Goal: Task Accomplishment & Management: Manage account settings

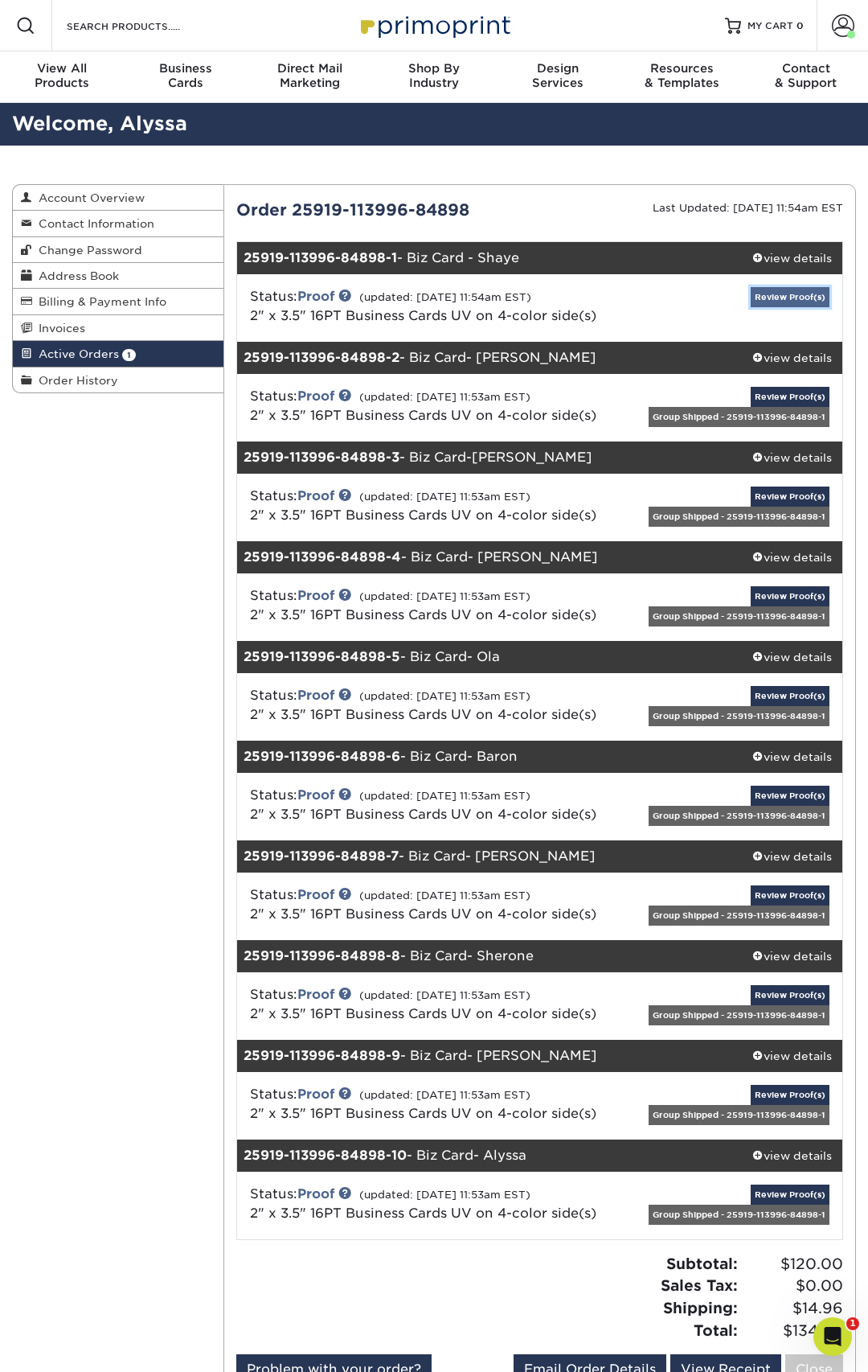
click at [768, 294] on link "Review Proof(s)" at bounding box center [790, 297] width 79 height 20
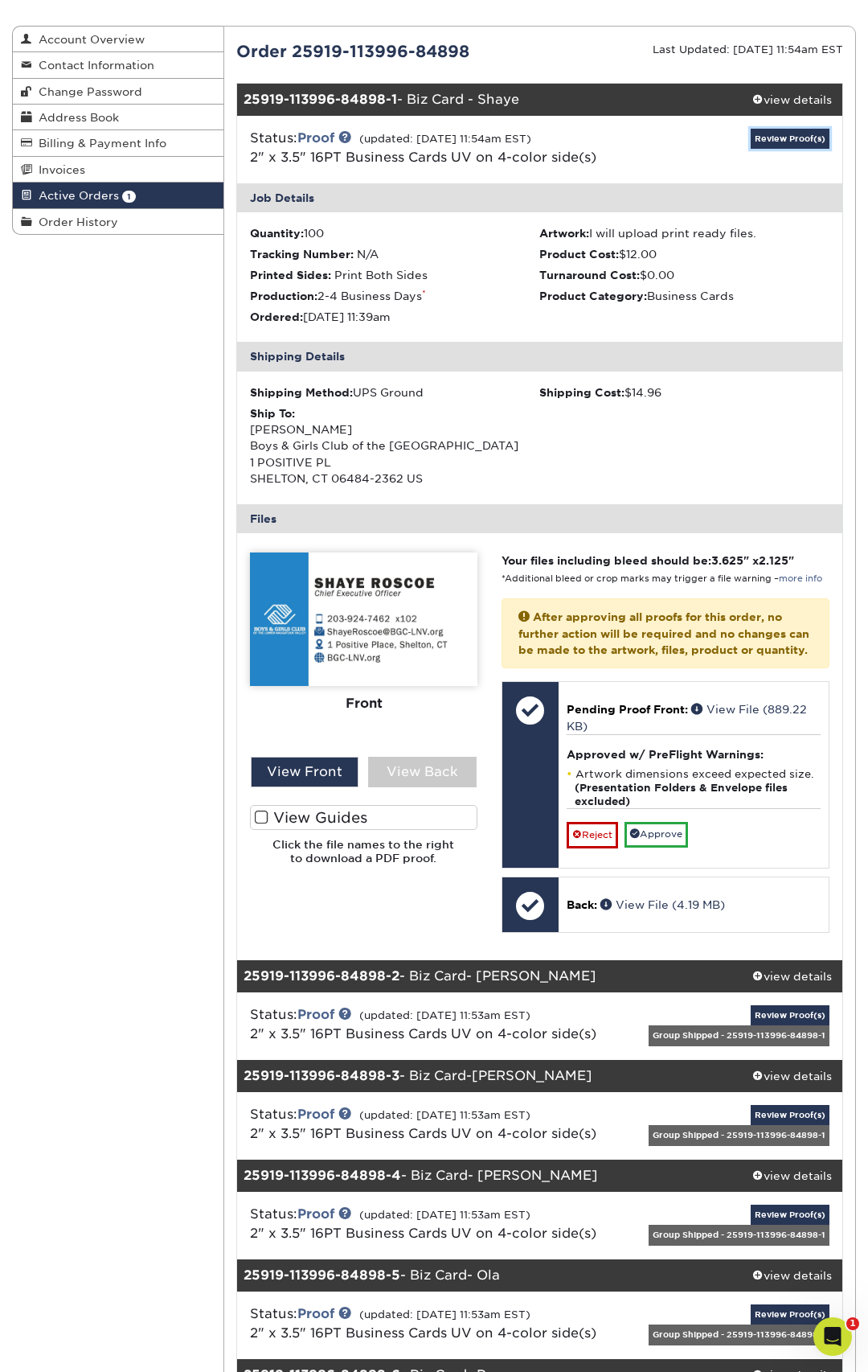
scroll to position [159, 0]
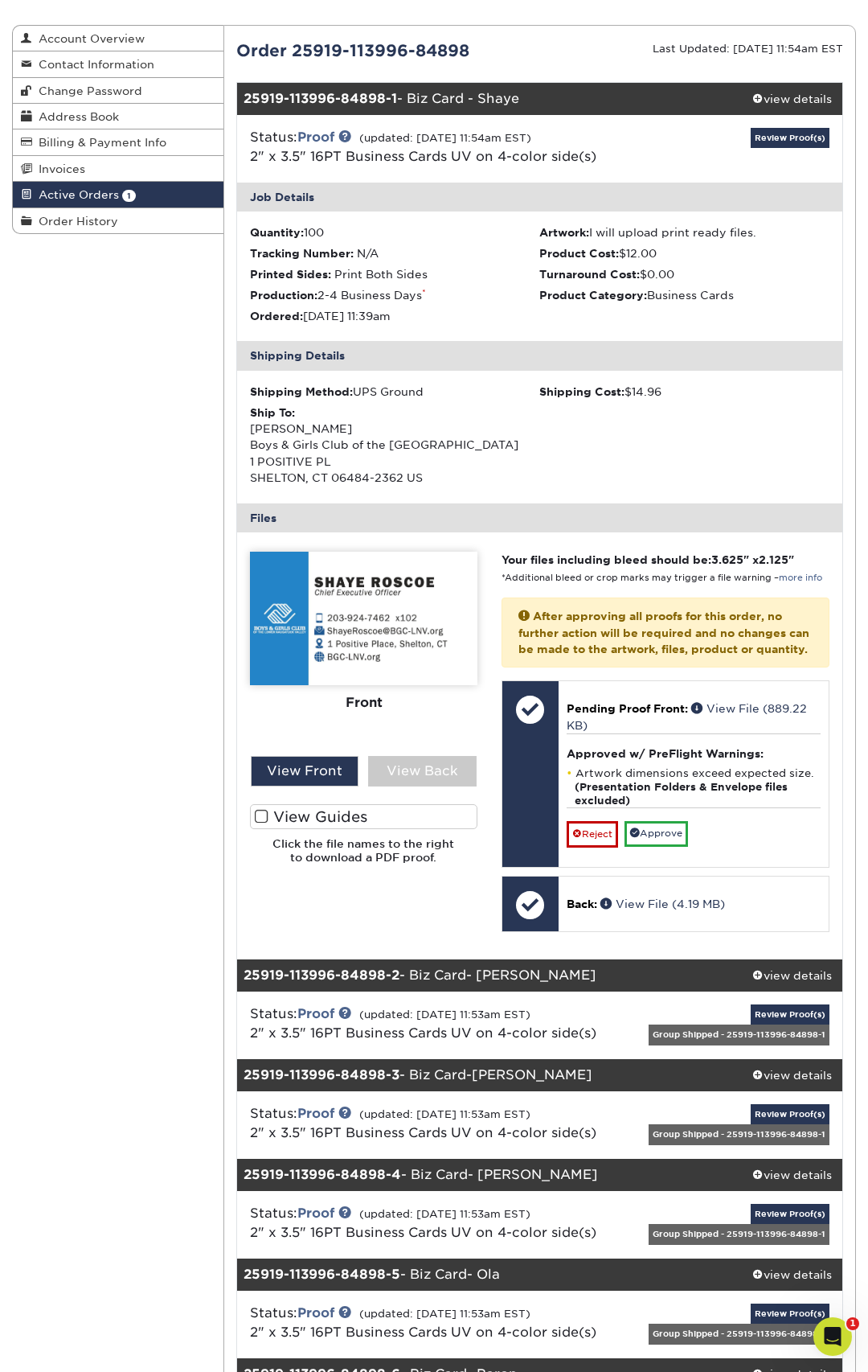
click at [264, 814] on span at bounding box center [261, 816] width 13 height 15
click at [0, 0] on input "View Guides" at bounding box center [0, 0] width 0 height 0
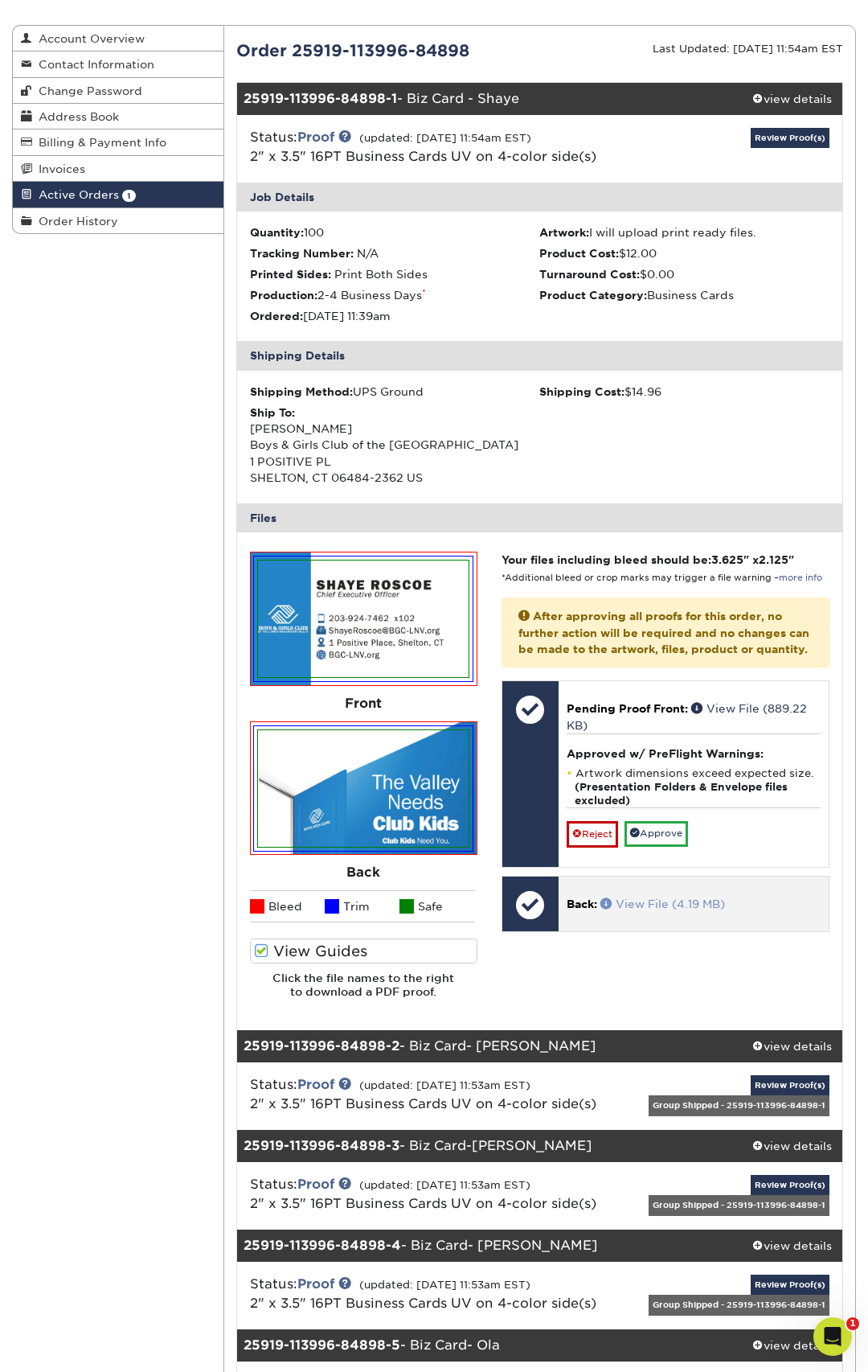
click at [638, 910] on link "View File (4.19 MB)" at bounding box center [662, 903] width 125 height 13
click at [658, 910] on link "View File (4.19 MB)" at bounding box center [662, 903] width 125 height 13
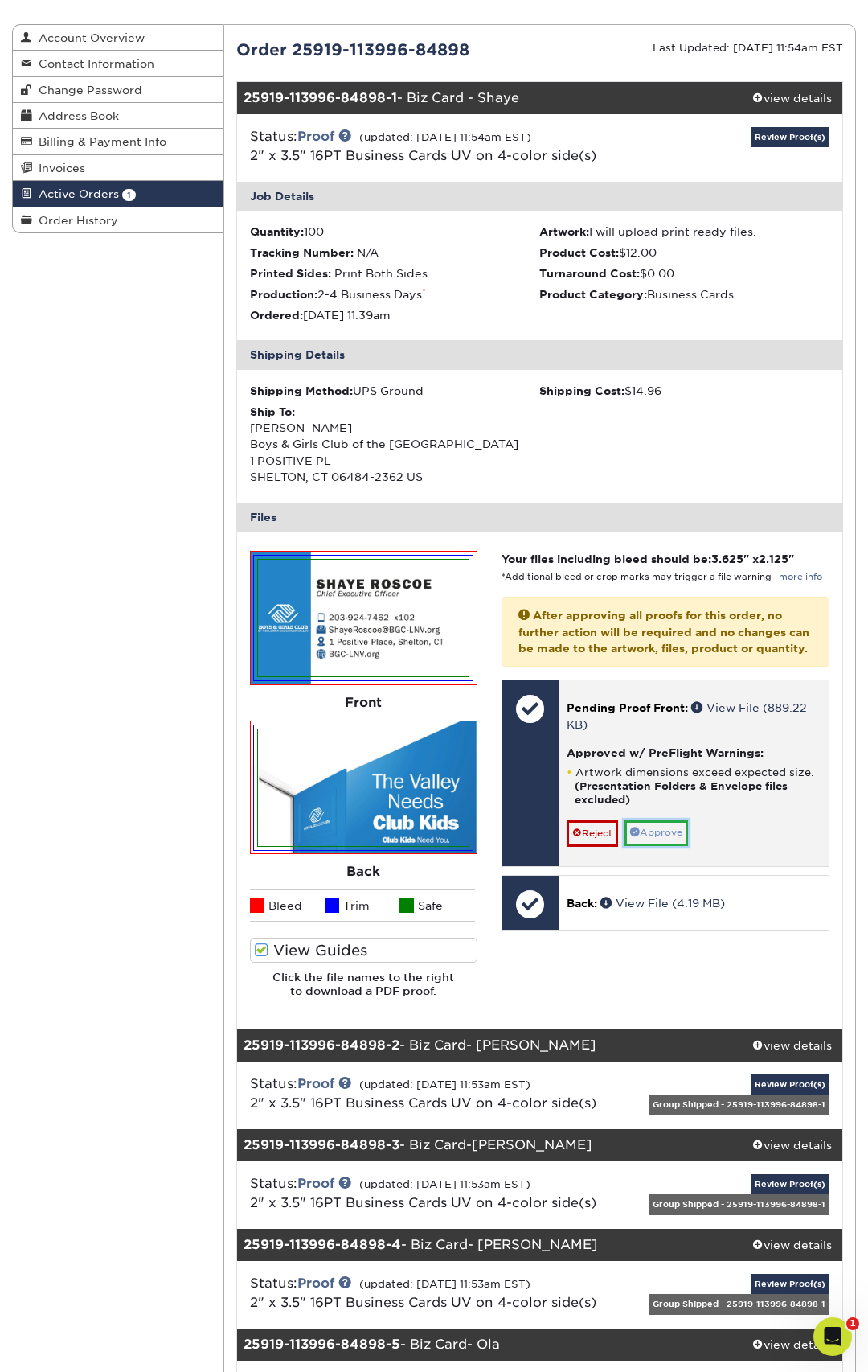
click at [676, 845] on link "Approve" at bounding box center [656, 832] width 64 height 25
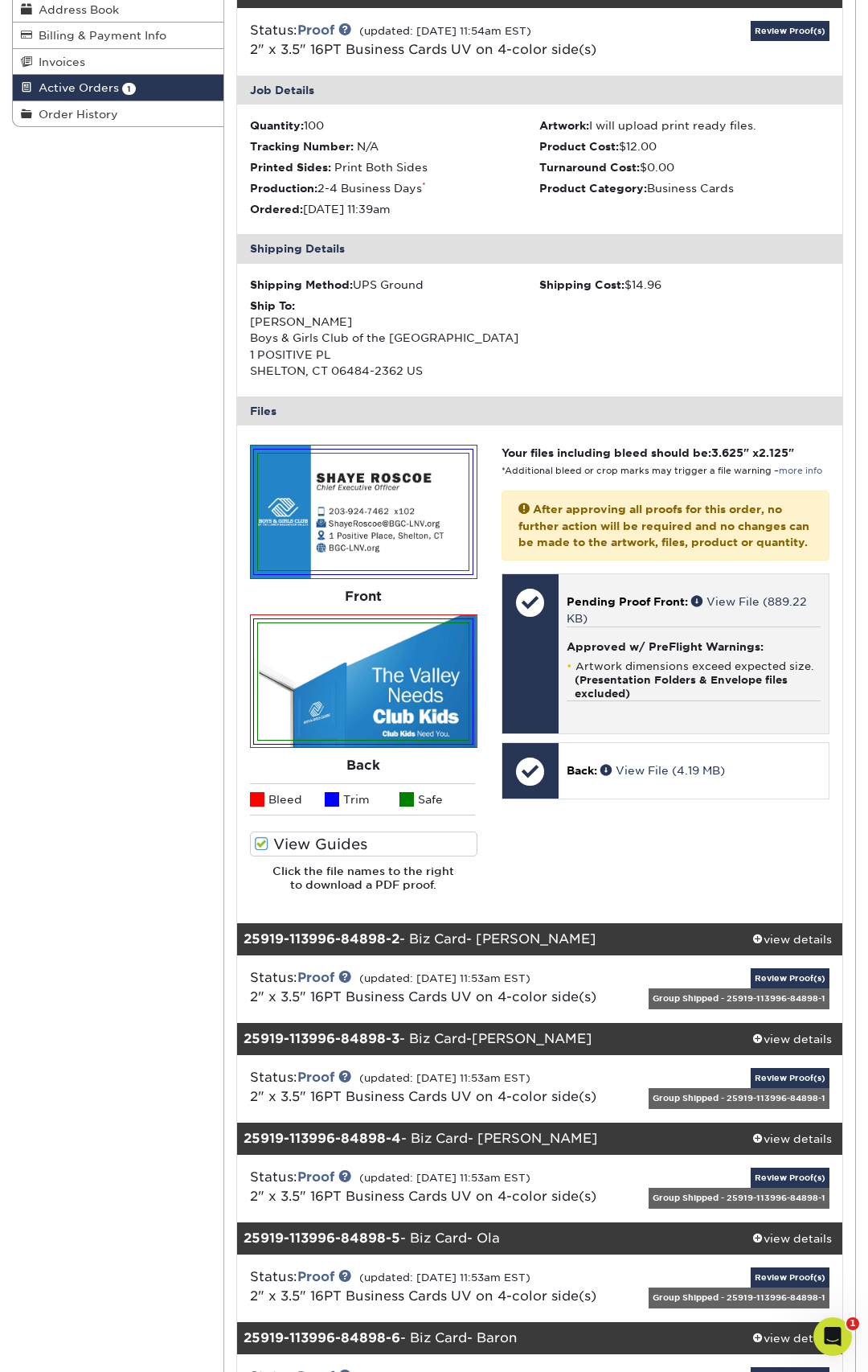
scroll to position [298, 0]
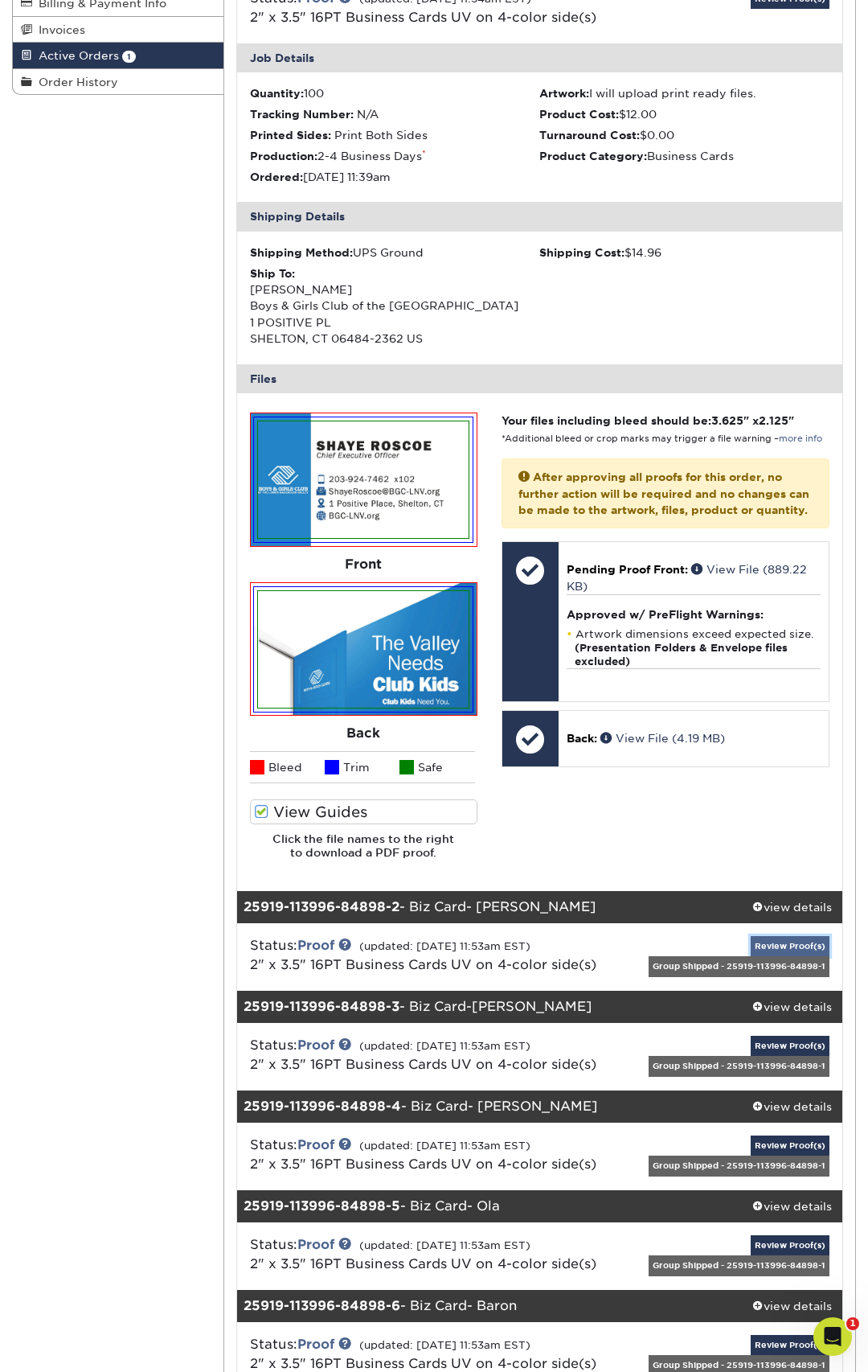
click at [793, 947] on link "Review Proof(s)" at bounding box center [790, 945] width 79 height 20
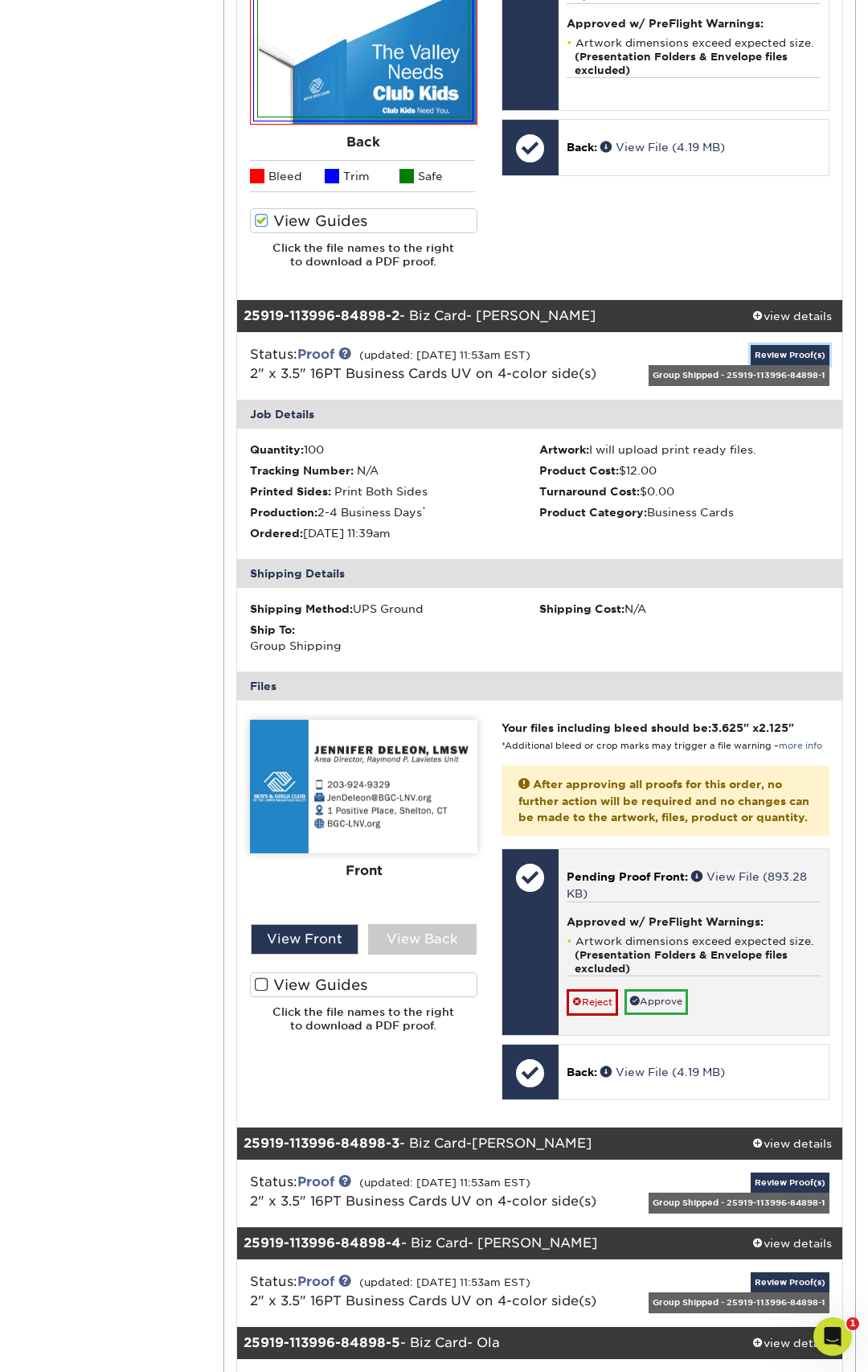
scroll to position [891, 0]
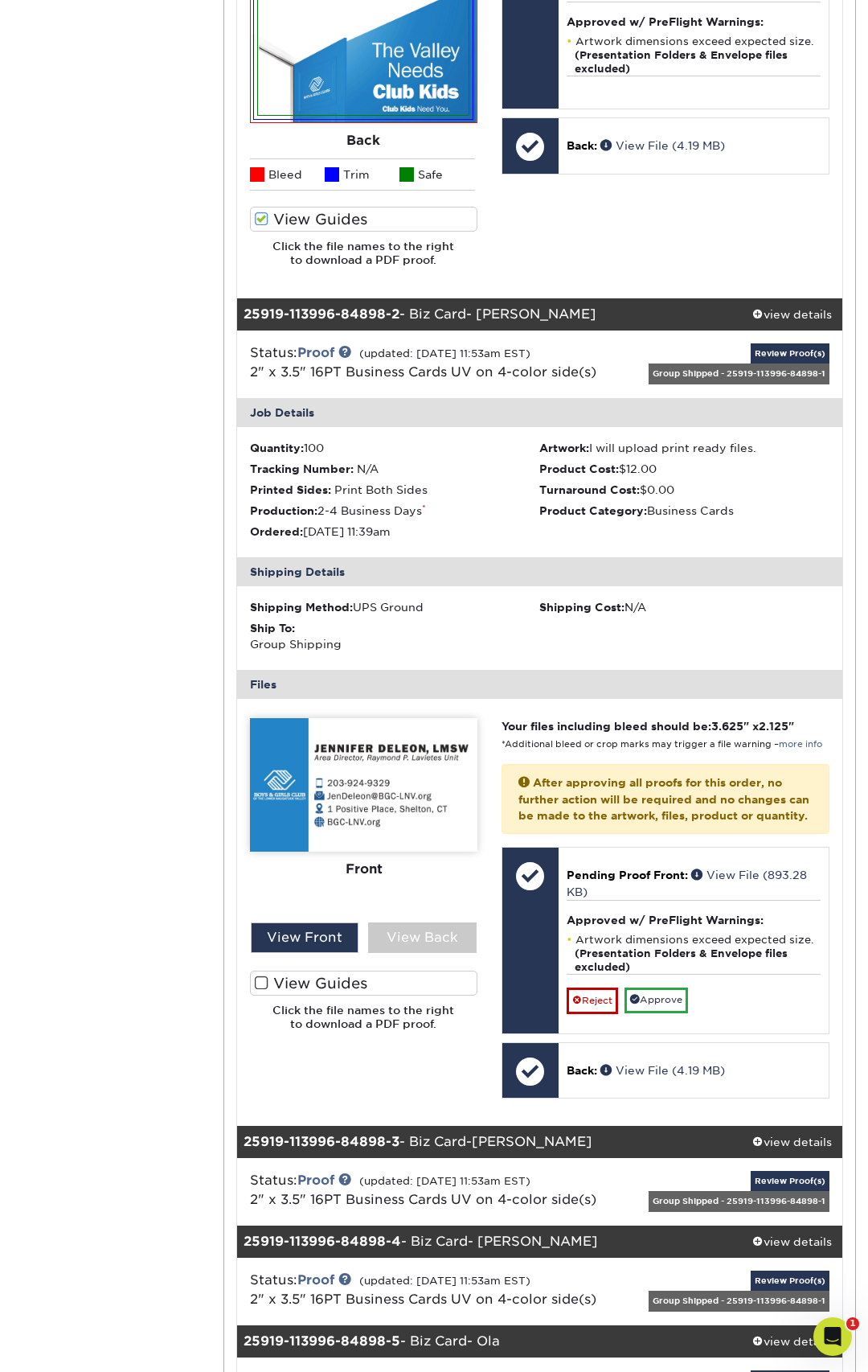
click at [264, 984] on span at bounding box center [261, 982] width 13 height 15
click at [0, 0] on input "View Guides" at bounding box center [0, 0] width 0 height 0
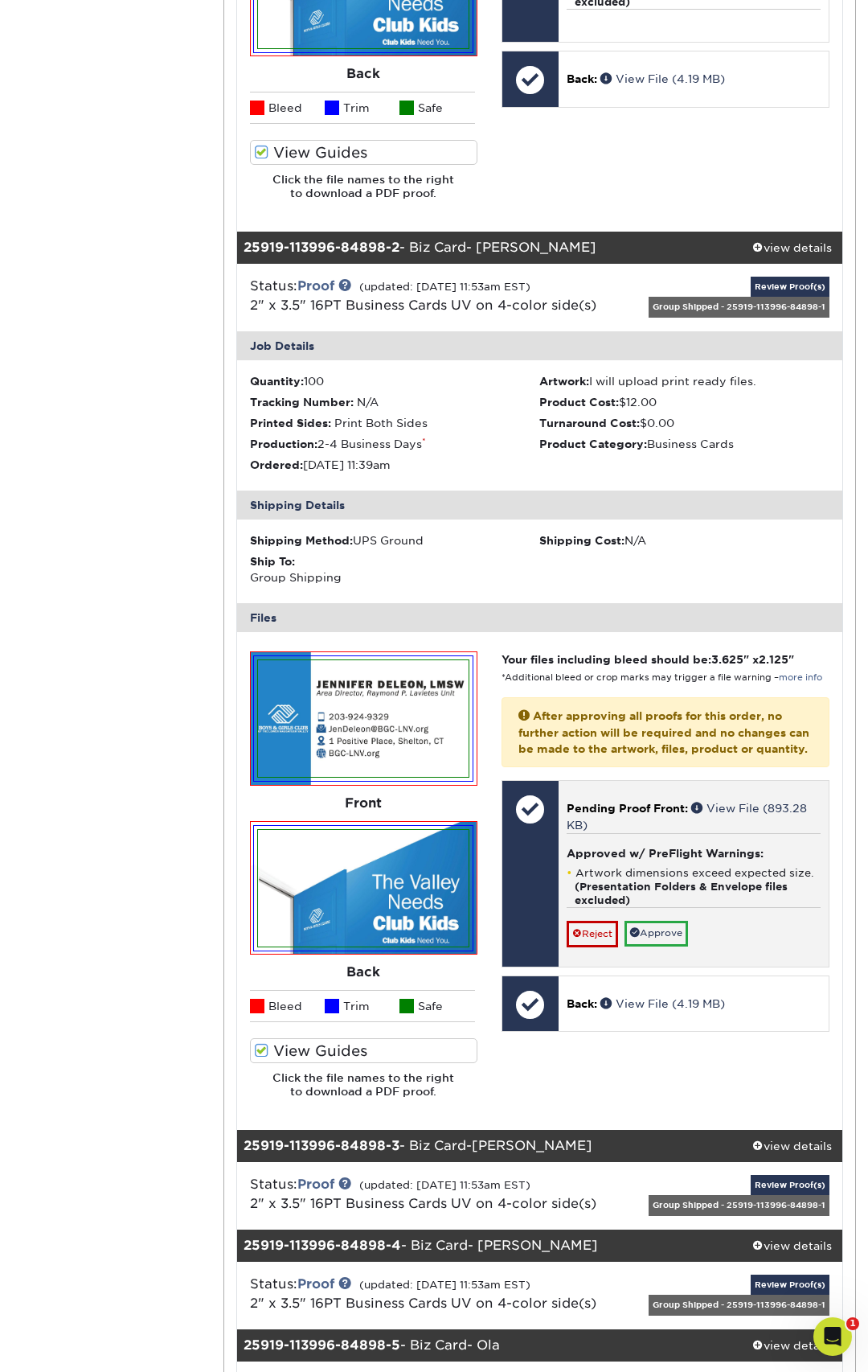
scroll to position [971, 0]
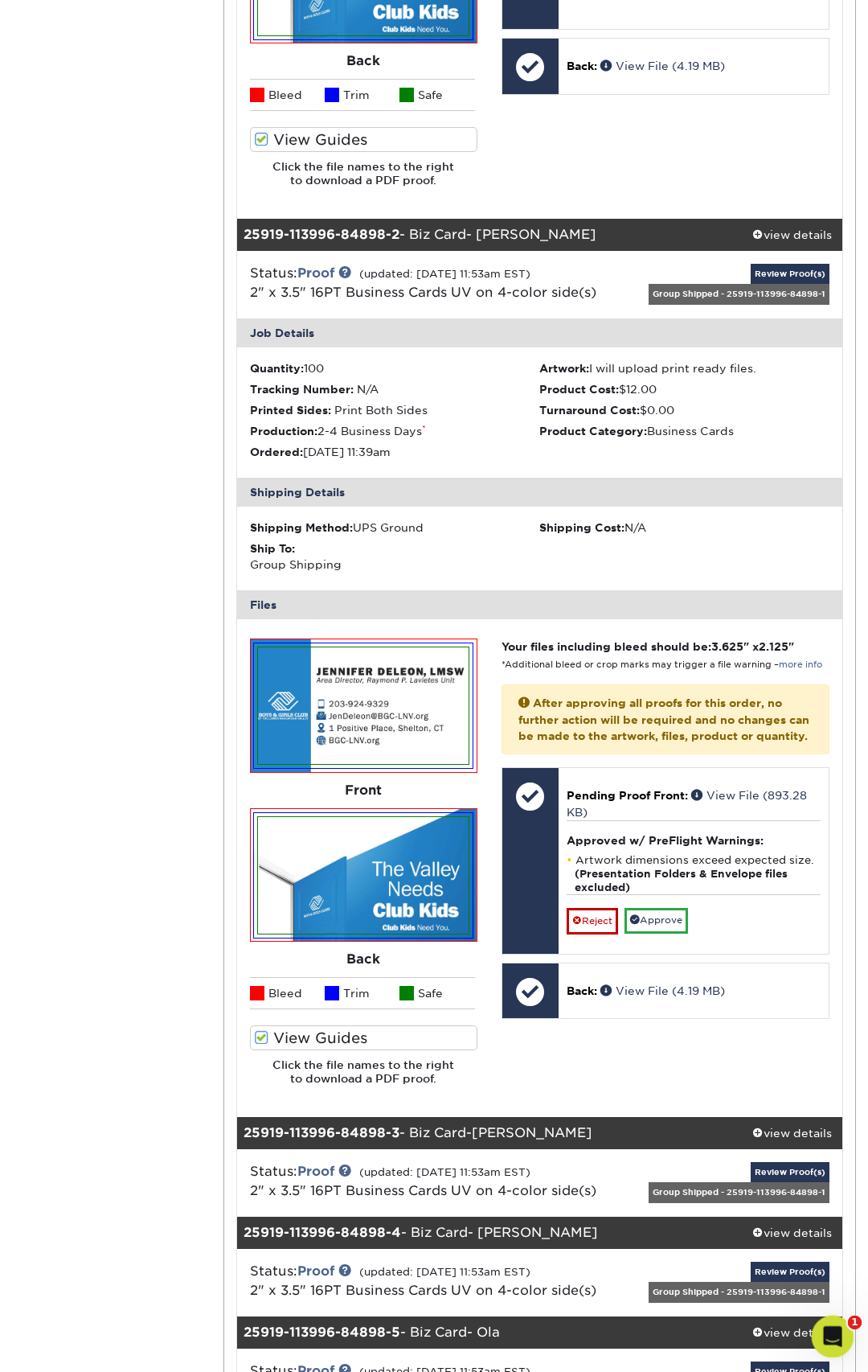
click at [826, 1345] on div "Open Intercom Messenger" at bounding box center [830, 1333] width 53 height 53
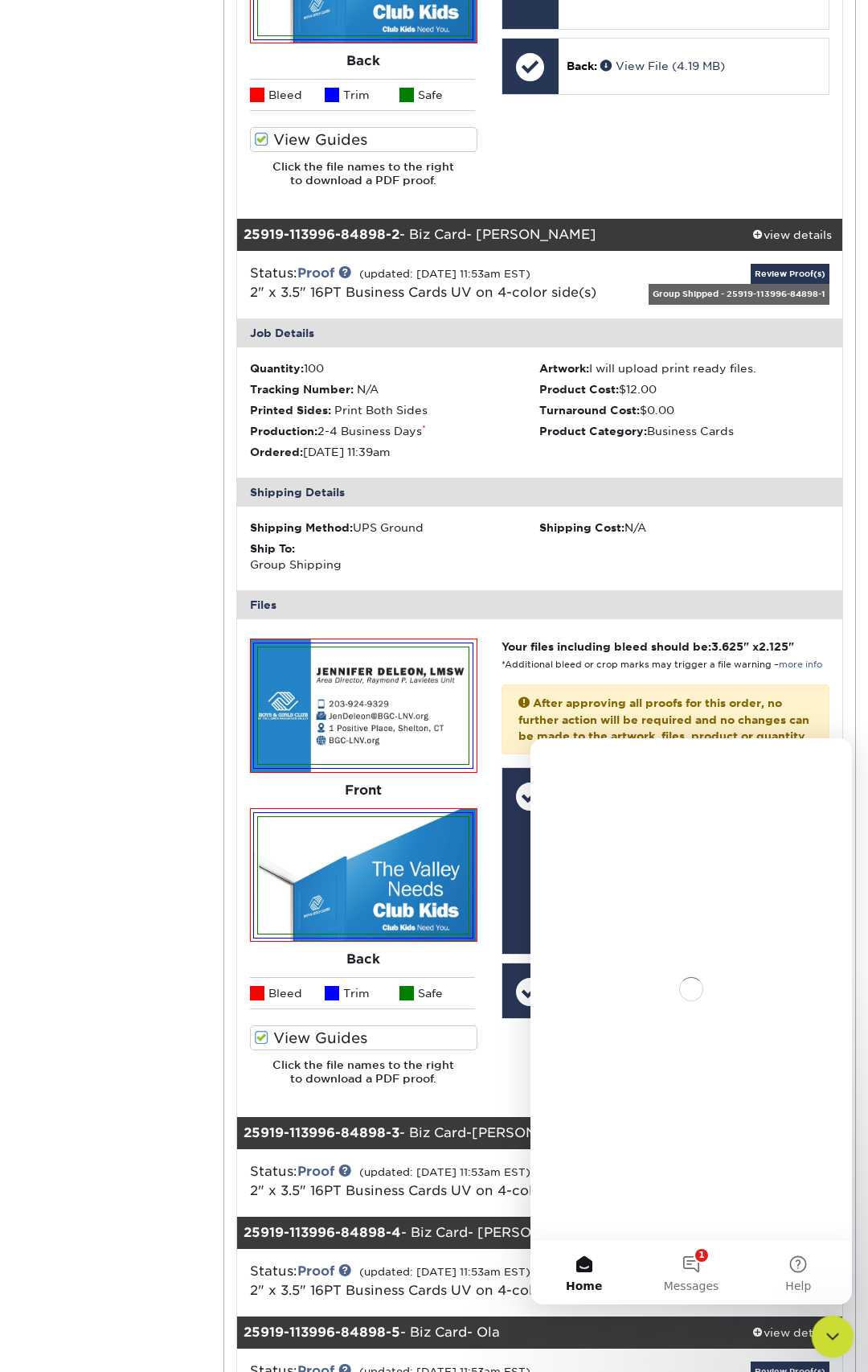
scroll to position [0, 0]
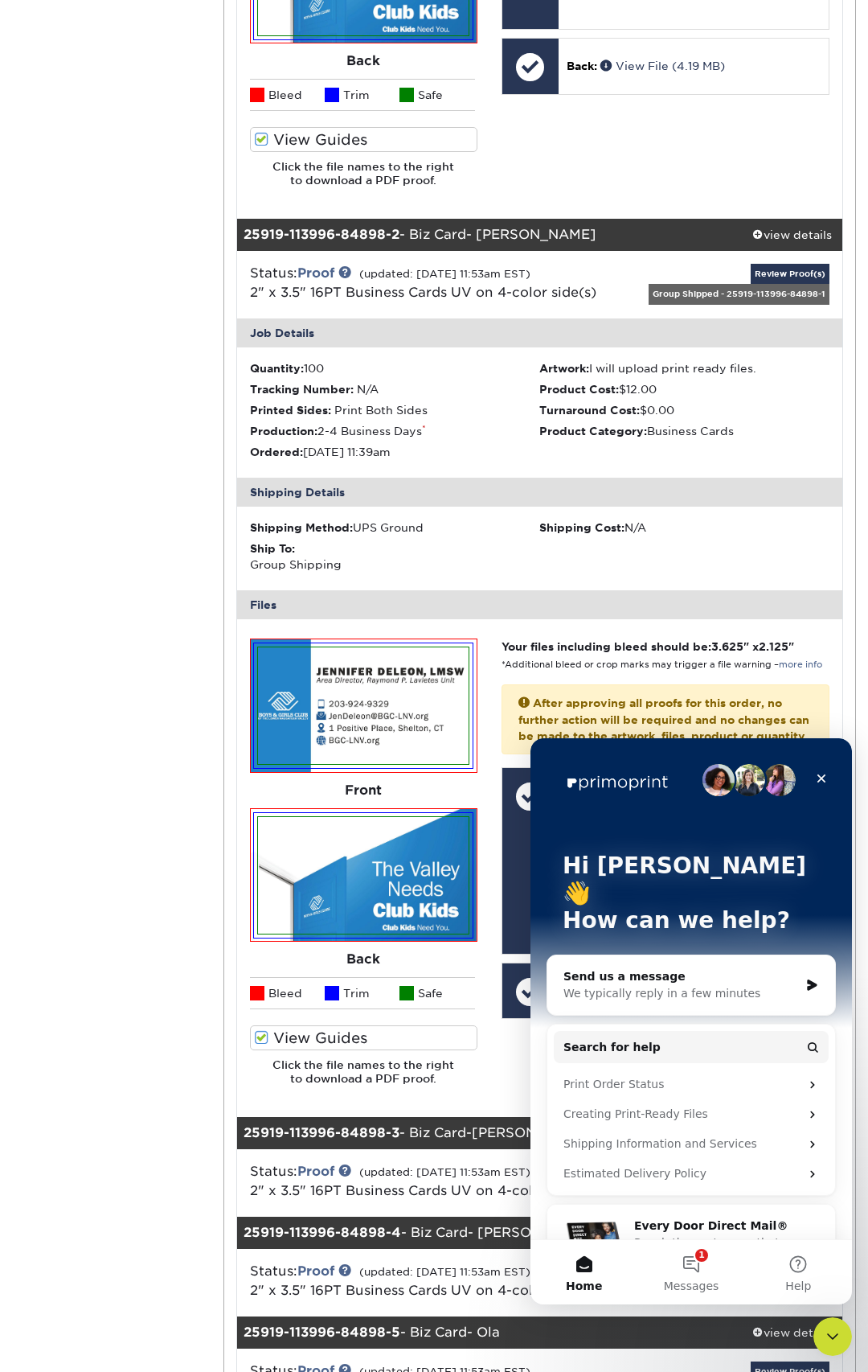
click at [622, 968] on div "Send us a message" at bounding box center [681, 976] width 235 height 17
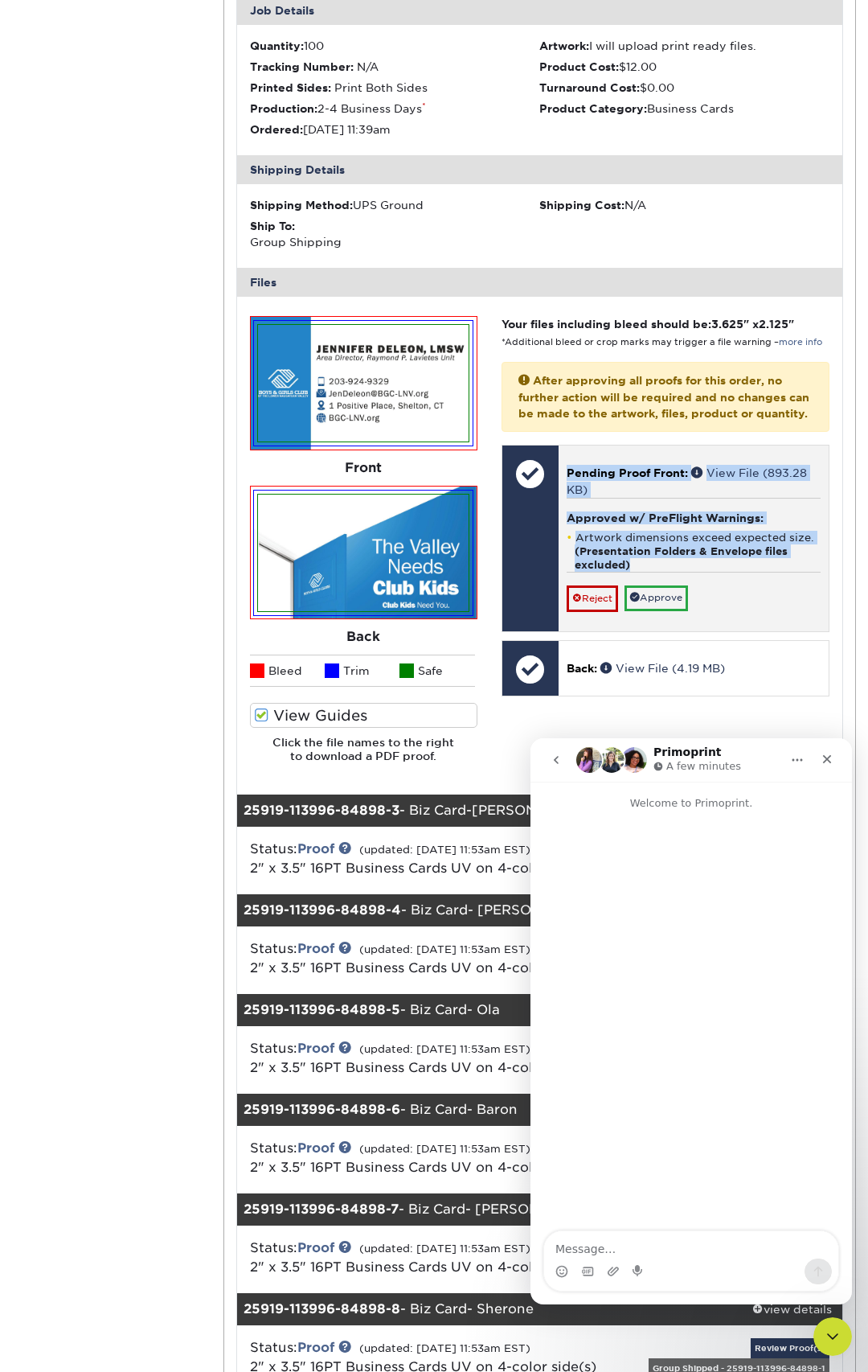
scroll to position [1291, 0]
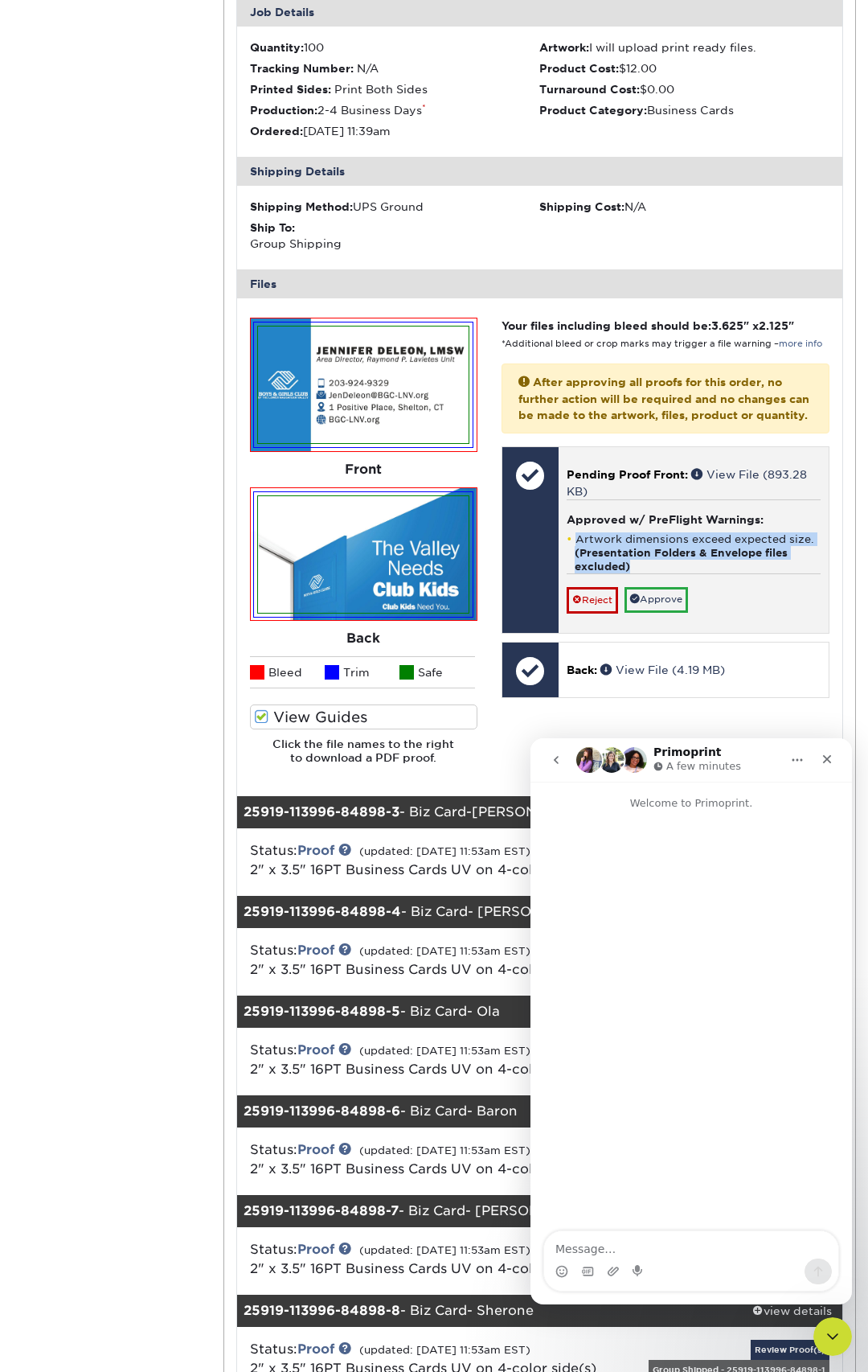
drag, startPoint x: 652, startPoint y: 573, endPoint x: 574, endPoint y: 556, distance: 79.8
click at [574, 555] on li "Artwork dimensions exceed expected size. (Presentation Folders & Envelope files…" at bounding box center [693, 553] width 254 height 41
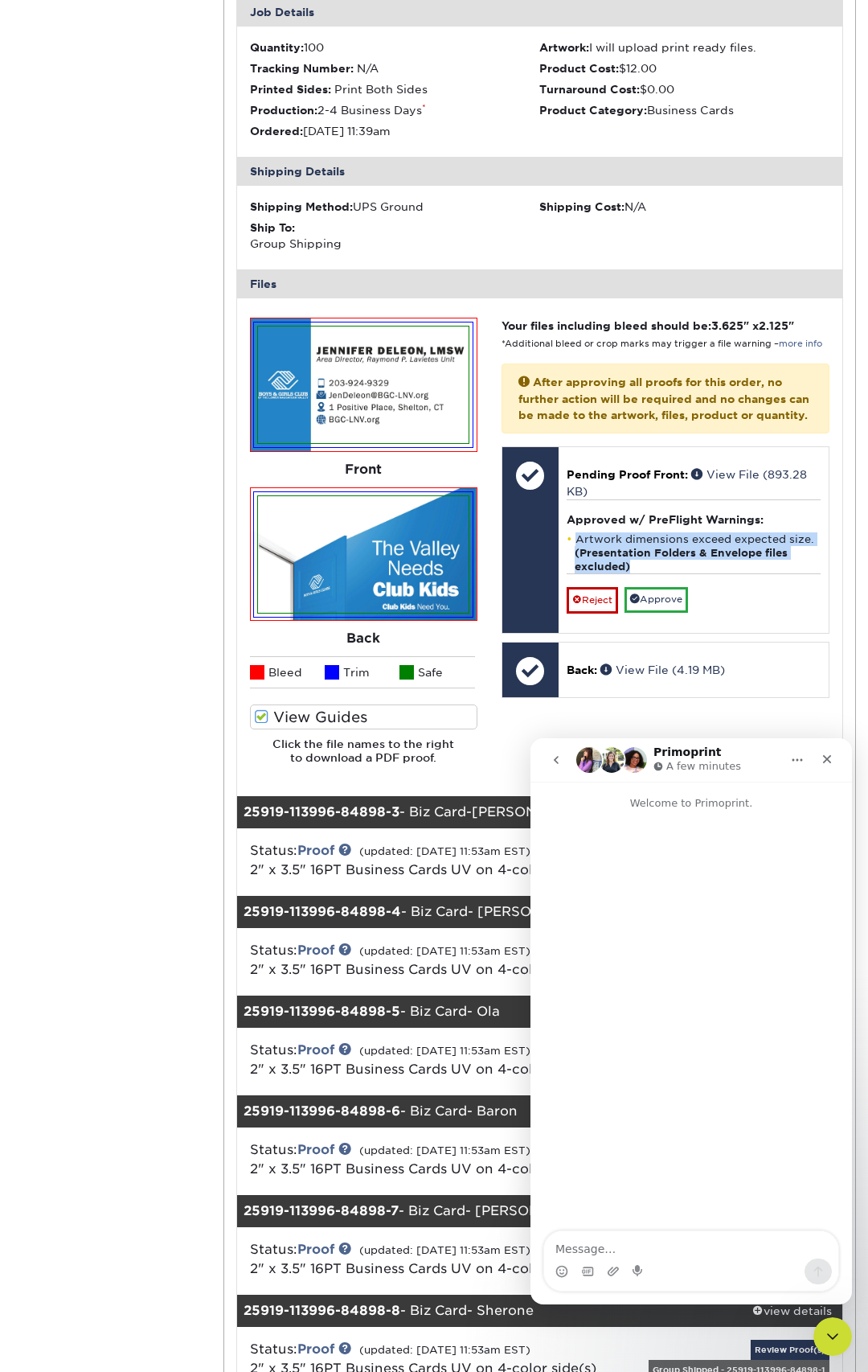
copy li "Artwork dimensions exceed expected size. (Presentation Folders & Envelope files…"
click at [680, 1209] on div "Intercom messenger" at bounding box center [691, 1022] width 321 height 421
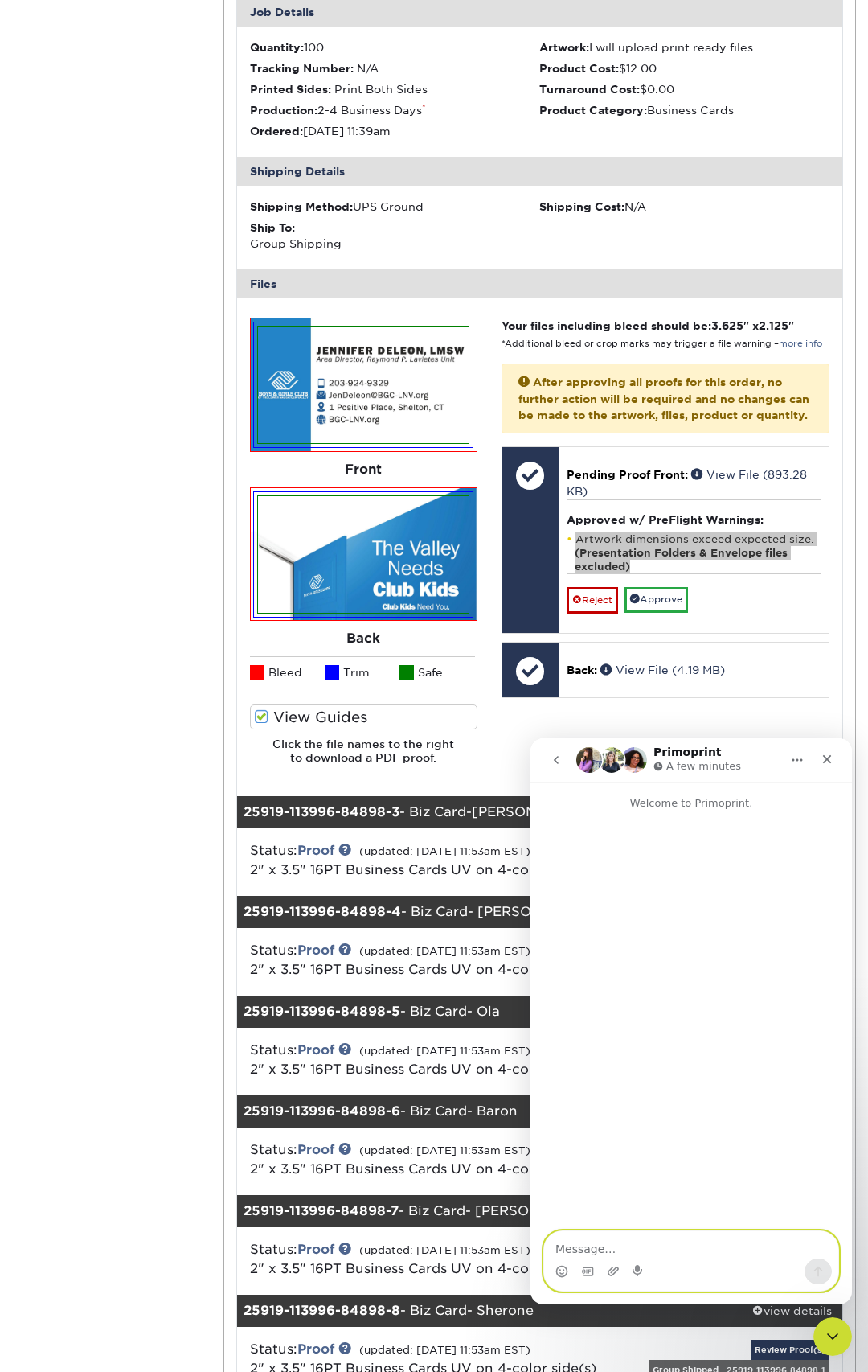
click at [695, 1246] on textarea "Message…" at bounding box center [691, 1244] width 294 height 27
paste textarea "Artwork dimensions exceed expected size. (Presentation Folders & Envelope files…"
type textarea "What does this mean: Artwork dimensions exceed expected size. (Presentation Fol…"
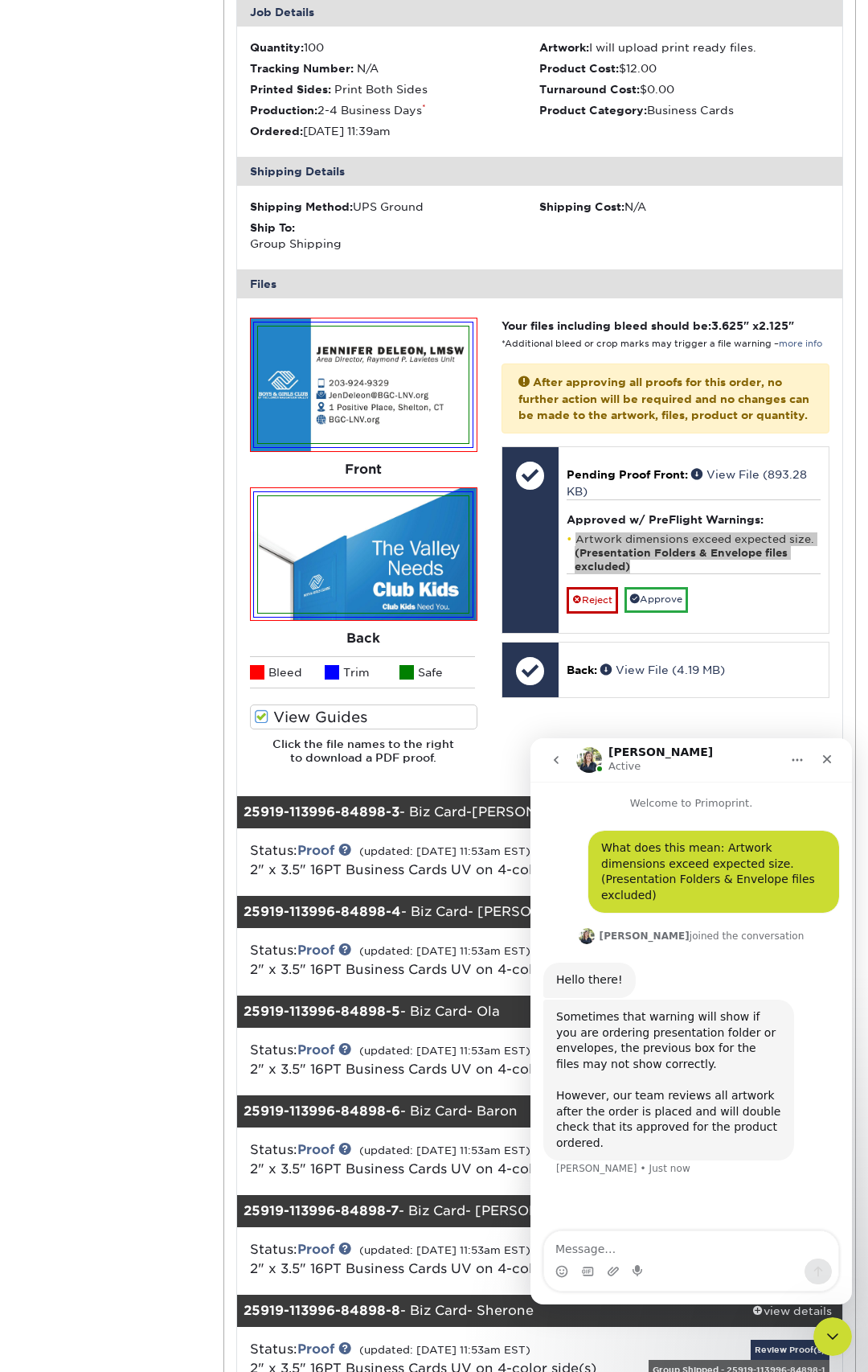
scroll to position [1292, 0]
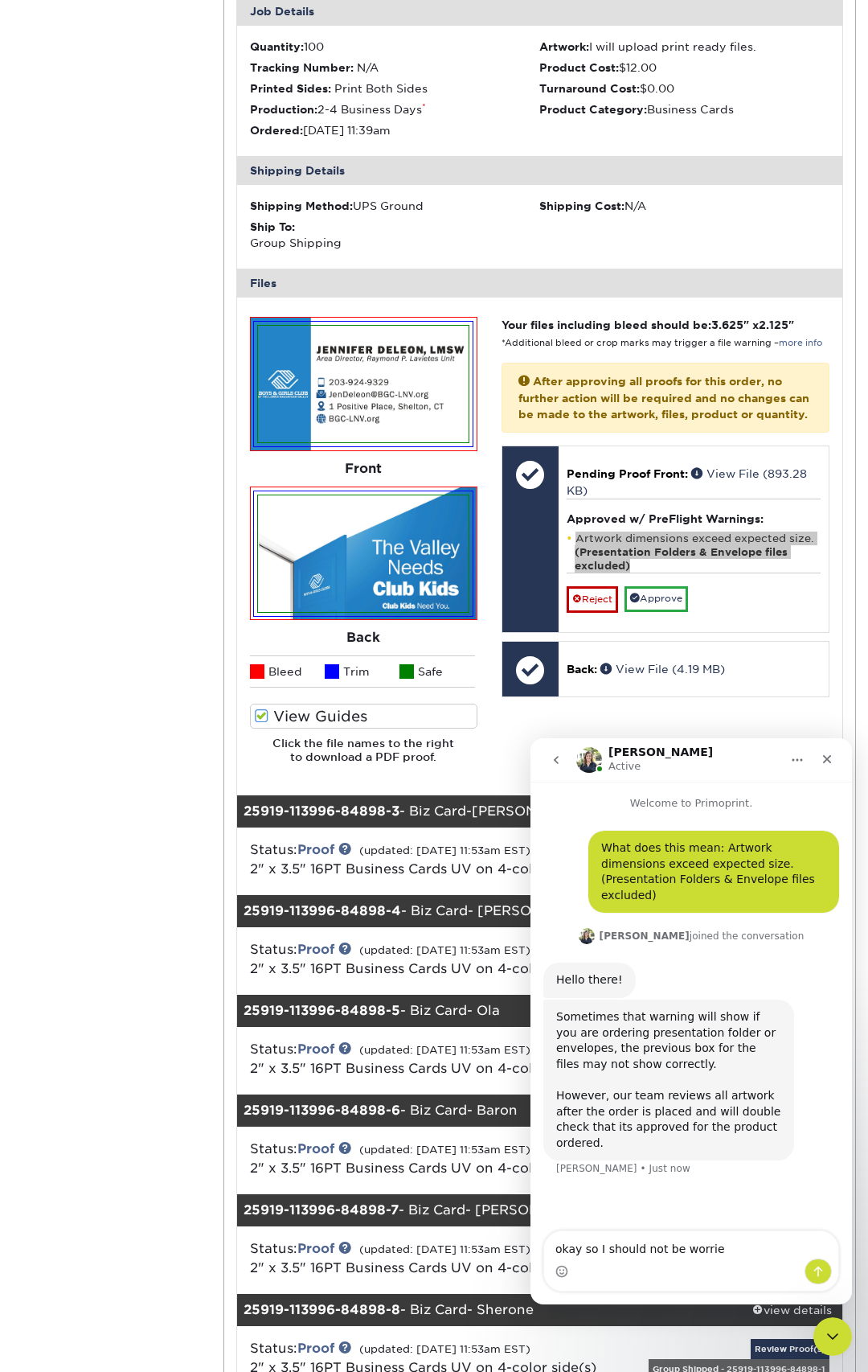
type textarea "okay so I should not be worried"
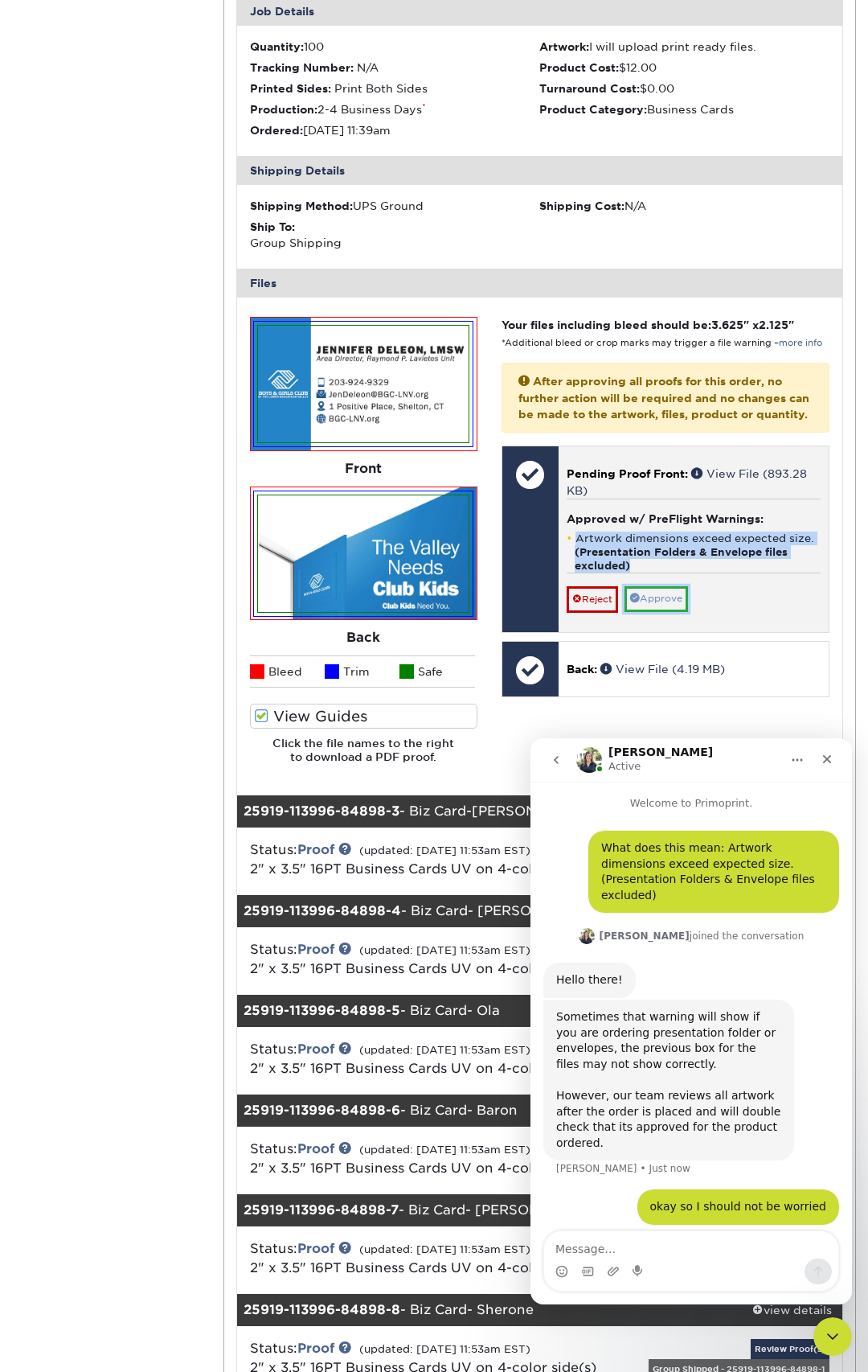
click at [667, 611] on link "Approve" at bounding box center [656, 599] width 64 height 25
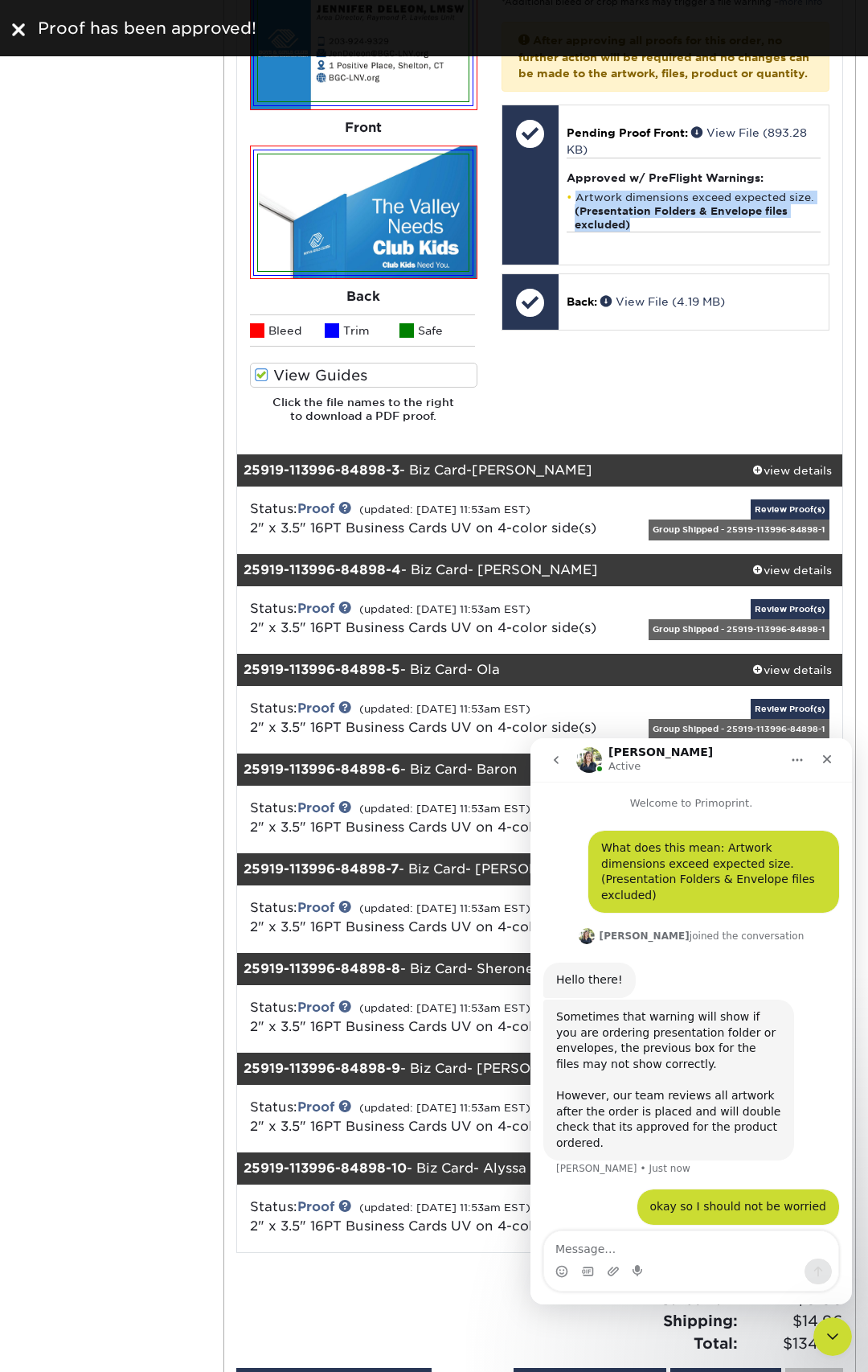
scroll to position [1646, 0]
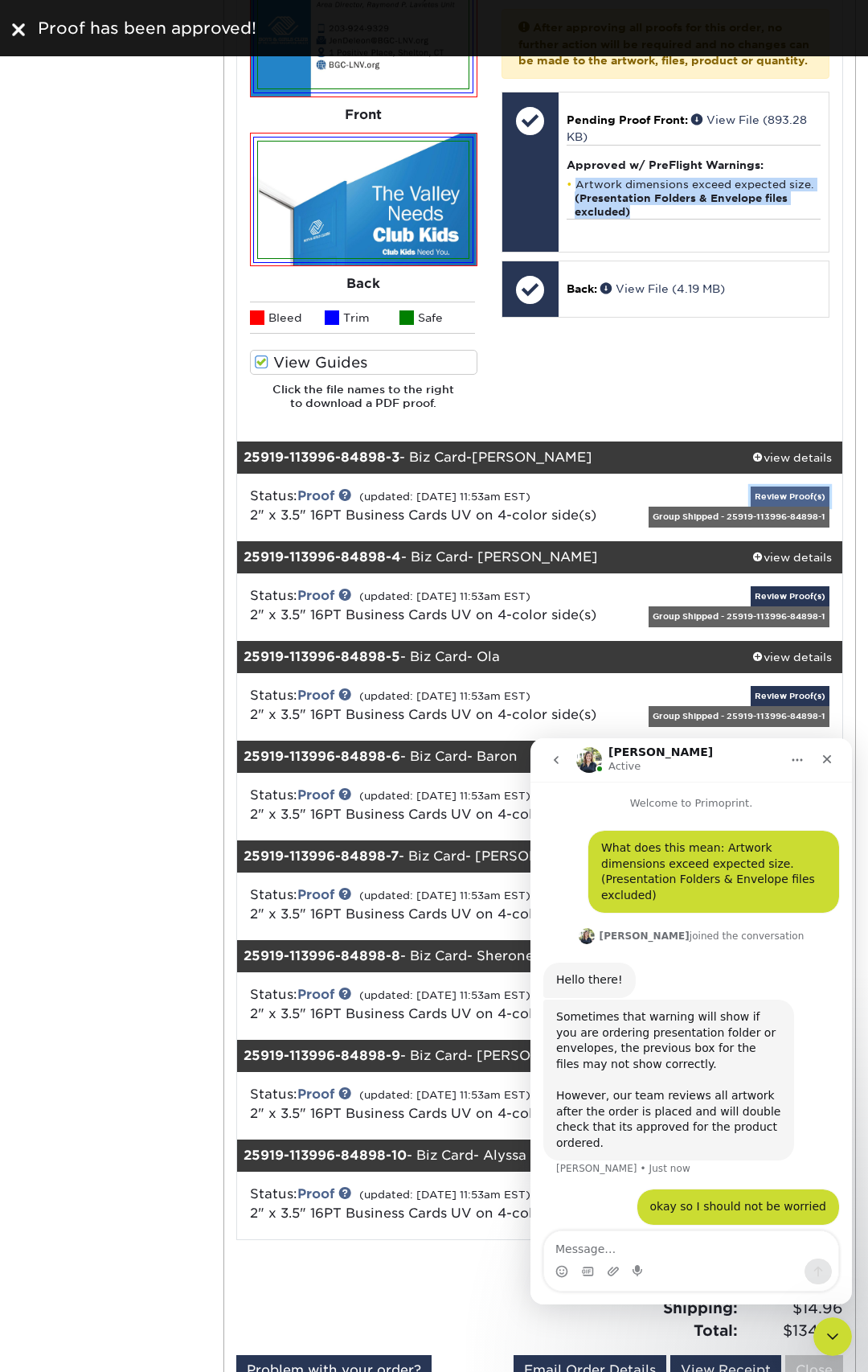
click at [798, 495] on link "Review Proof(s)" at bounding box center [790, 497] width 79 height 20
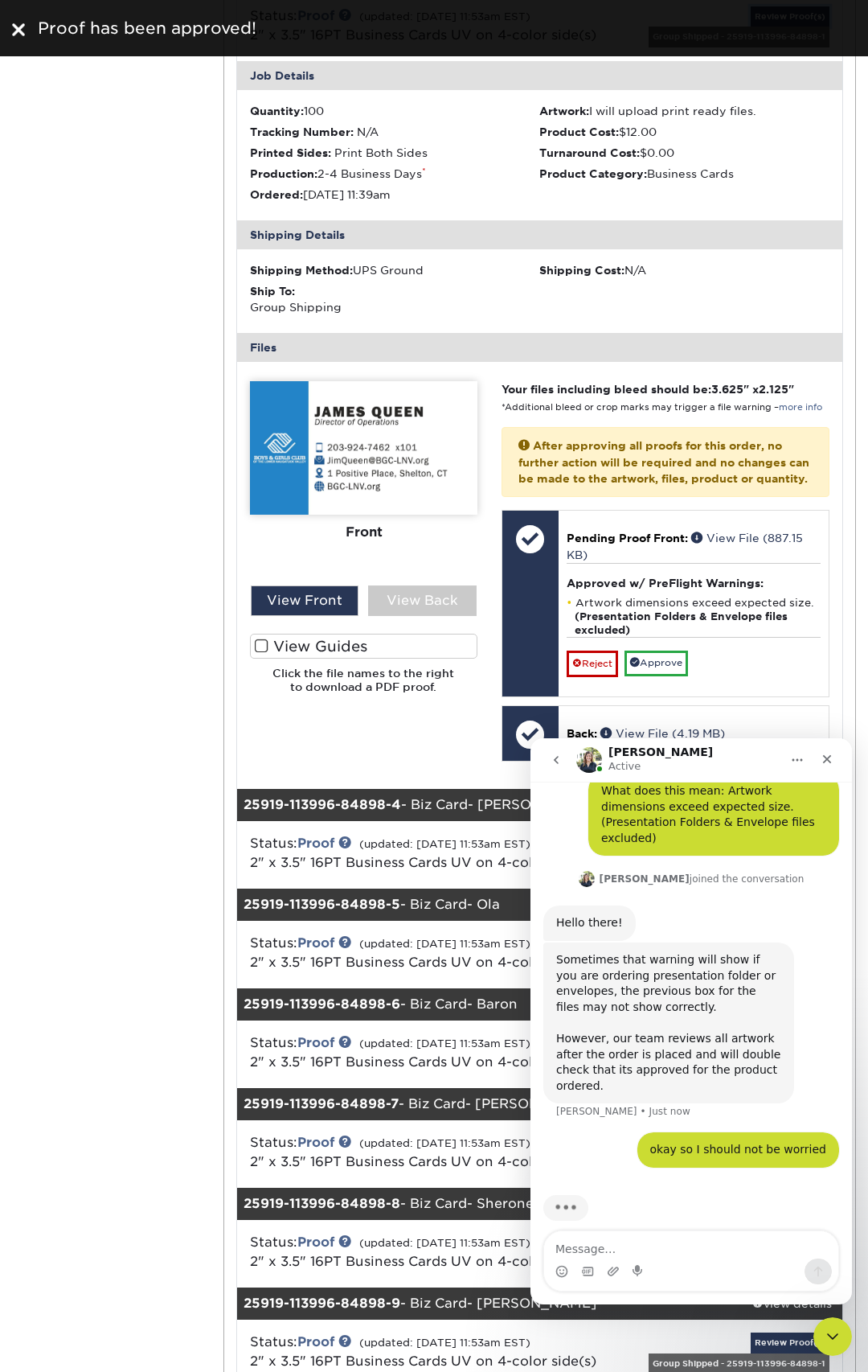
scroll to position [2133, 0]
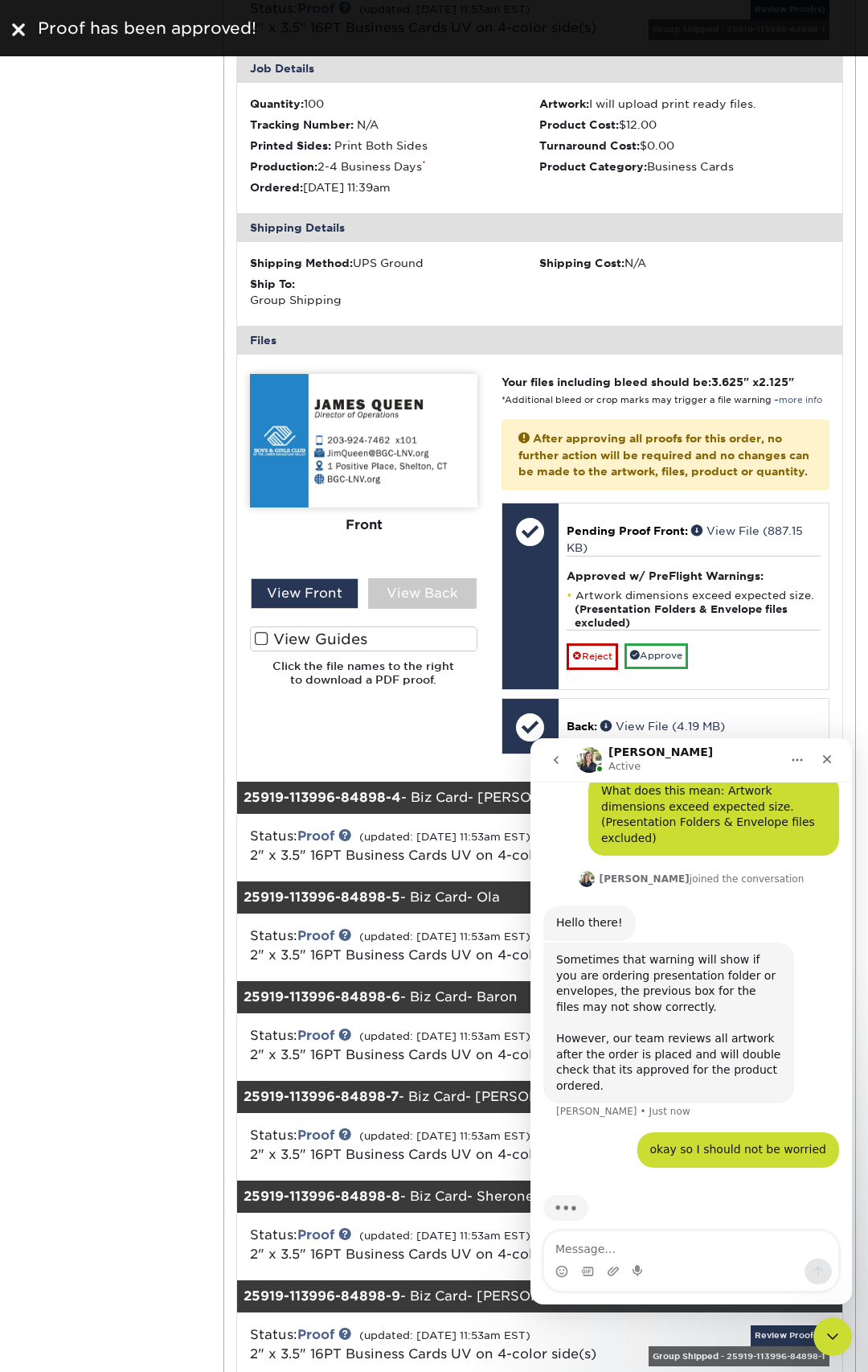
click at [261, 645] on span at bounding box center [261, 638] width 13 height 15
click at [0, 0] on input "View Guides" at bounding box center [0, 0] width 0 height 0
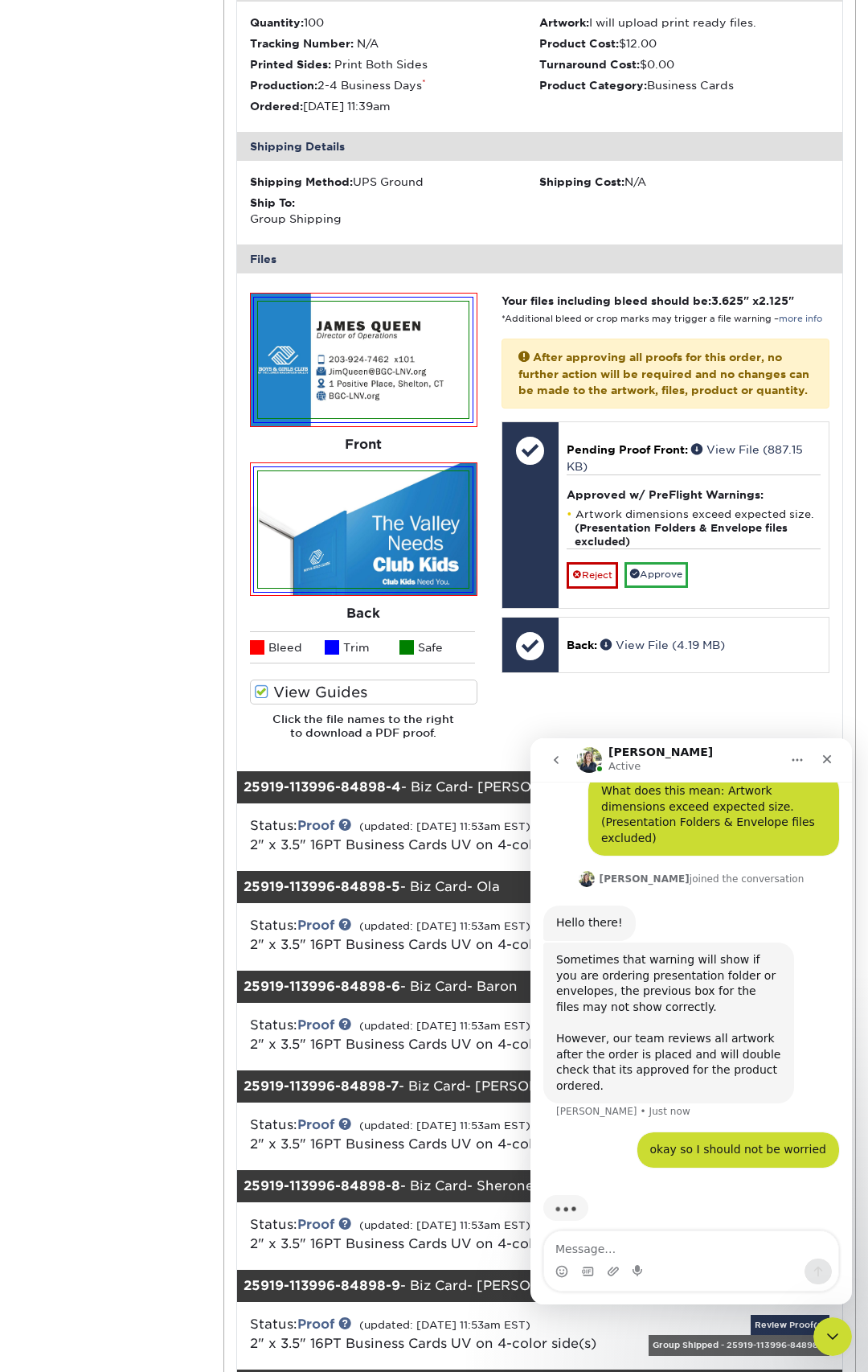
scroll to position [2218, 0]
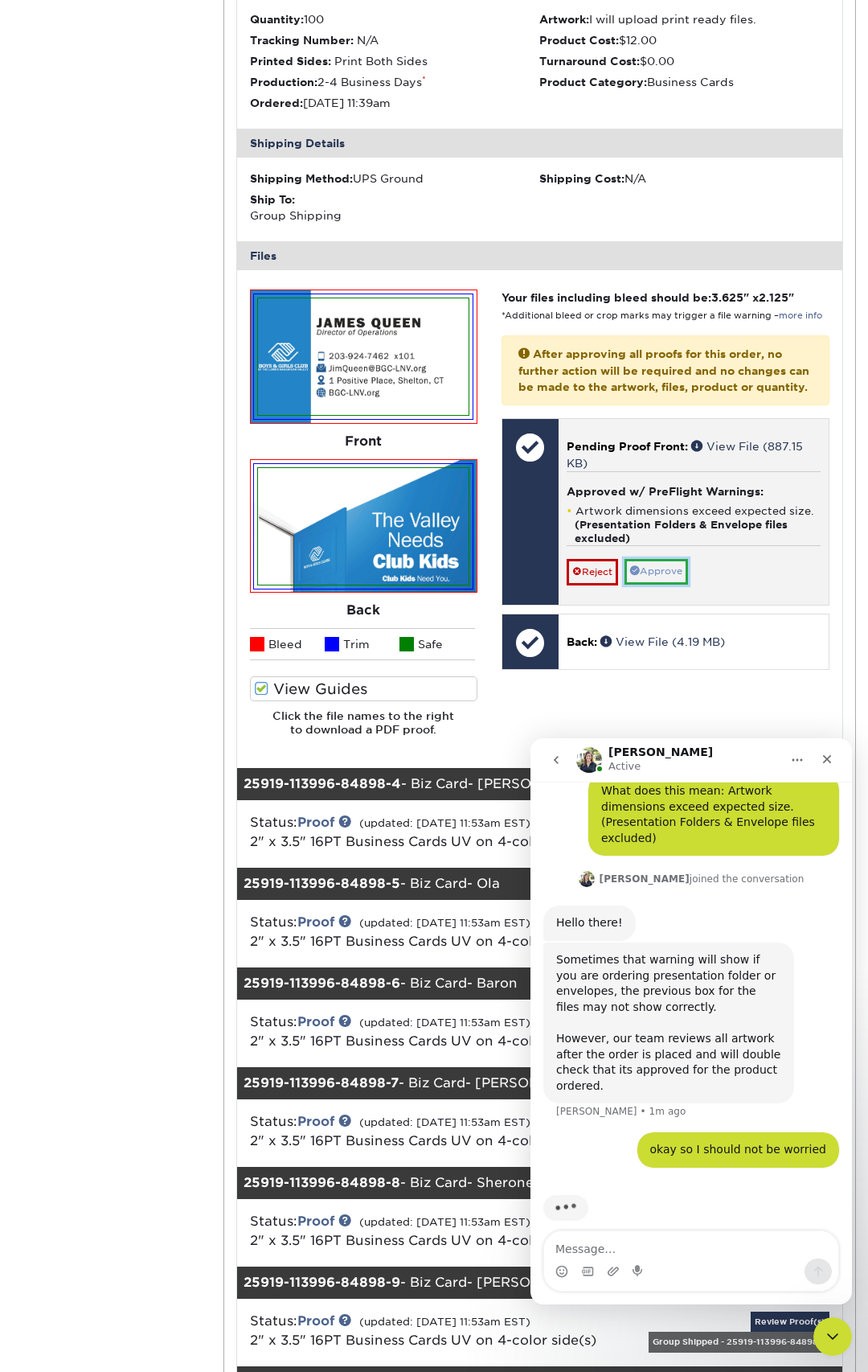
click at [681, 584] on link "Approve" at bounding box center [656, 571] width 64 height 25
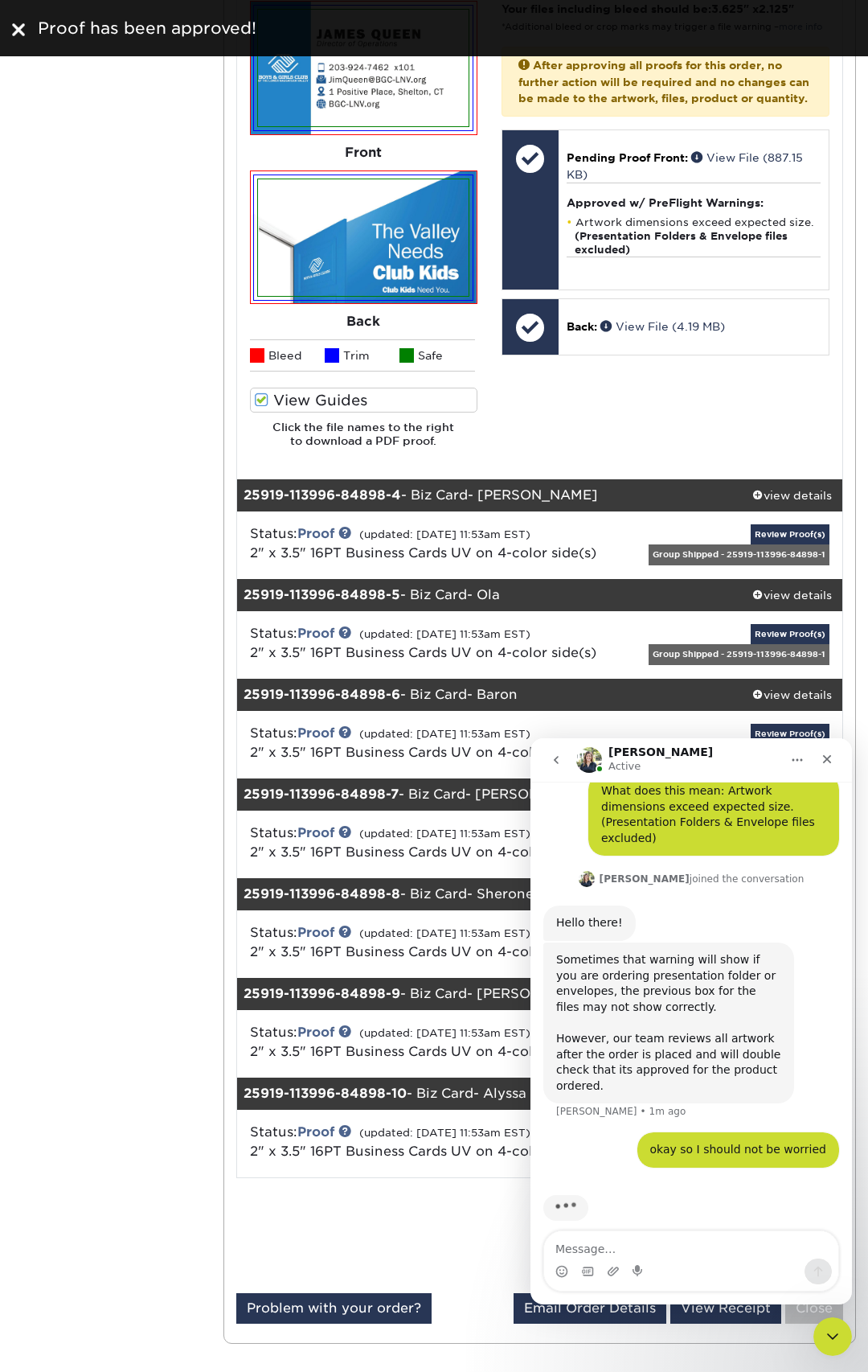
scroll to position [2531, 0]
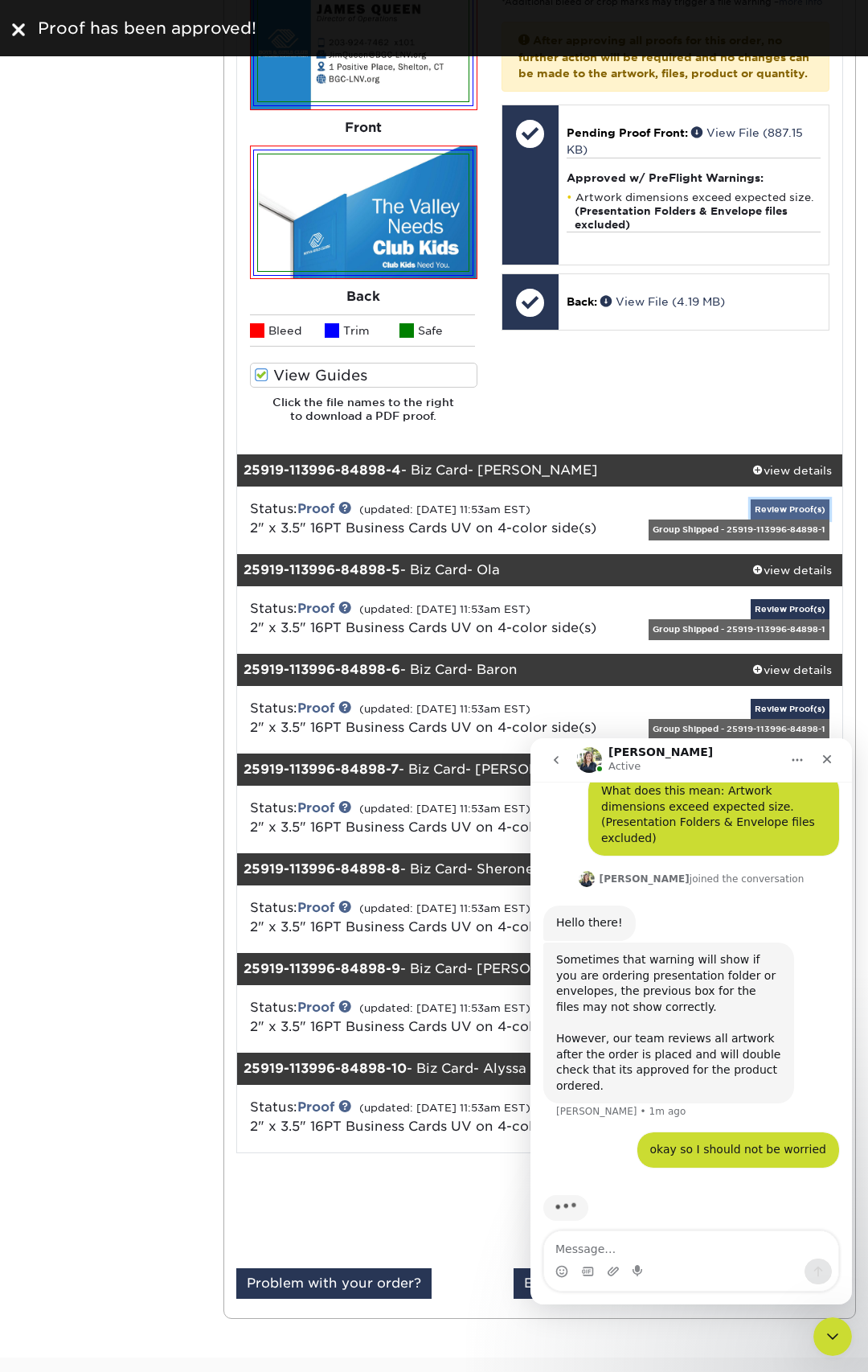
click at [767, 506] on link "Review Proof(s)" at bounding box center [790, 509] width 79 height 20
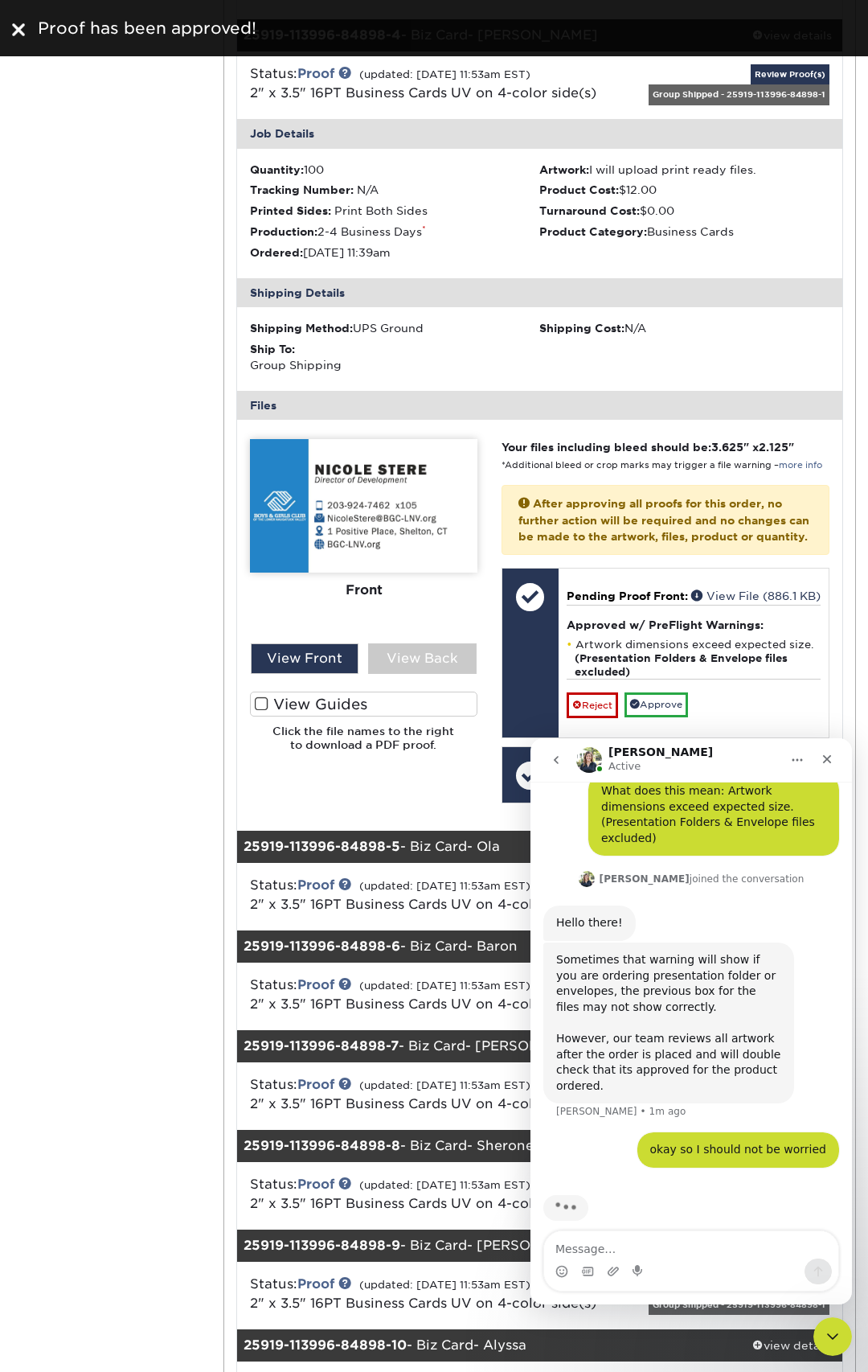
click at [258, 704] on span at bounding box center [261, 704] width 13 height 15
click at [0, 0] on input "View Guides" at bounding box center [0, 0] width 0 height 0
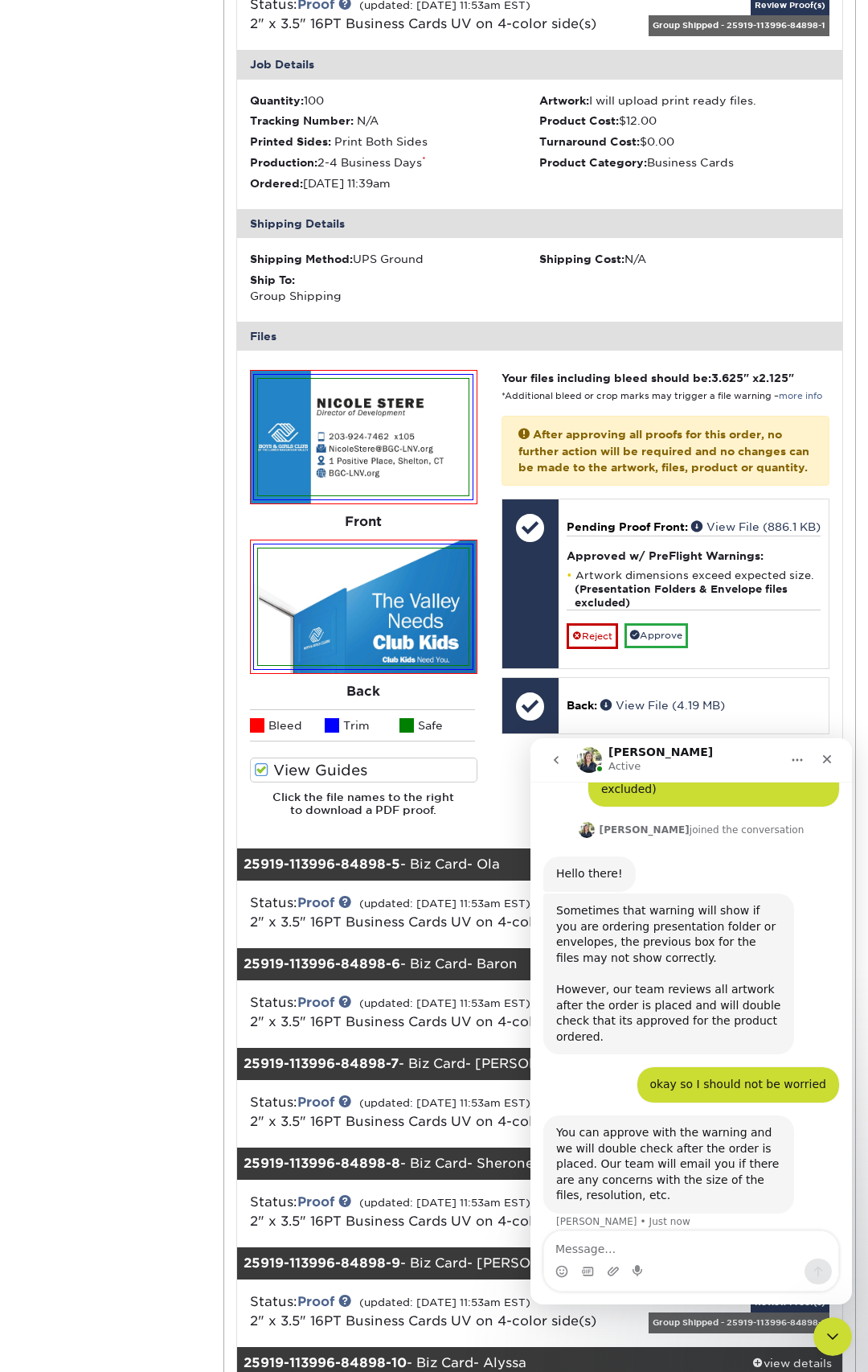
scroll to position [3054, 0]
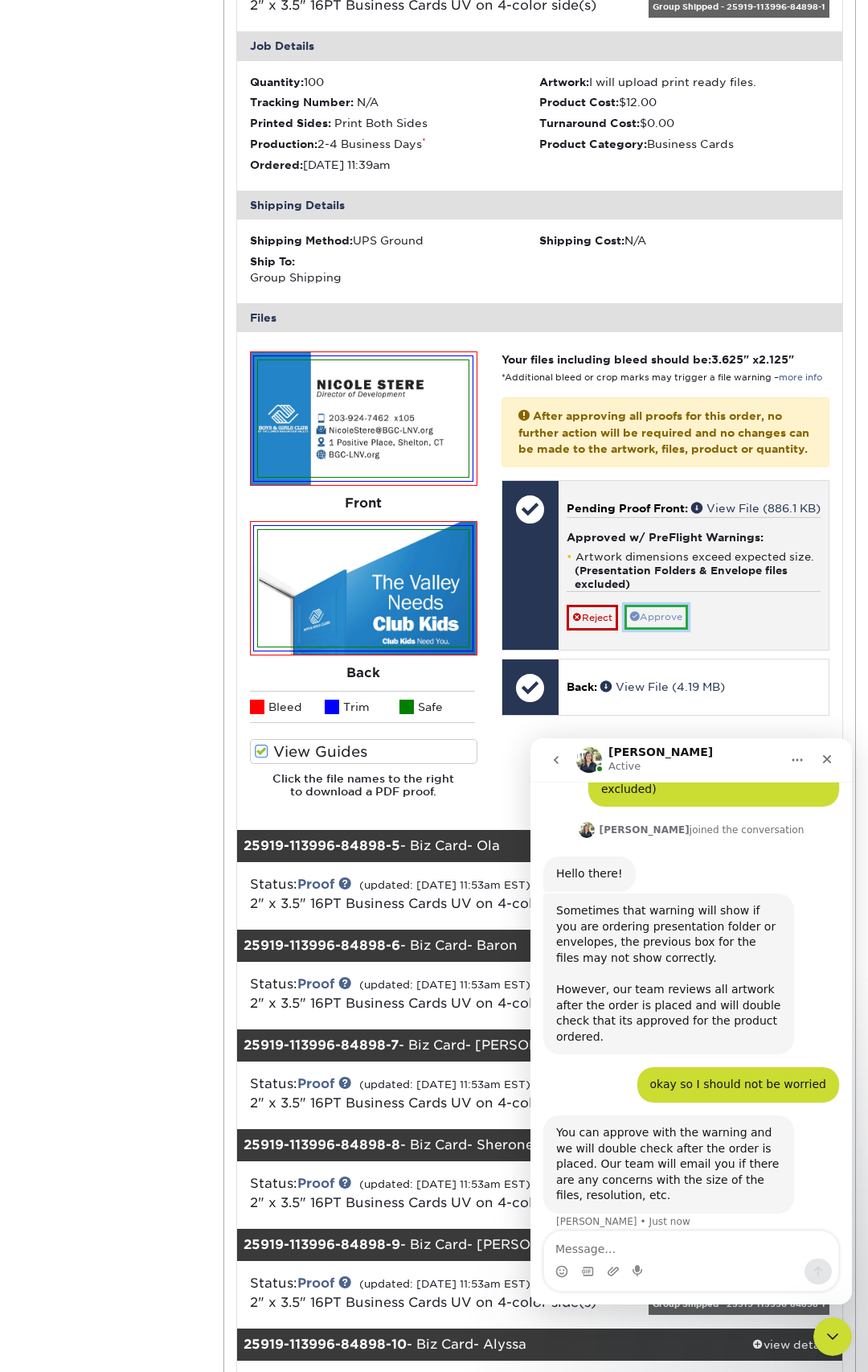
click at [673, 629] on link "Approve" at bounding box center [656, 617] width 64 height 25
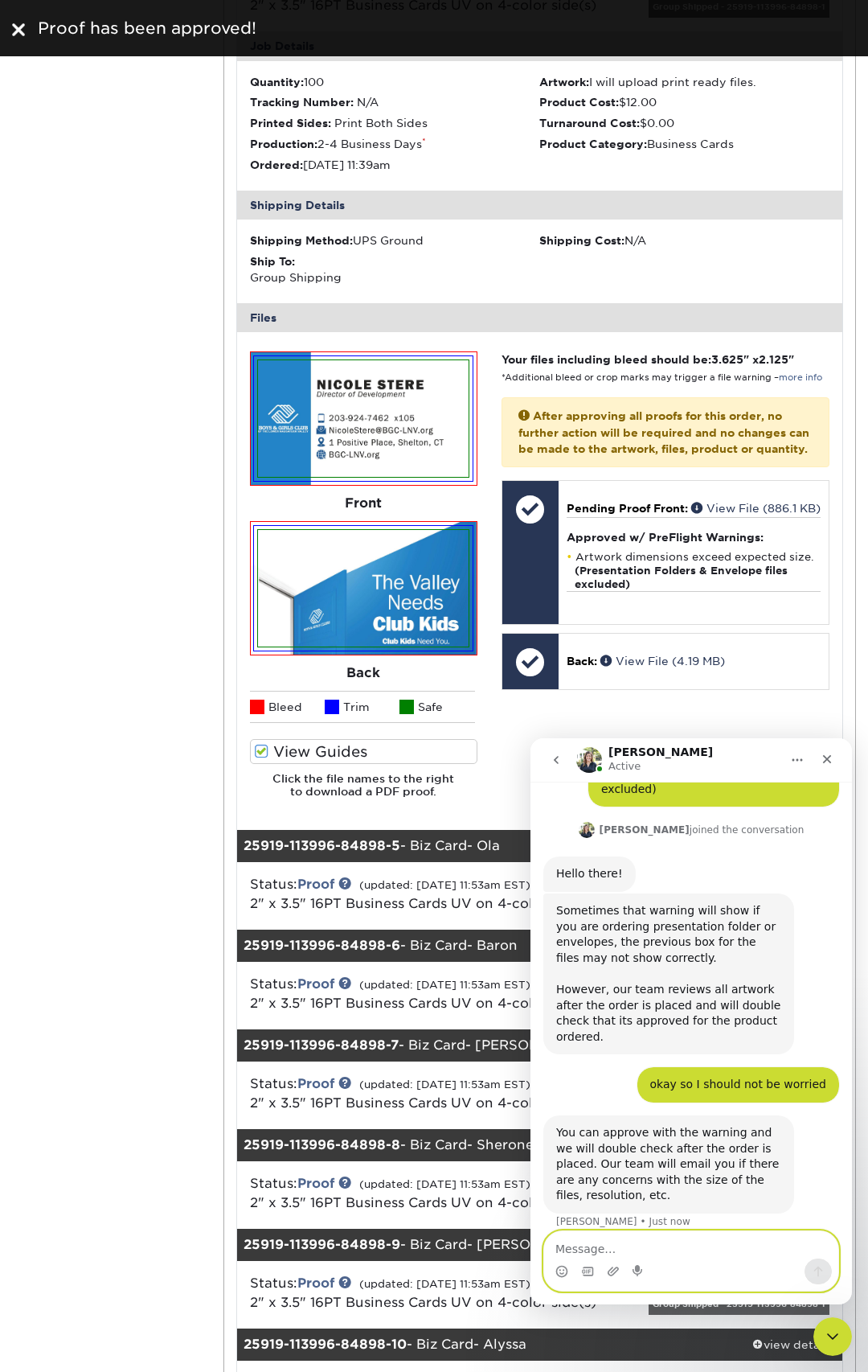
click at [671, 1250] on textarea "Message…" at bounding box center [691, 1244] width 294 height 27
type textarea "perfect, thank you"
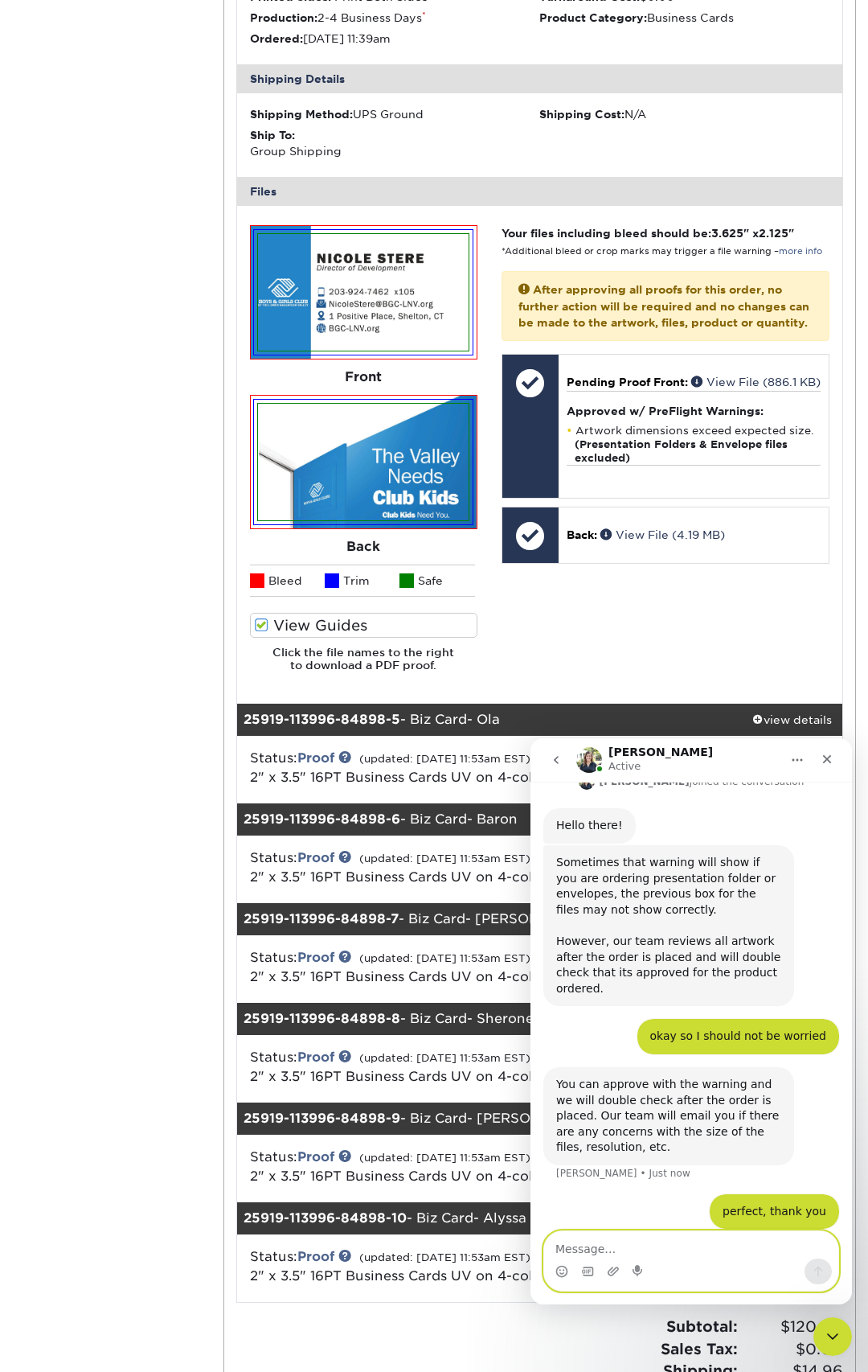
scroll to position [3320, 0]
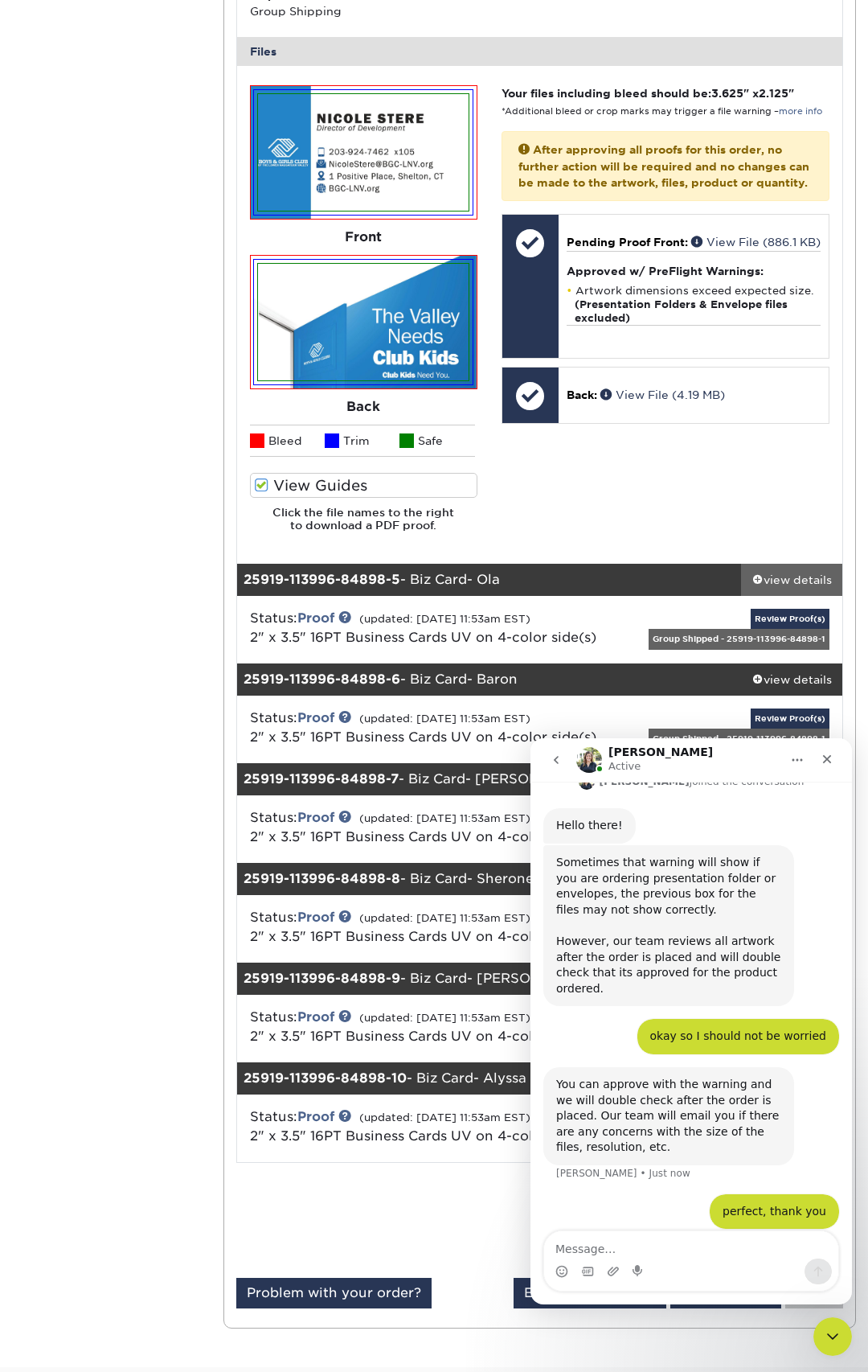
click at [785, 573] on div "view details" at bounding box center [792, 580] width 101 height 16
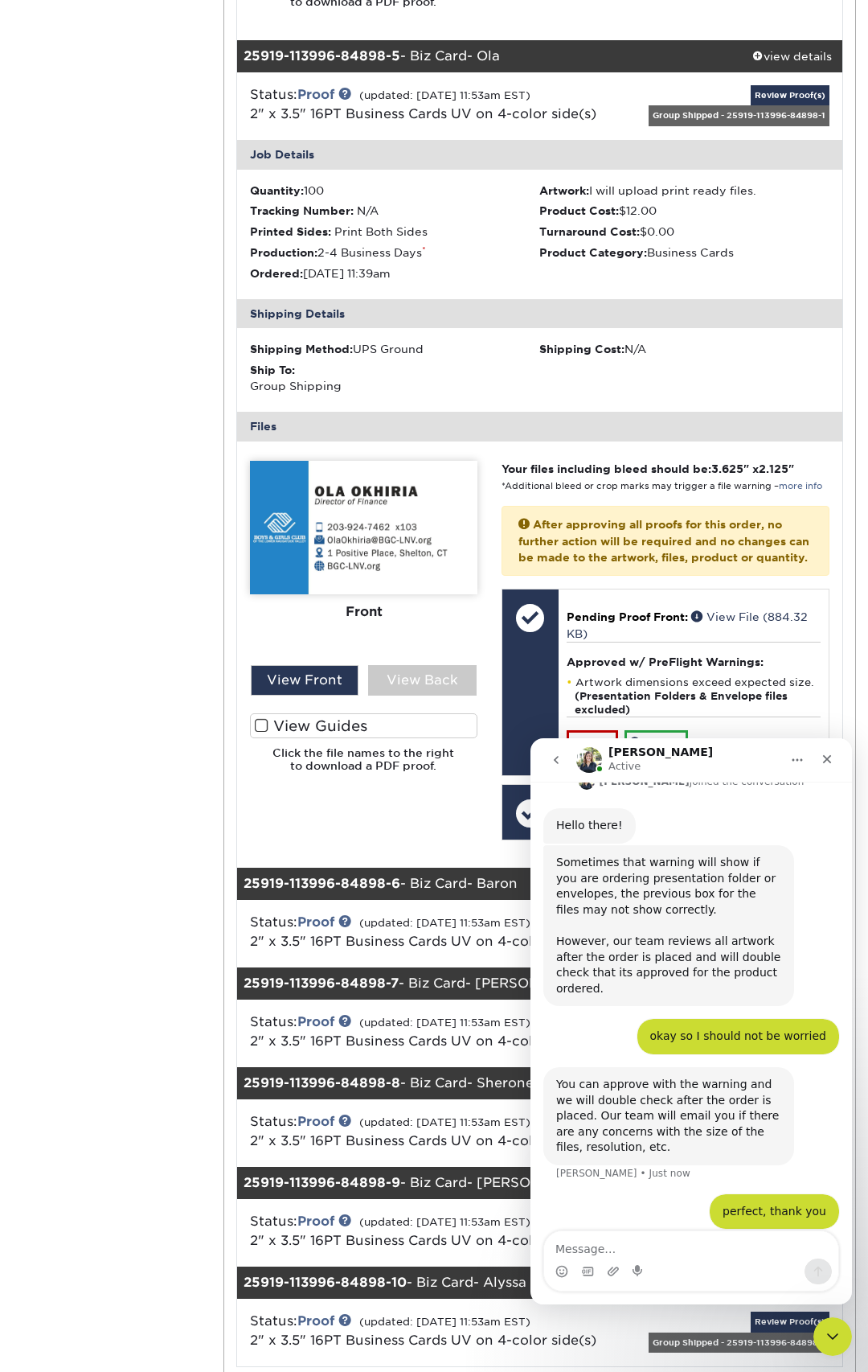
scroll to position [3945, 0]
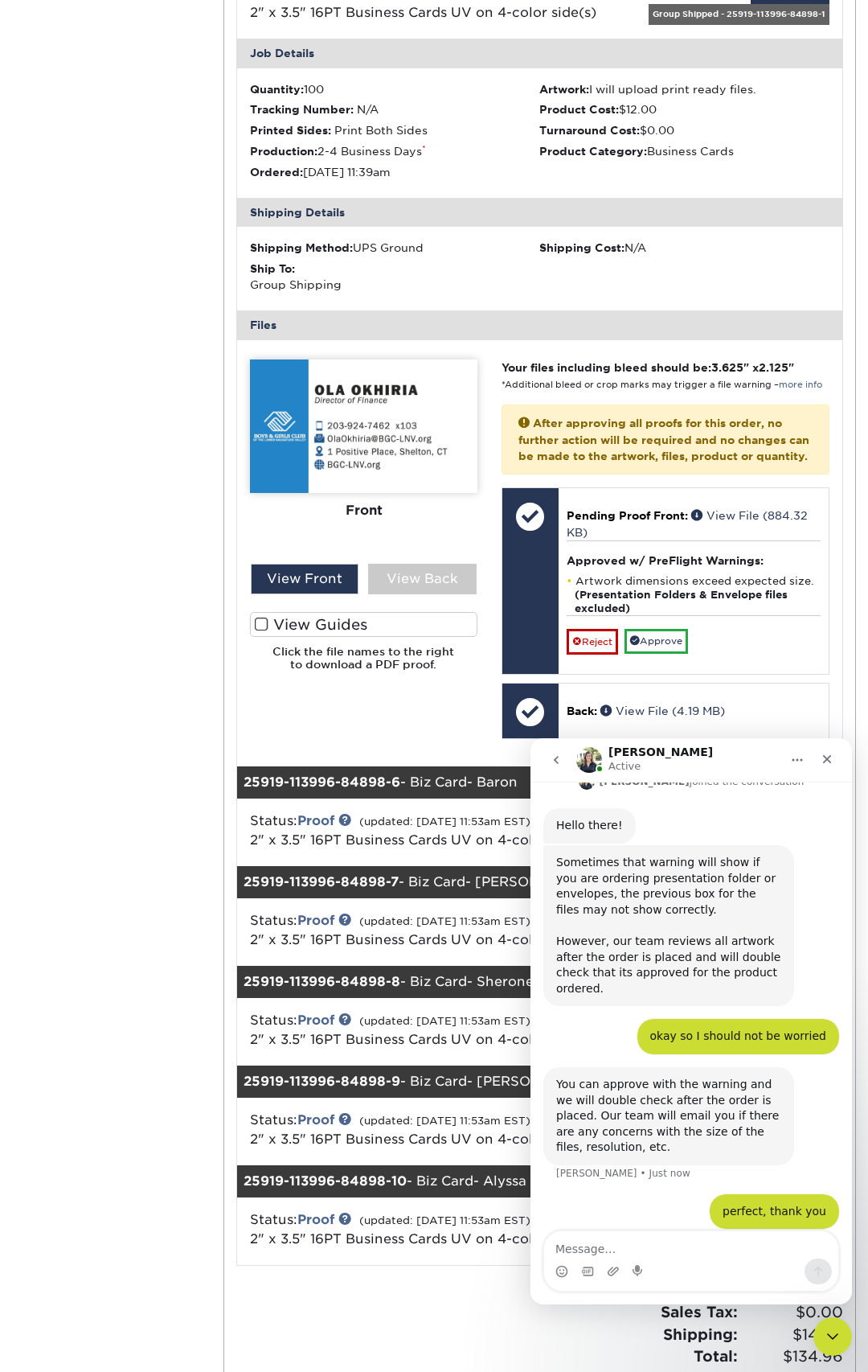
click at [265, 620] on span at bounding box center [261, 624] width 13 height 15
click at [0, 0] on input "View Guides" at bounding box center [0, 0] width 0 height 0
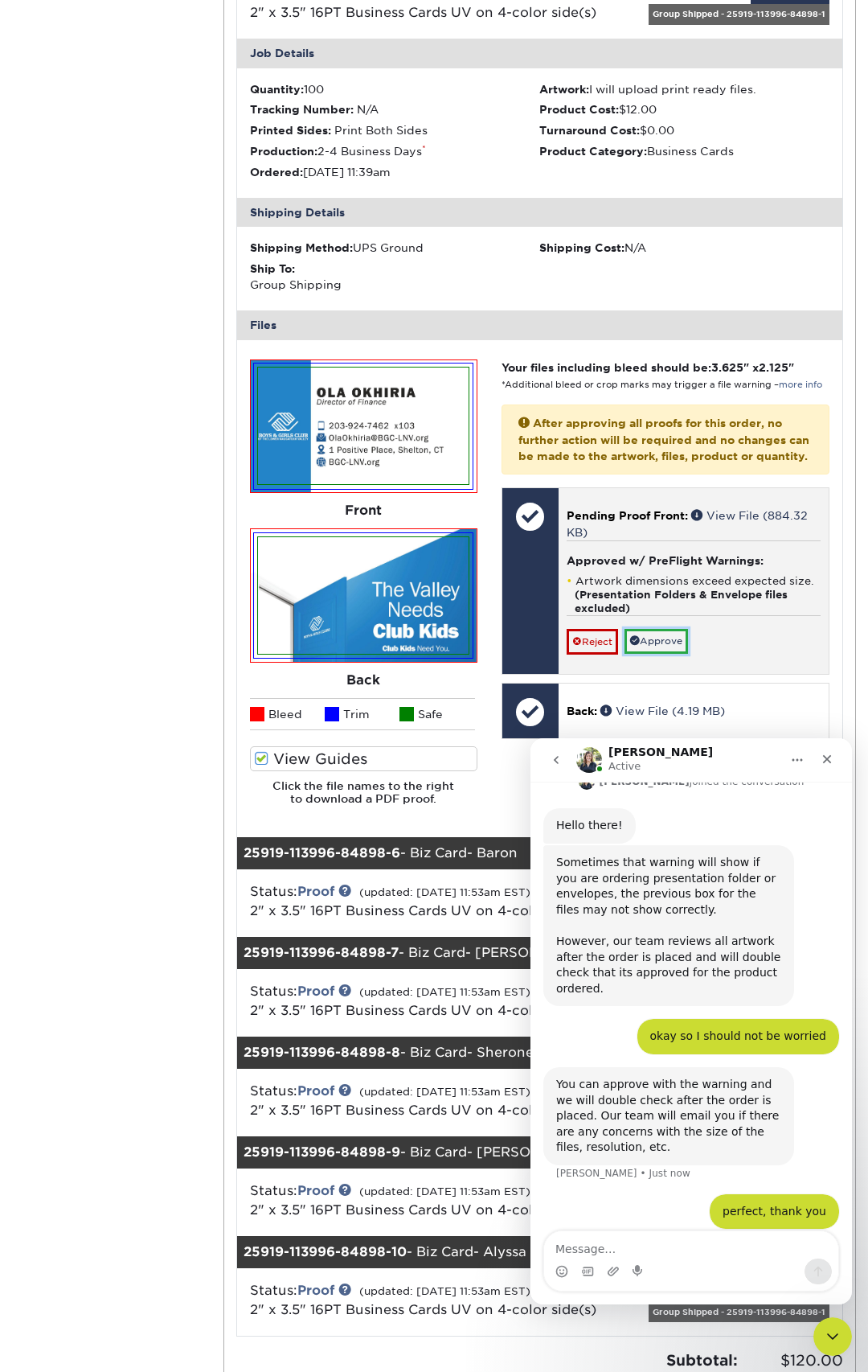
click at [679, 654] on link "Approve" at bounding box center [656, 641] width 64 height 25
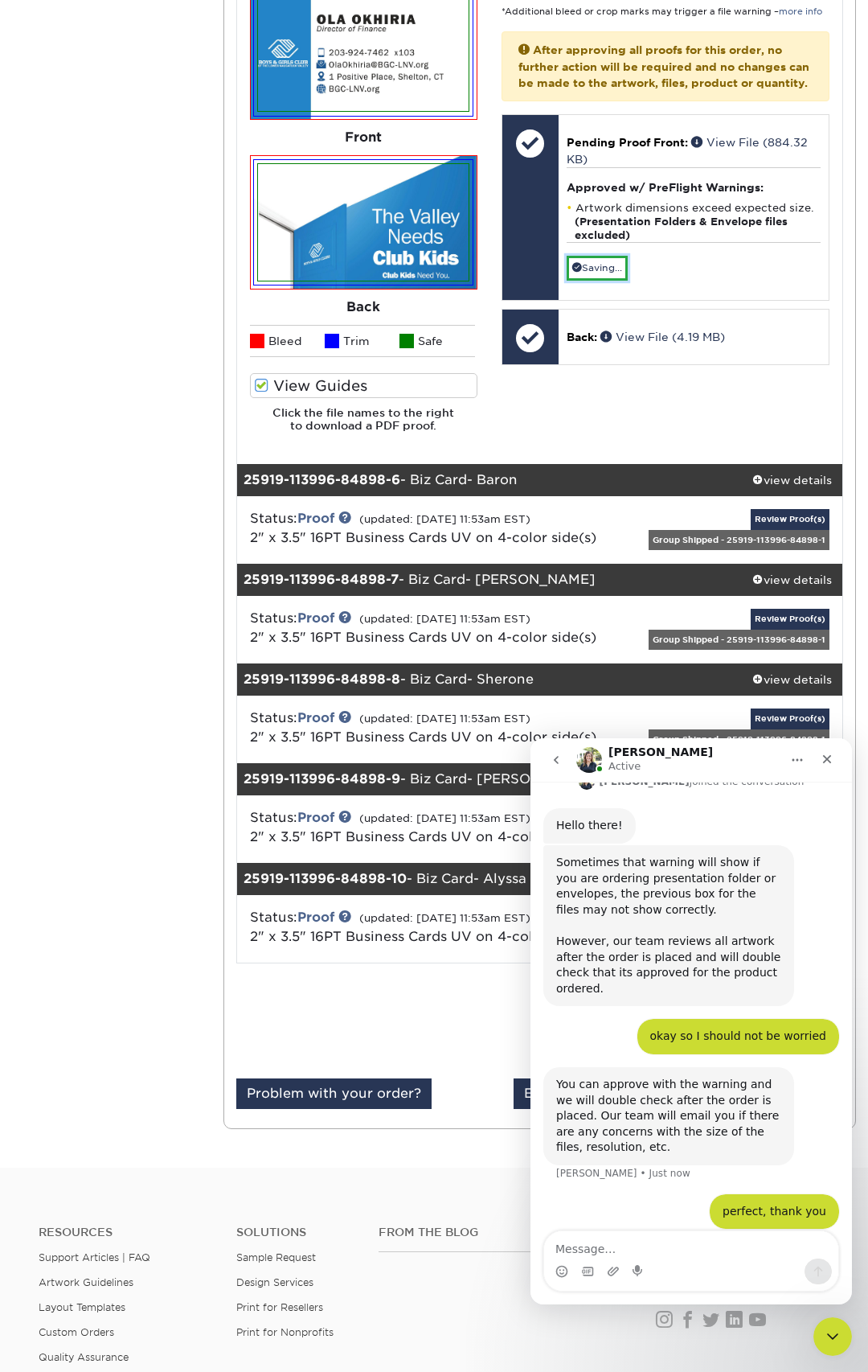
scroll to position [4320, 0]
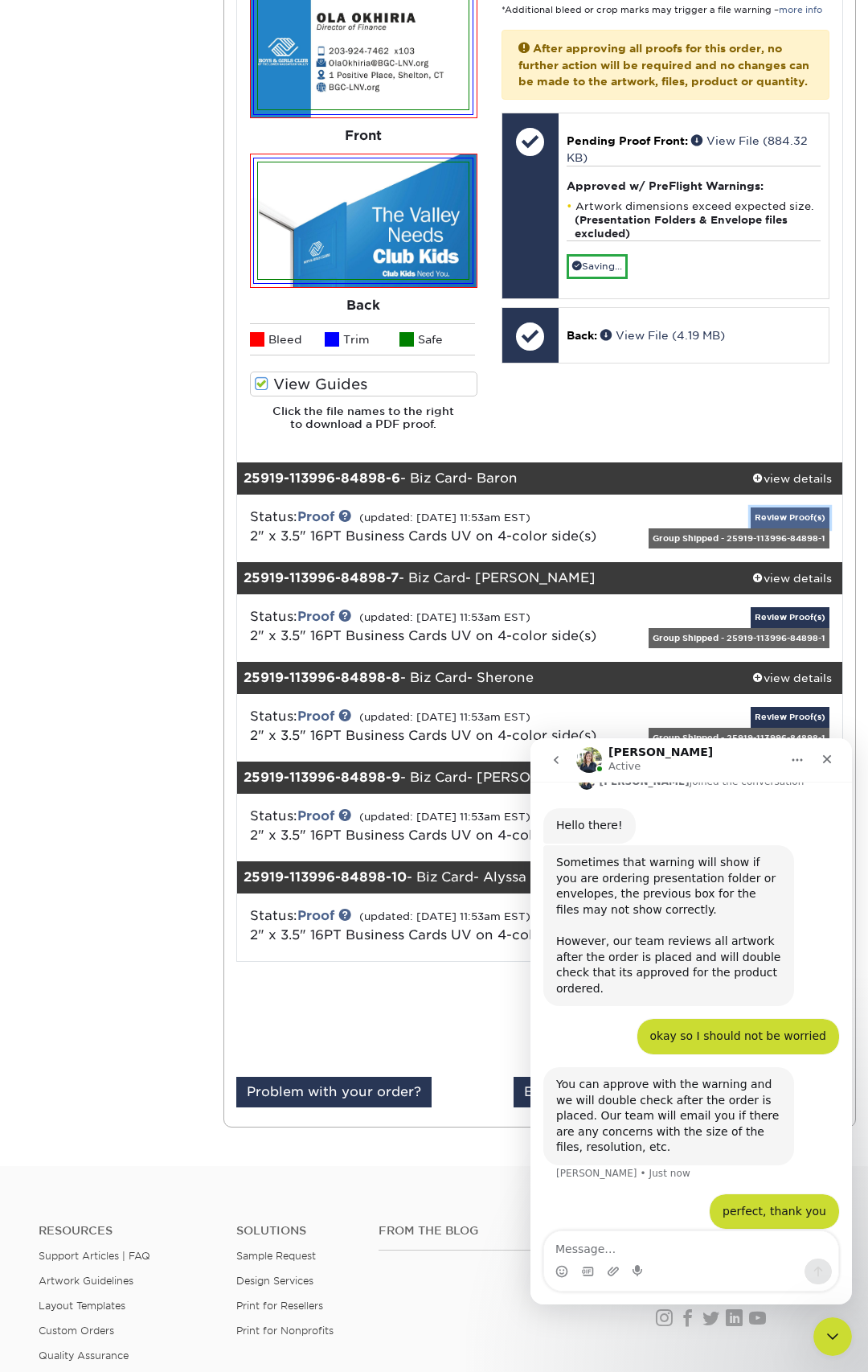
click at [769, 519] on link "Review Proof(s)" at bounding box center [790, 517] width 79 height 20
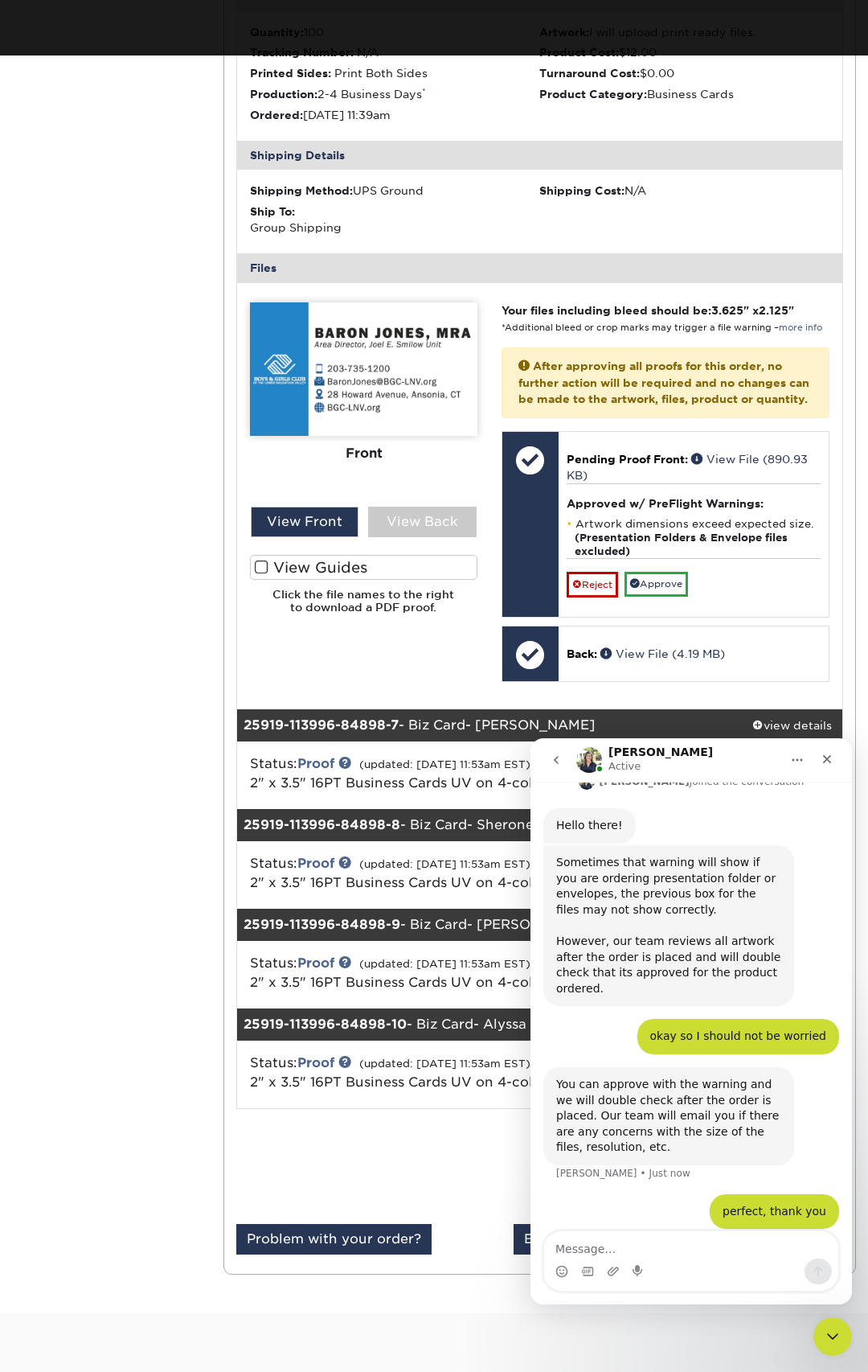
scroll to position [4906, 0]
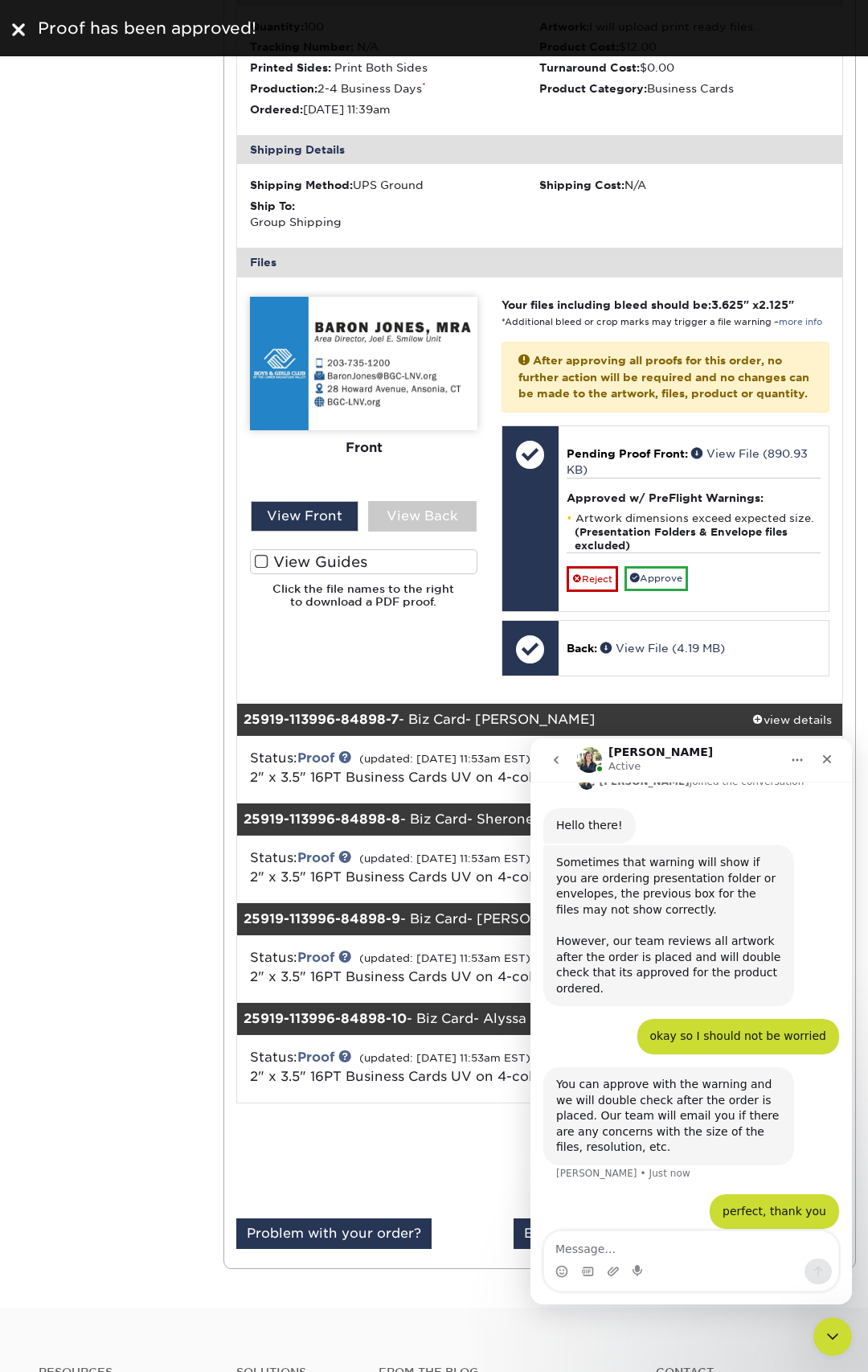
click at [258, 562] on span at bounding box center [261, 561] width 13 height 15
click at [0, 0] on input "View Guides" at bounding box center [0, 0] width 0 height 0
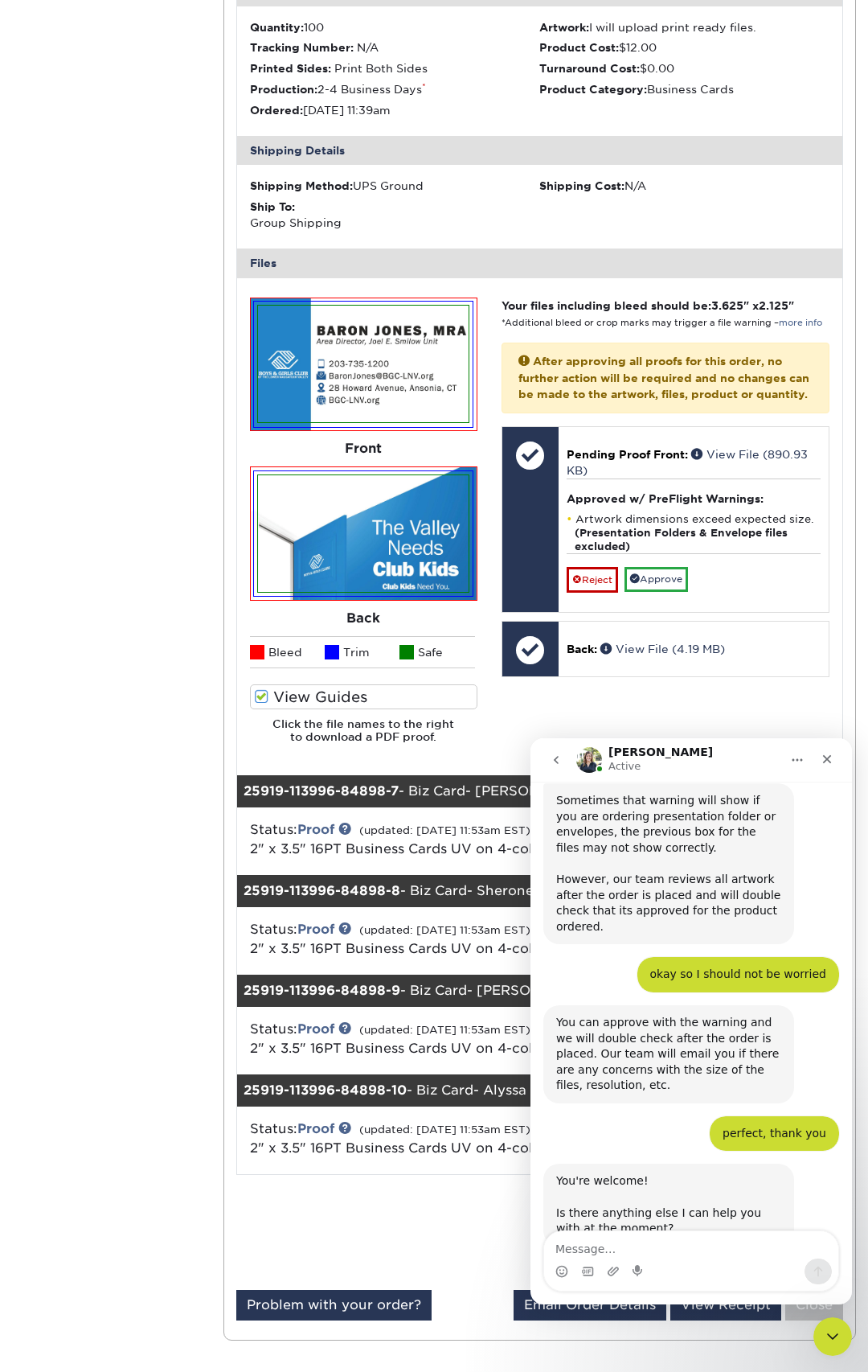
scroll to position [250, 0]
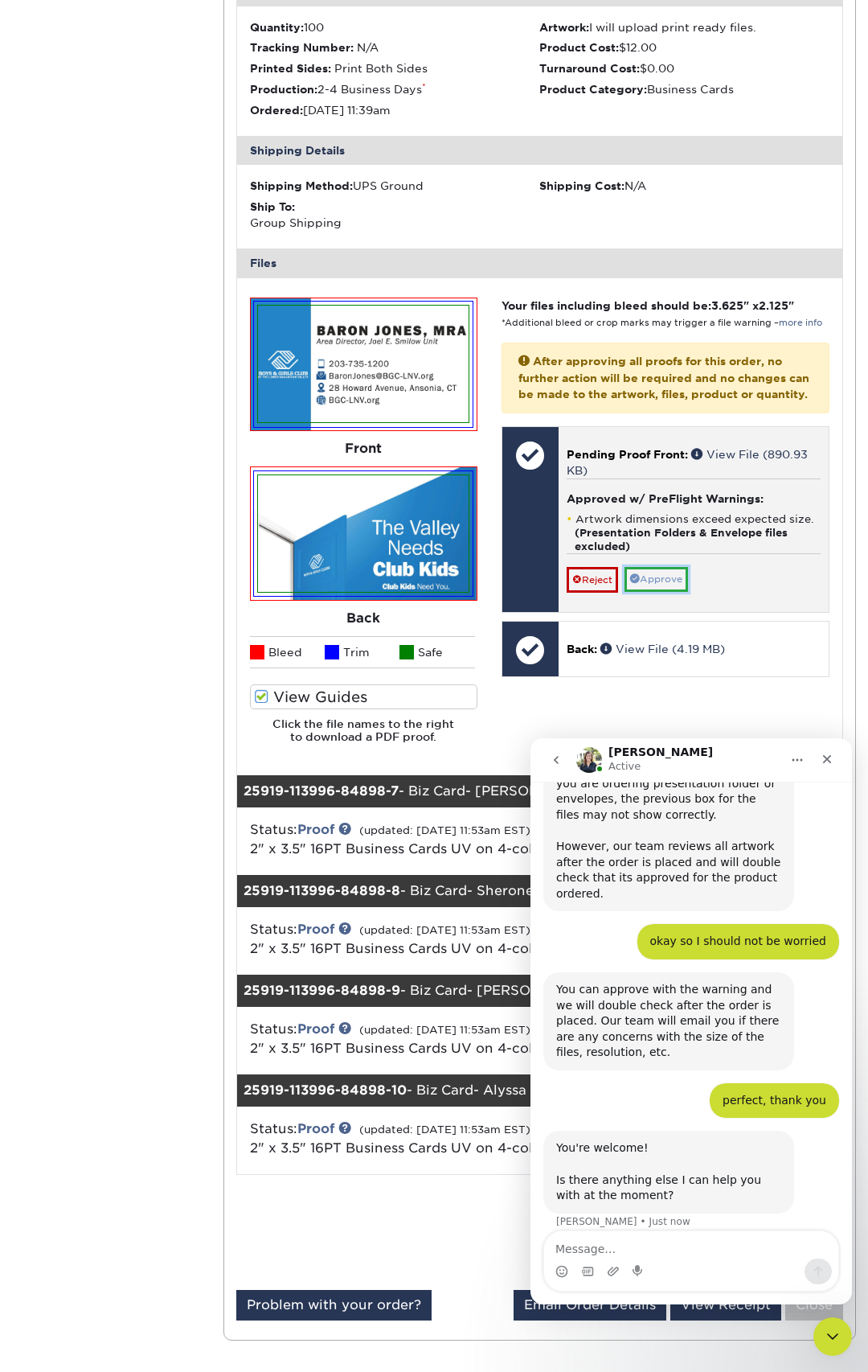
click at [671, 592] on link "Approve" at bounding box center [656, 579] width 64 height 25
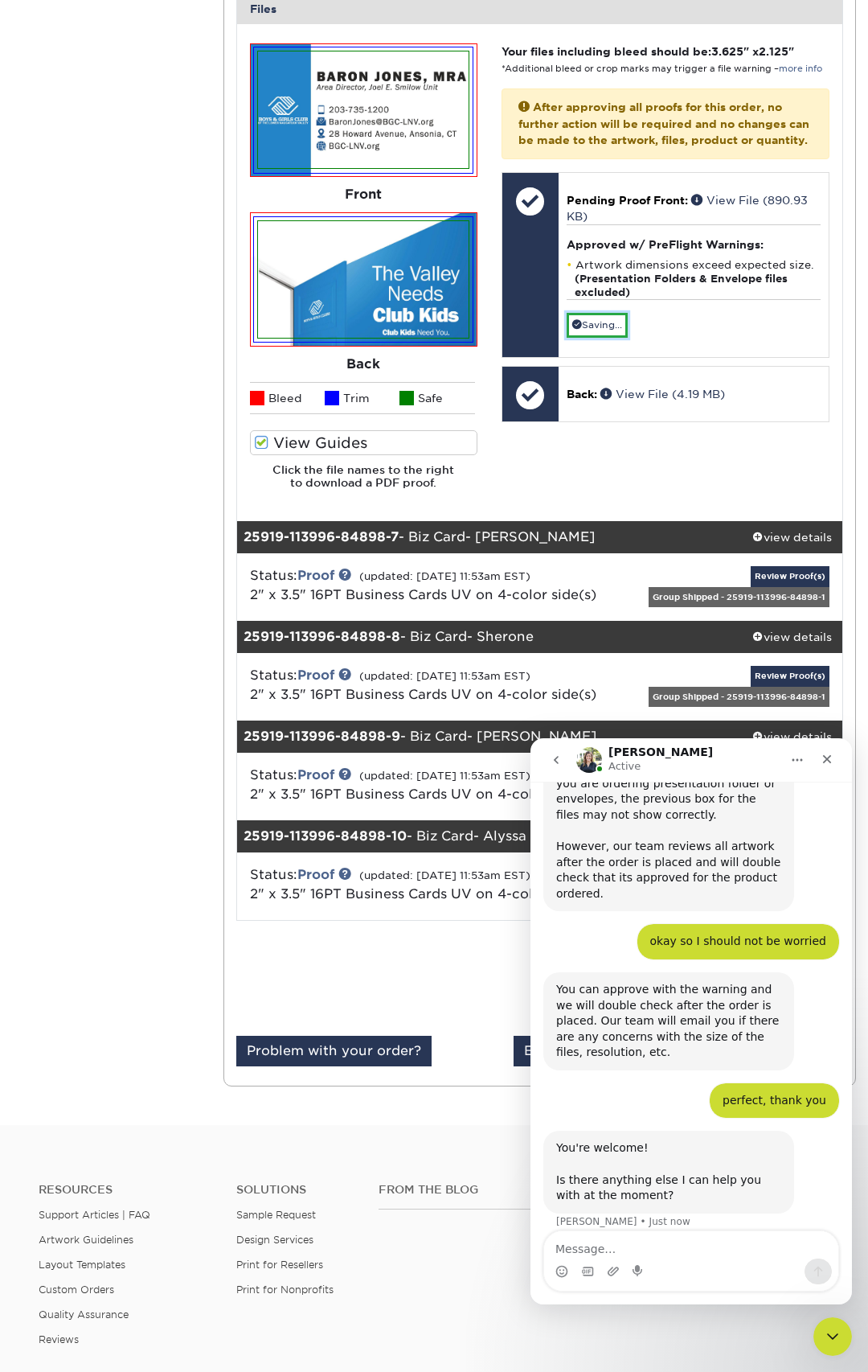
scroll to position [5166, 0]
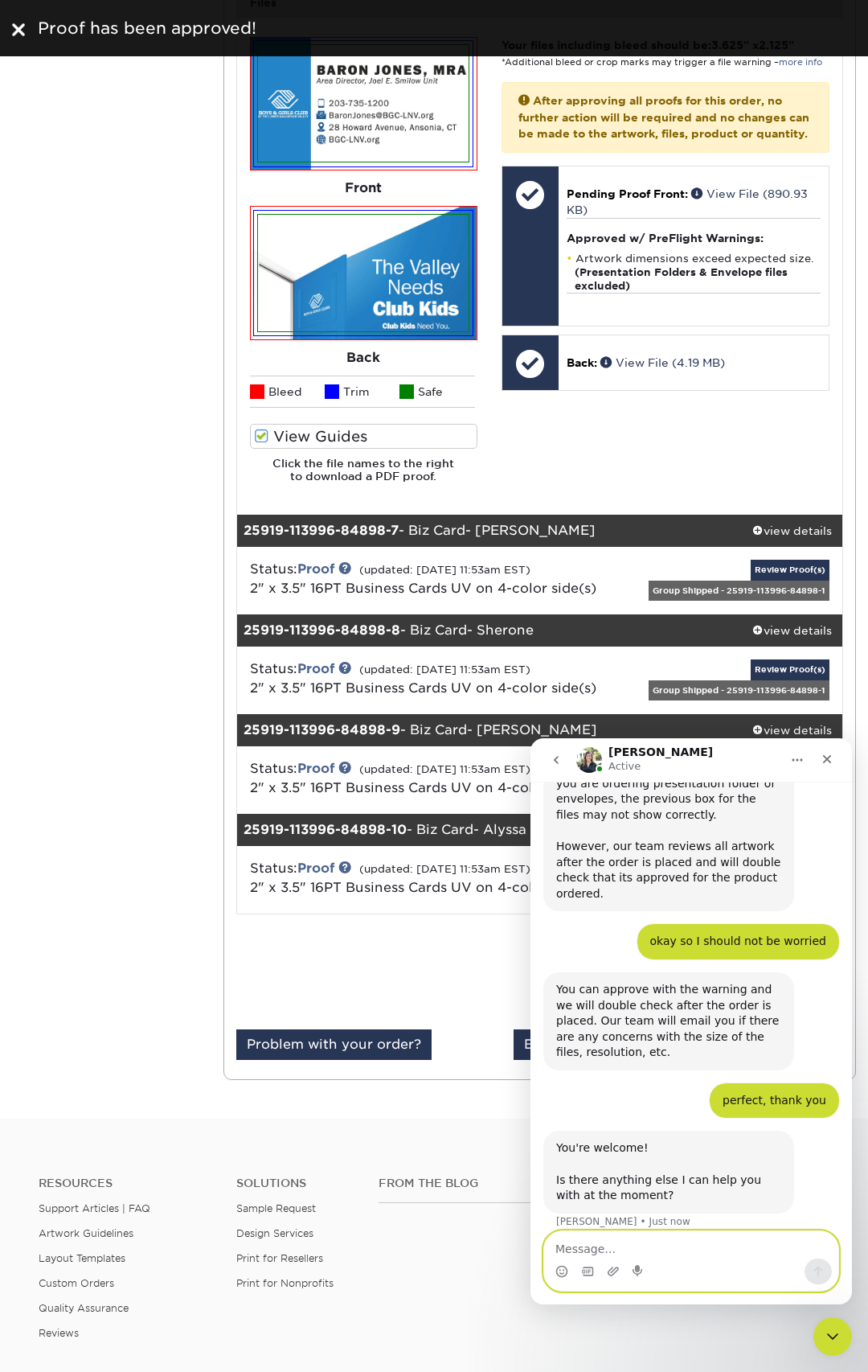
click at [723, 1251] on textarea "Message…" at bounding box center [691, 1244] width 294 height 27
type textarea "that's it. thank [PERSON_NAME]"
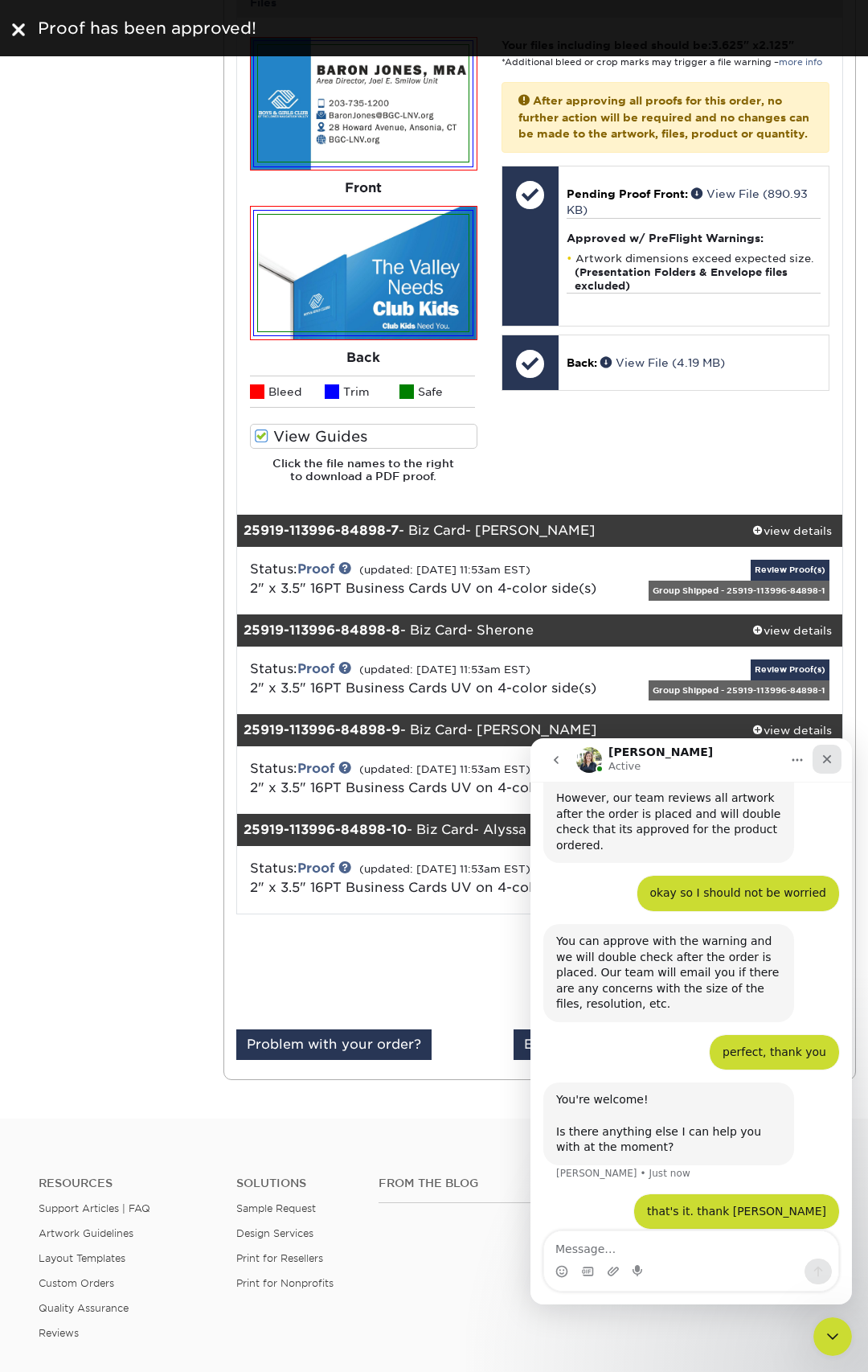
click at [827, 760] on icon "Close" at bounding box center [828, 760] width 9 height 9
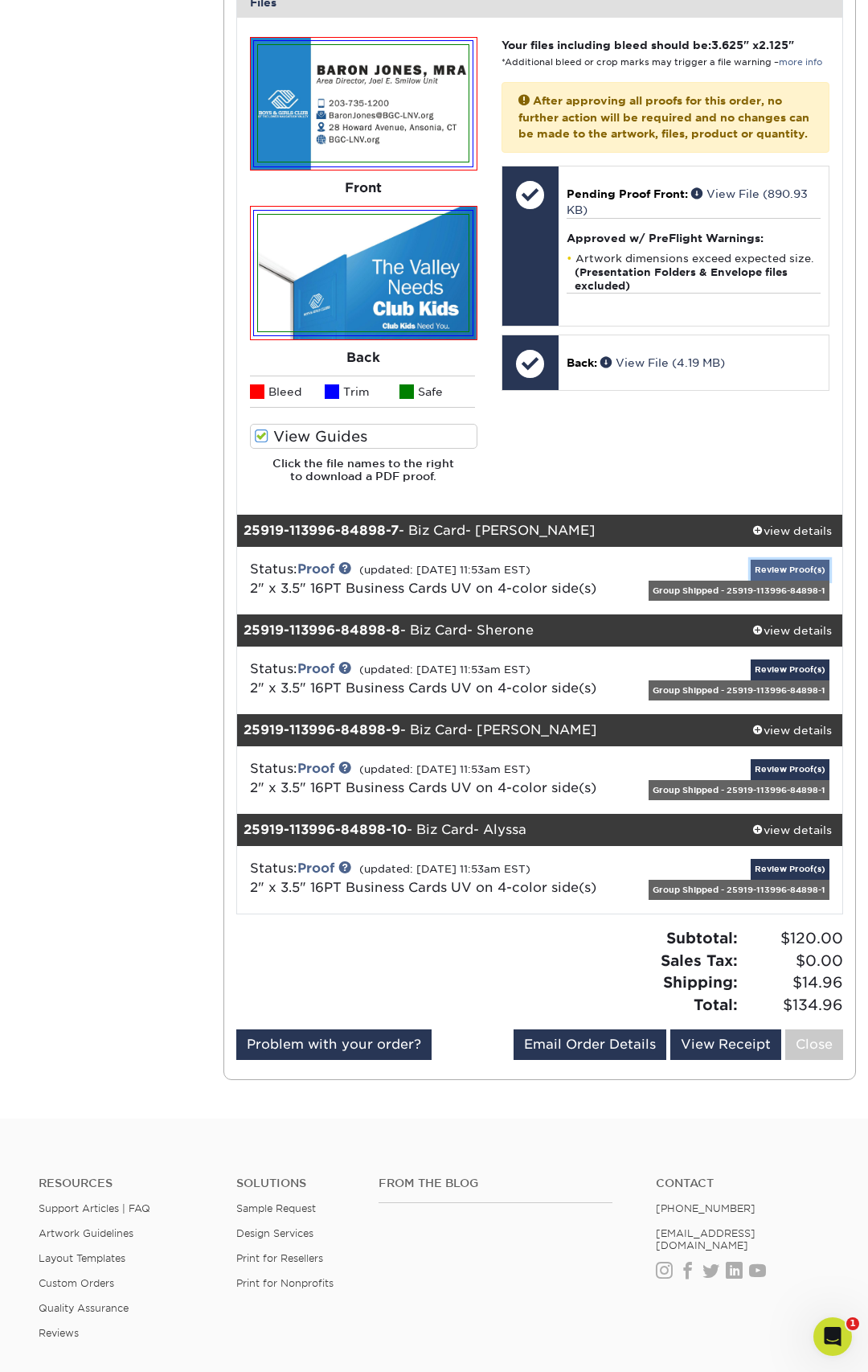
click at [789, 576] on link "Review Proof(s)" at bounding box center [790, 569] width 79 height 20
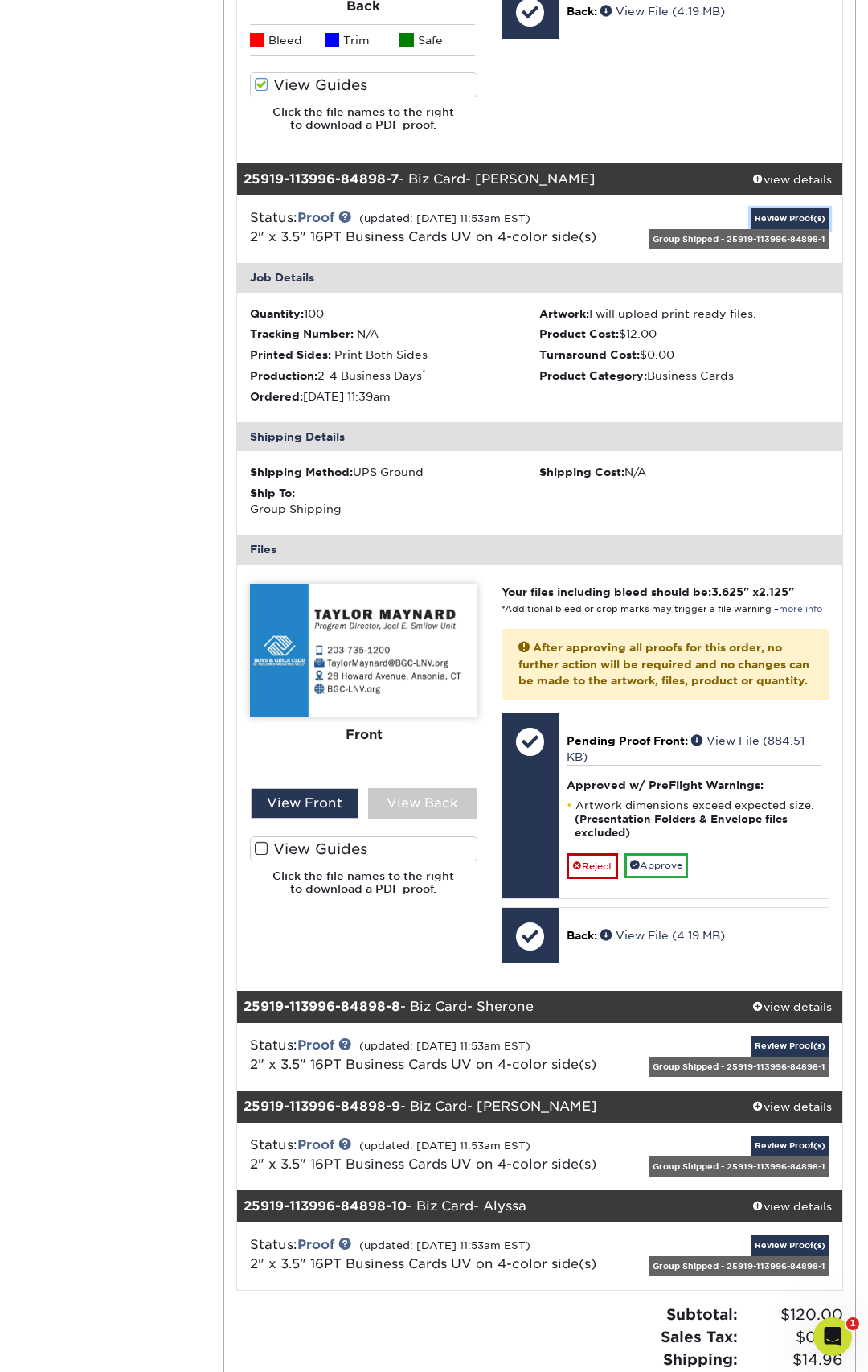
scroll to position [5519, 0]
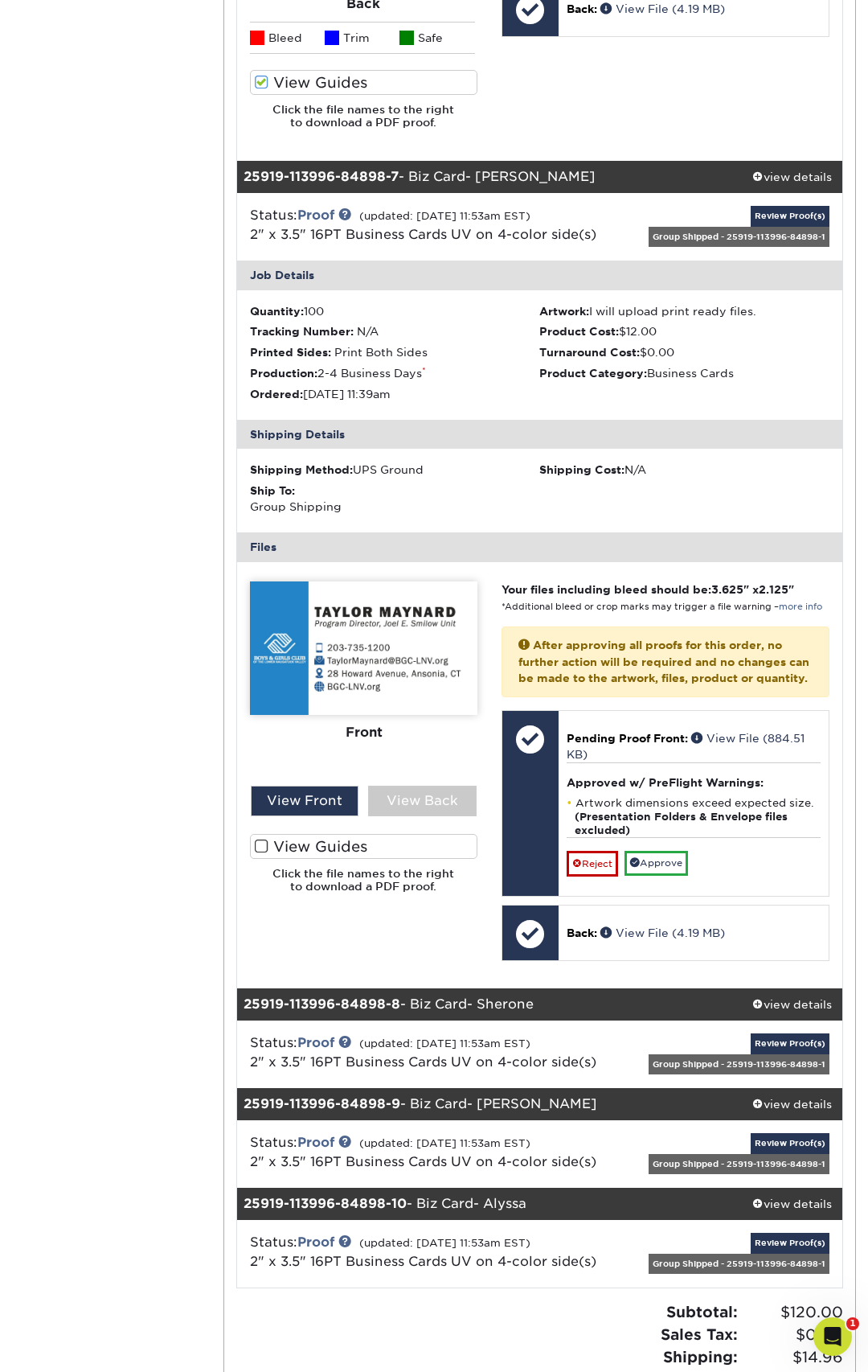
click at [262, 849] on span at bounding box center [261, 846] width 13 height 15
click at [0, 0] on input "View Guides" at bounding box center [0, 0] width 0 height 0
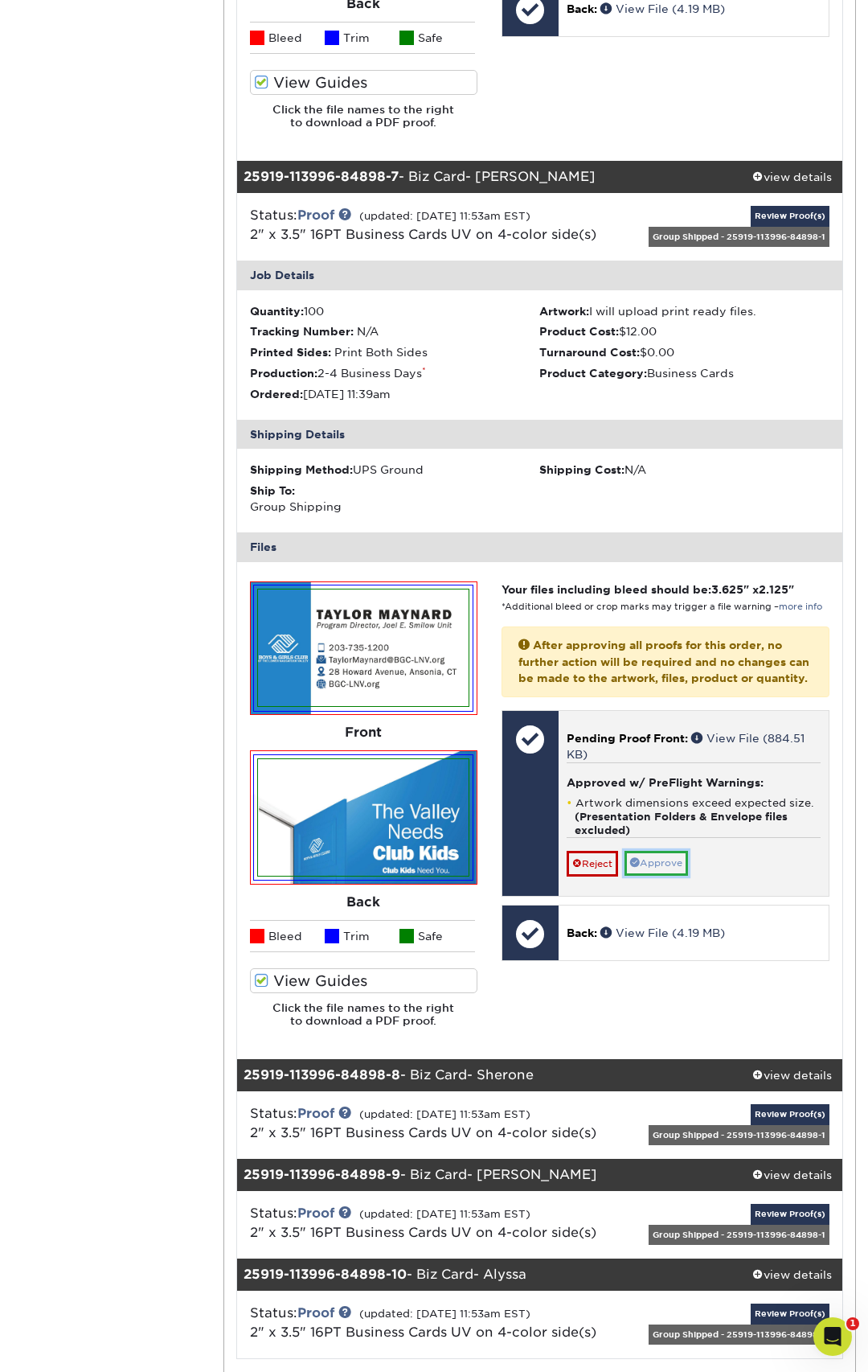
click at [658, 875] on link "Approve" at bounding box center [656, 863] width 64 height 25
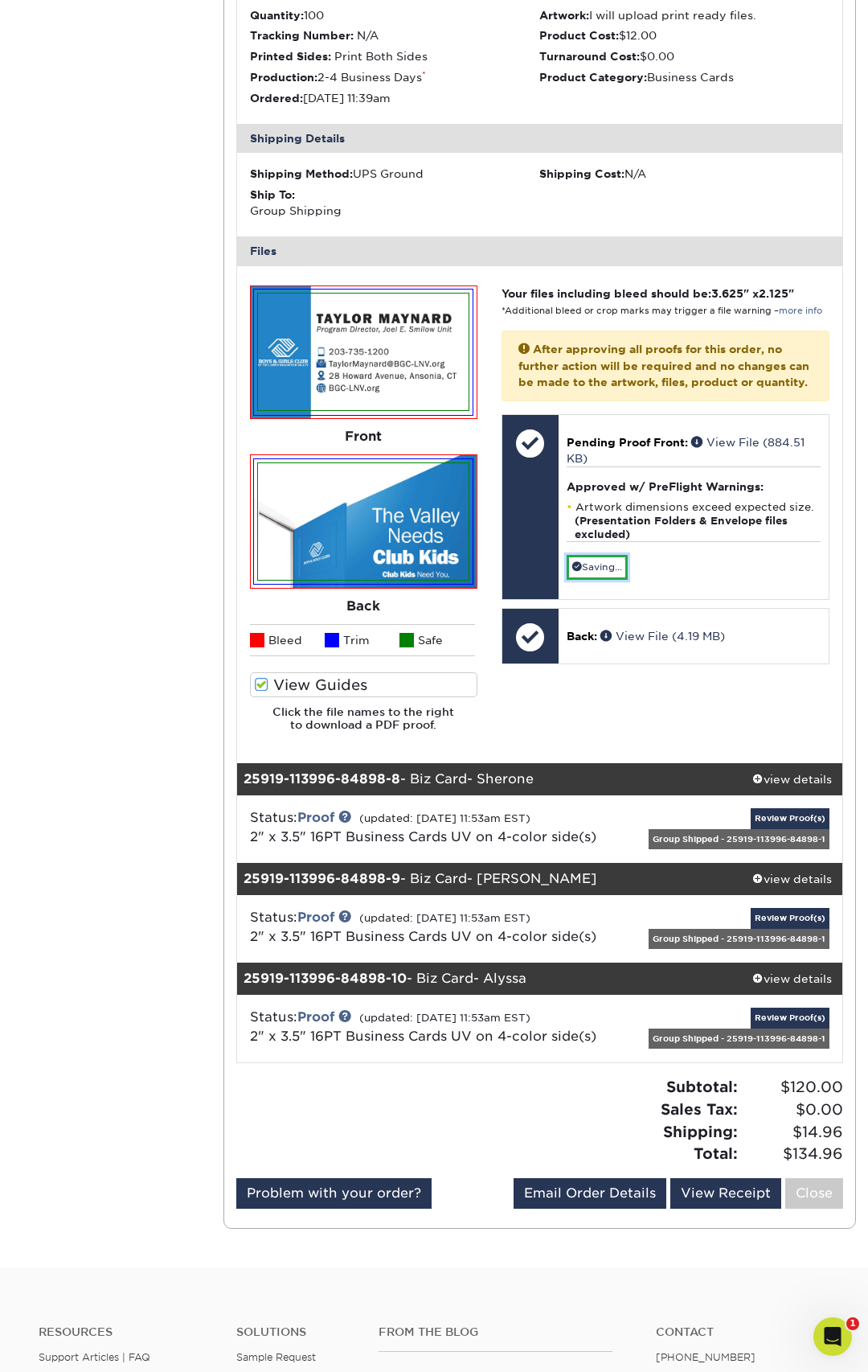
scroll to position [5824, 0]
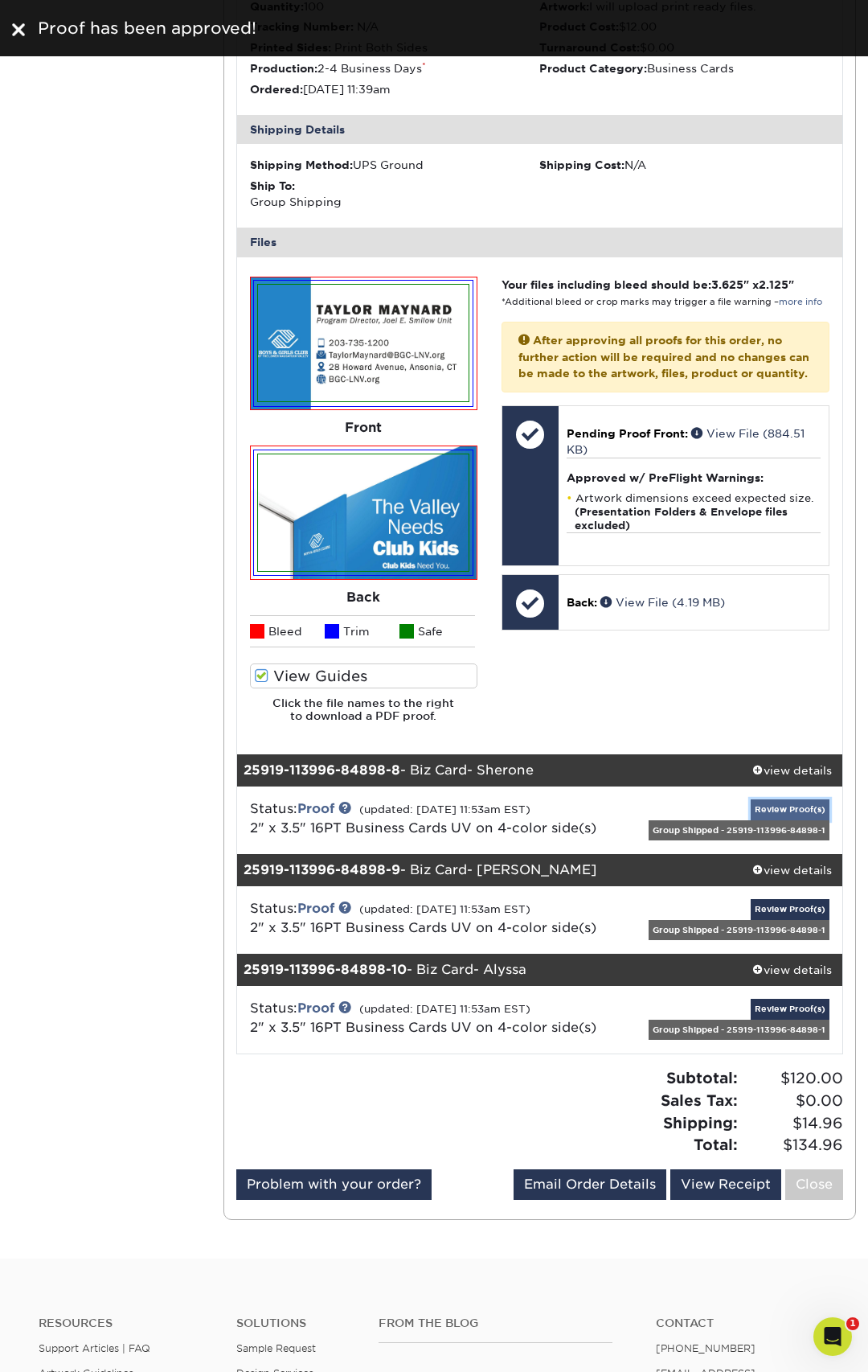
click at [774, 809] on link "Review Proof(s)" at bounding box center [790, 809] width 79 height 20
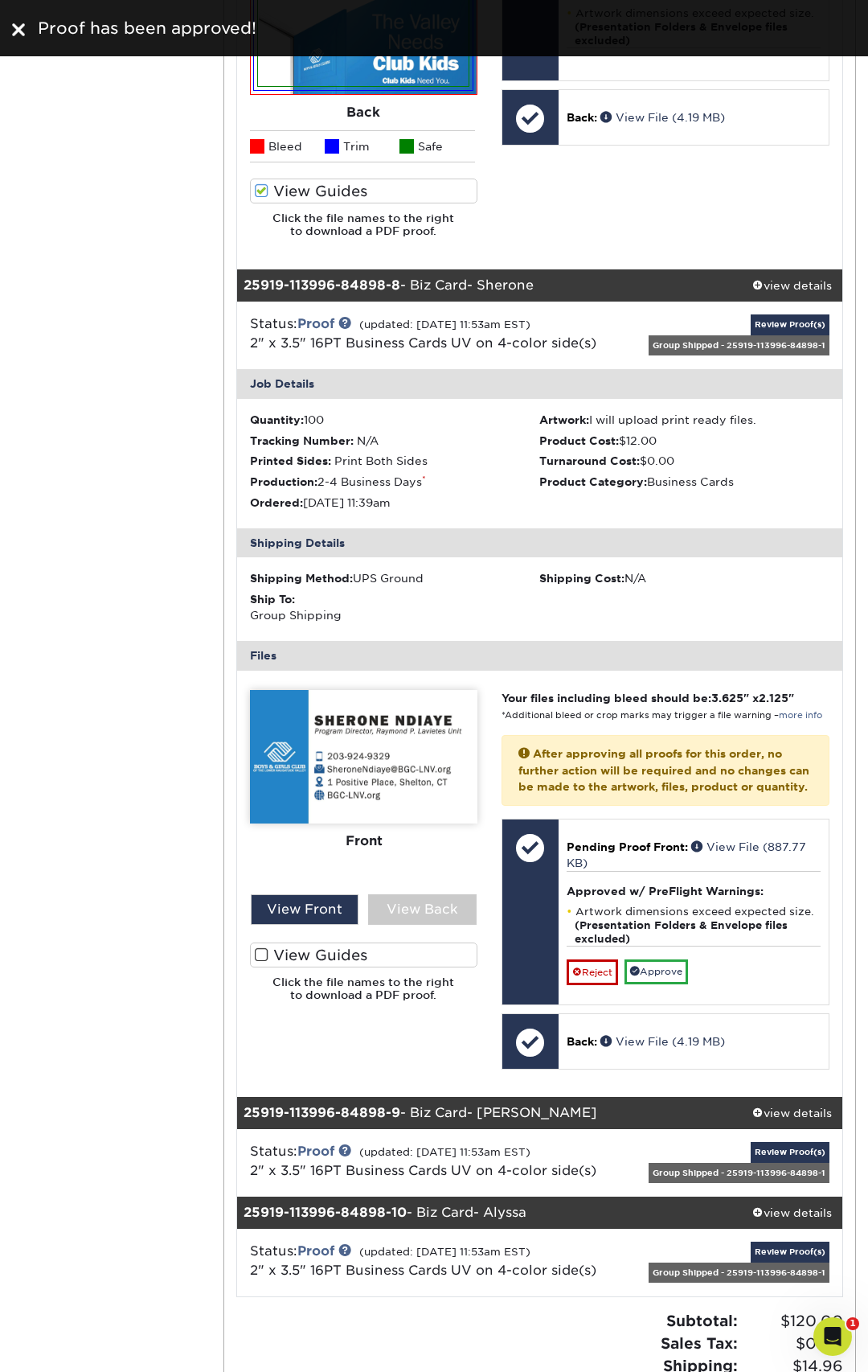
click at [258, 946] on label "View Guides" at bounding box center [364, 955] width 227 height 25
click at [0, 0] on input "View Guides" at bounding box center [0, 0] width 0 height 0
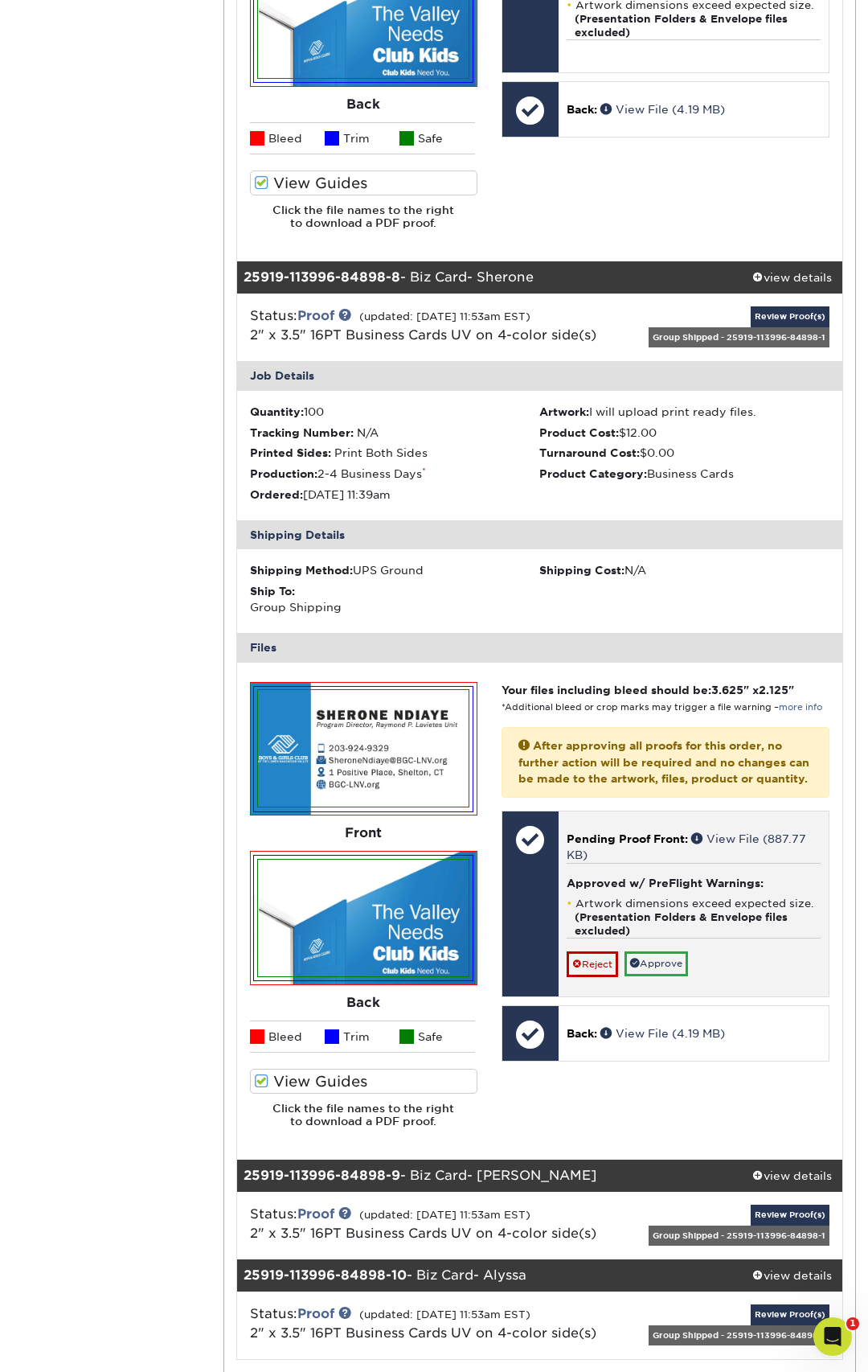
scroll to position [359, 0]
click at [670, 976] on link "Approve" at bounding box center [656, 963] width 64 height 25
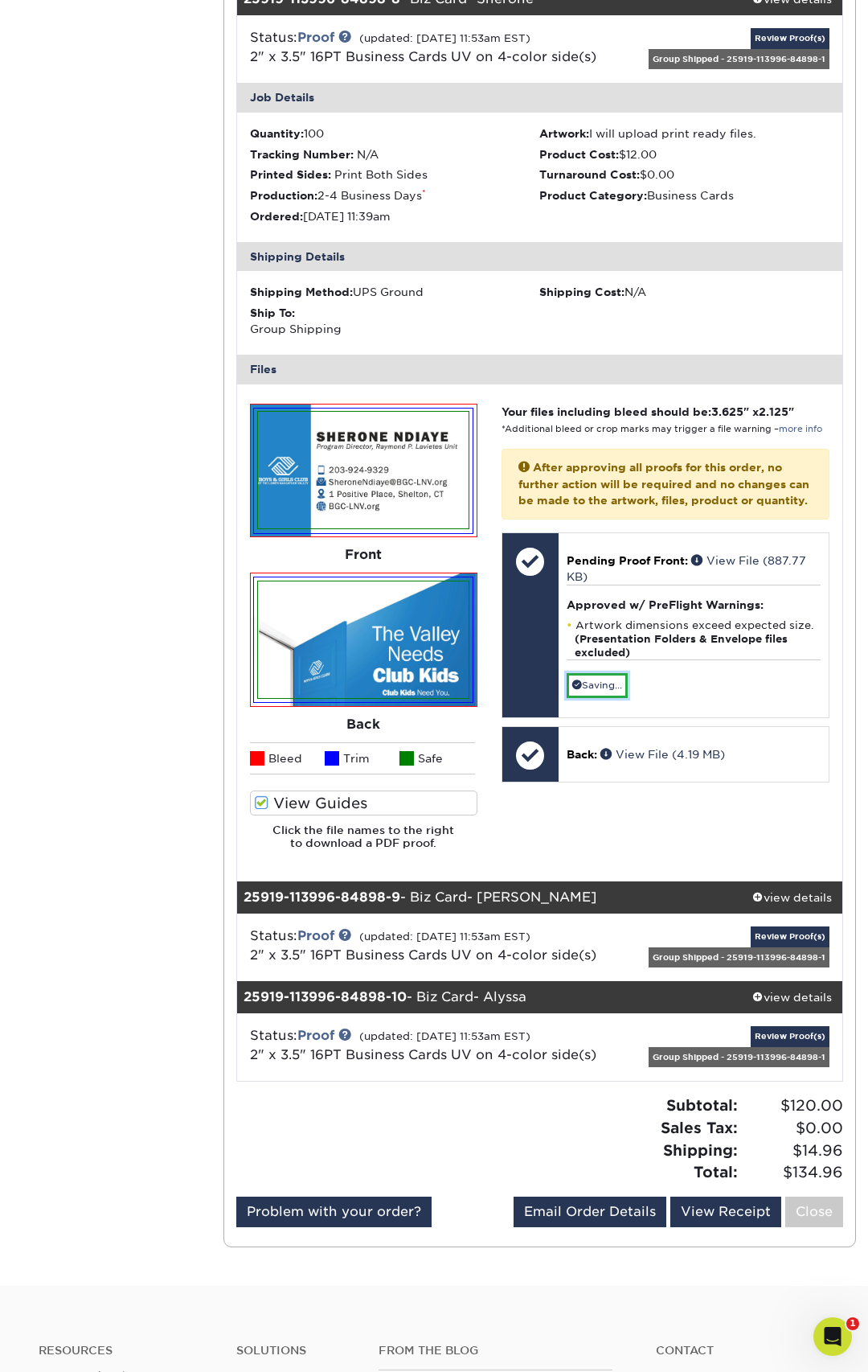
scroll to position [6609, 0]
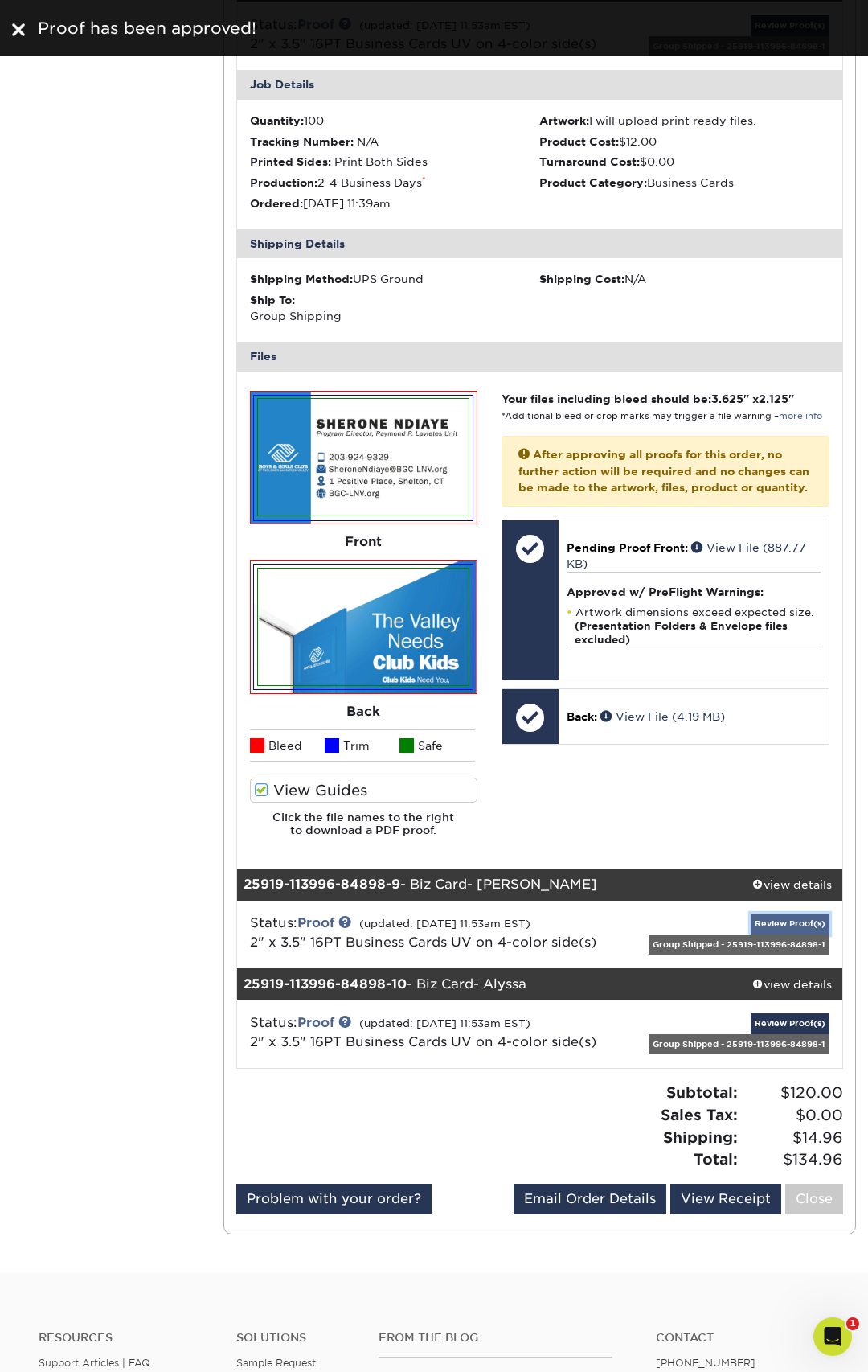
click at [783, 923] on link "Review Proof(s)" at bounding box center [790, 923] width 79 height 20
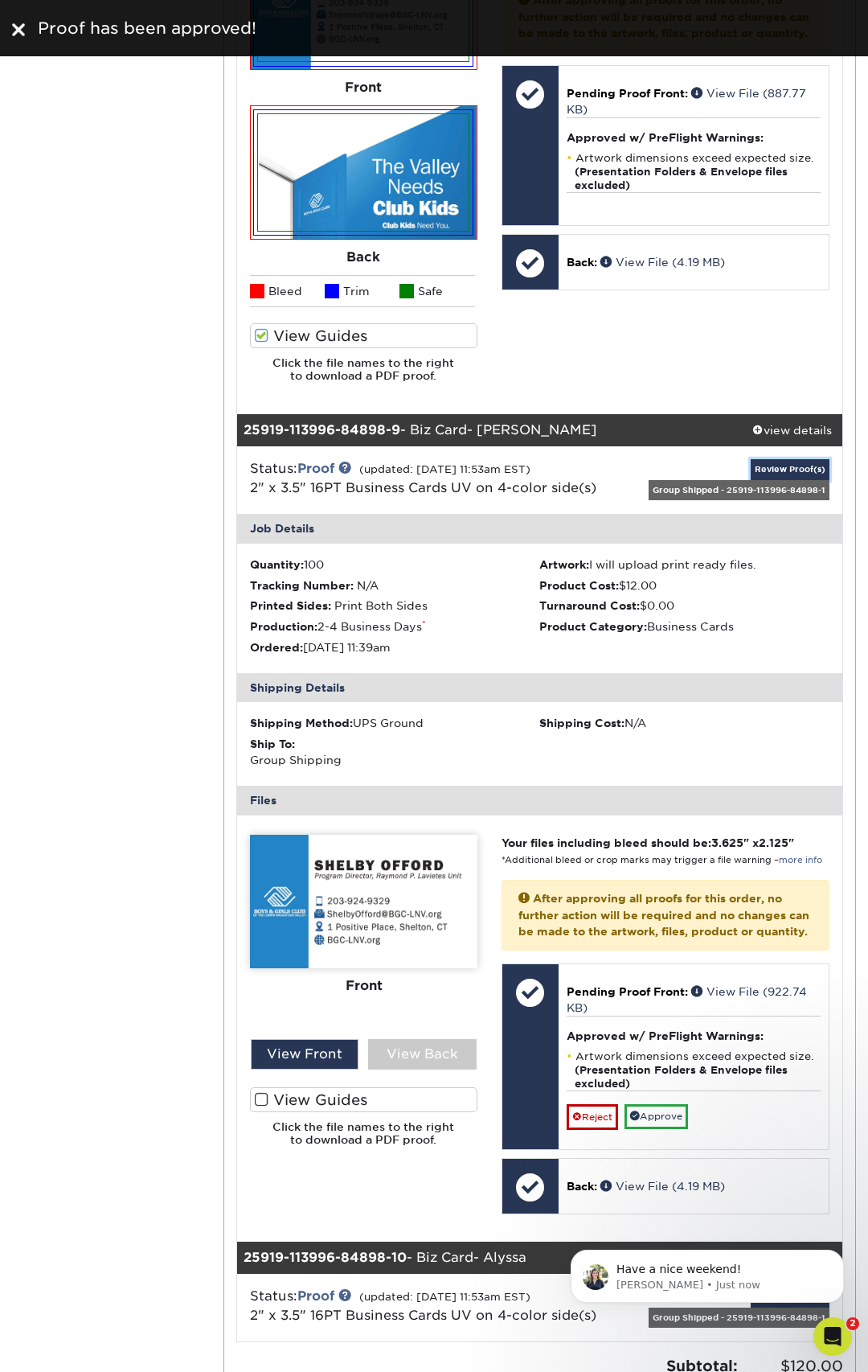
scroll to position [0, 0]
click at [259, 1100] on span at bounding box center [261, 1099] width 13 height 15
click at [0, 0] on input "View Guides" at bounding box center [0, 0] width 0 height 0
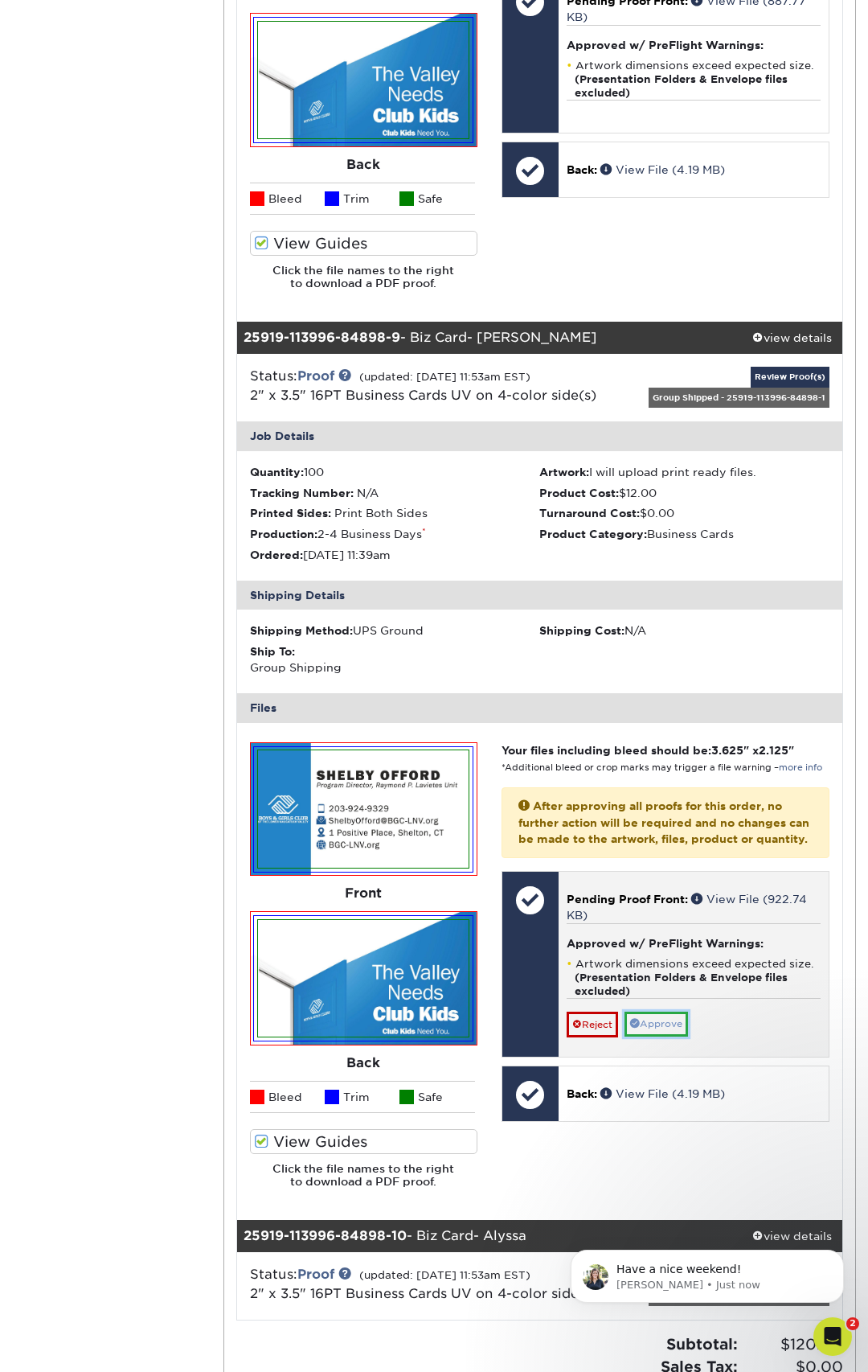
scroll to position [7156, 0]
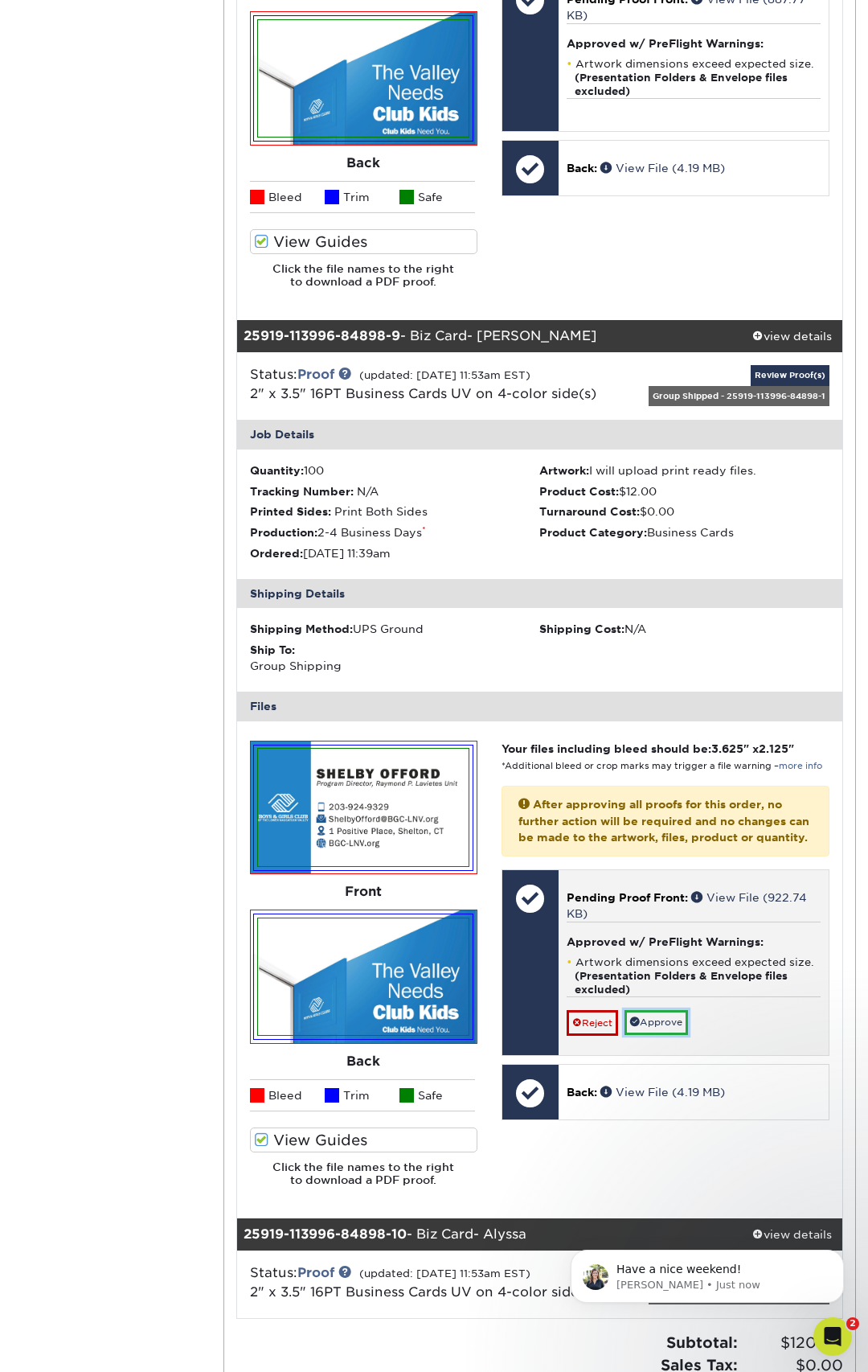
click at [657, 1035] on link "Approve" at bounding box center [656, 1023] width 64 height 25
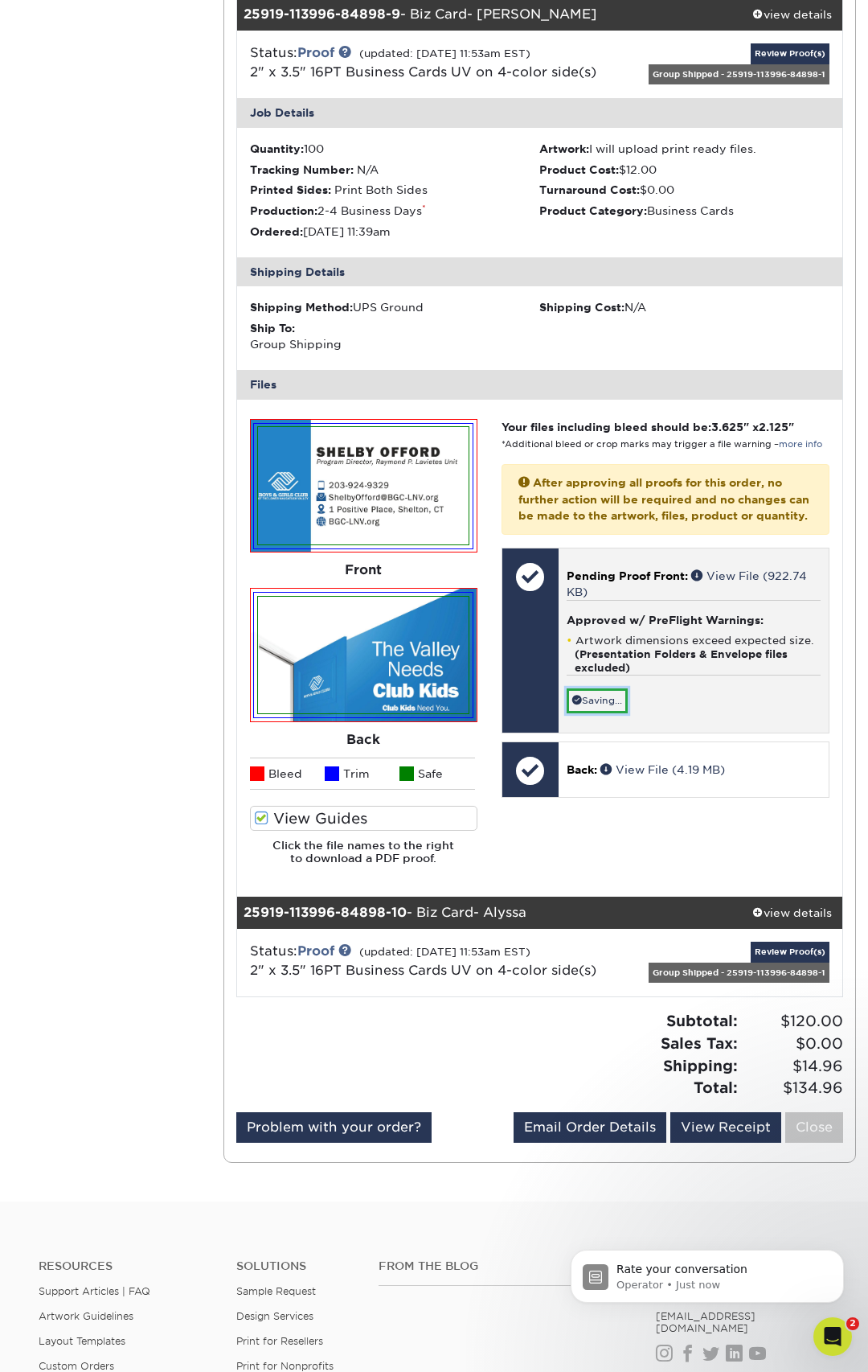
scroll to position [7502, 0]
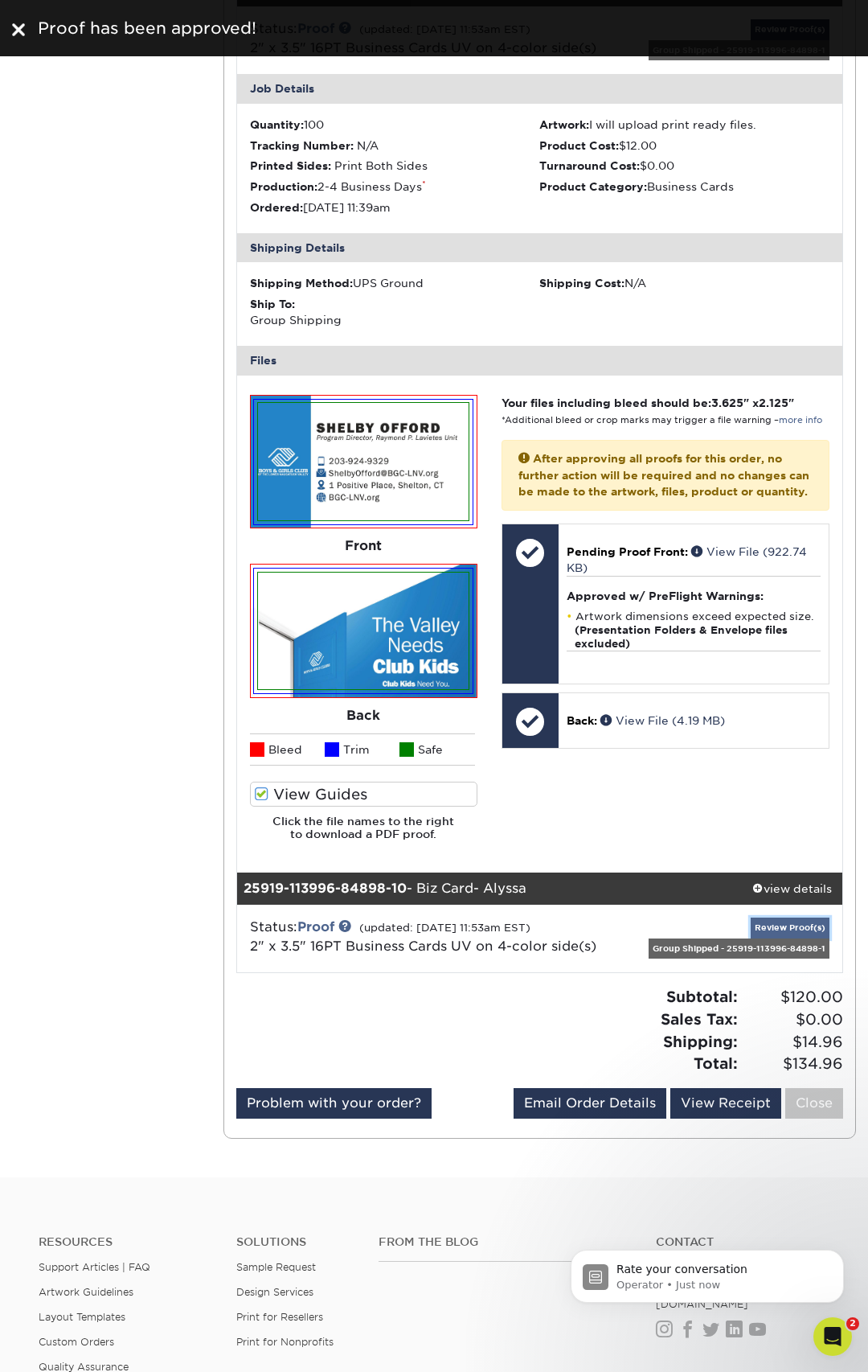
click at [796, 924] on link "Review Proof(s)" at bounding box center [790, 928] width 79 height 20
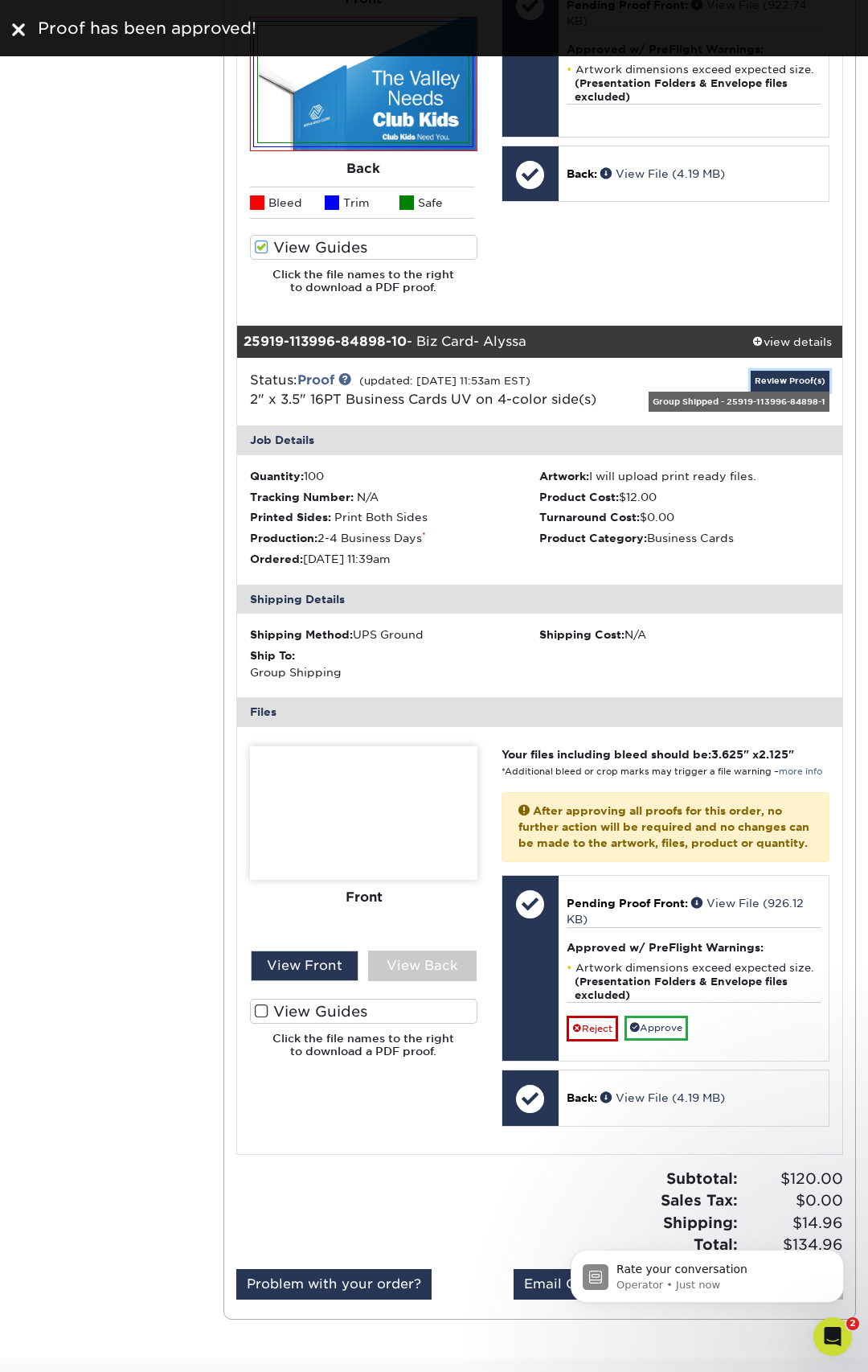
scroll to position [8077, 0]
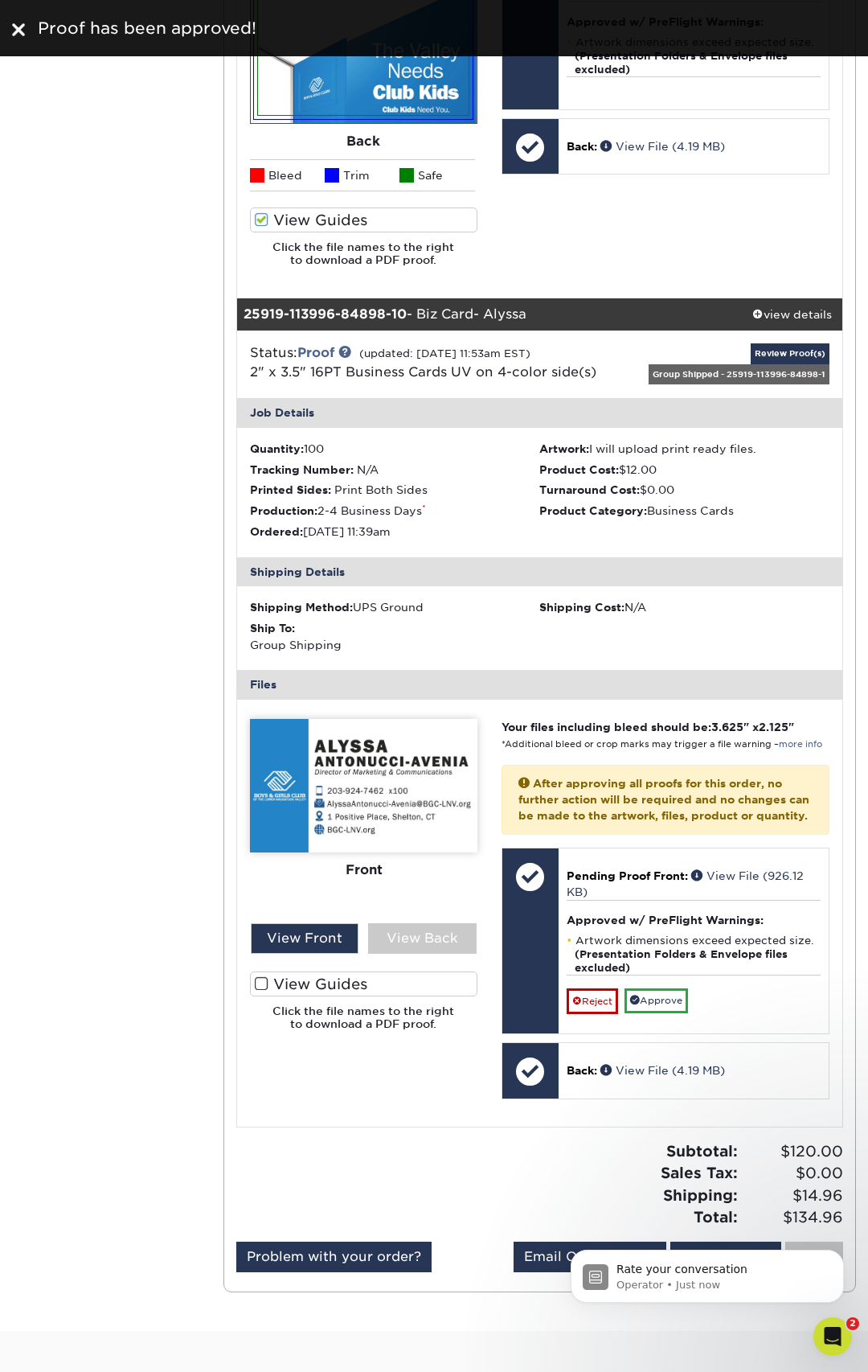
click at [262, 984] on span at bounding box center [261, 983] width 13 height 15
click at [0, 0] on input "View Guides" at bounding box center [0, 0] width 0 height 0
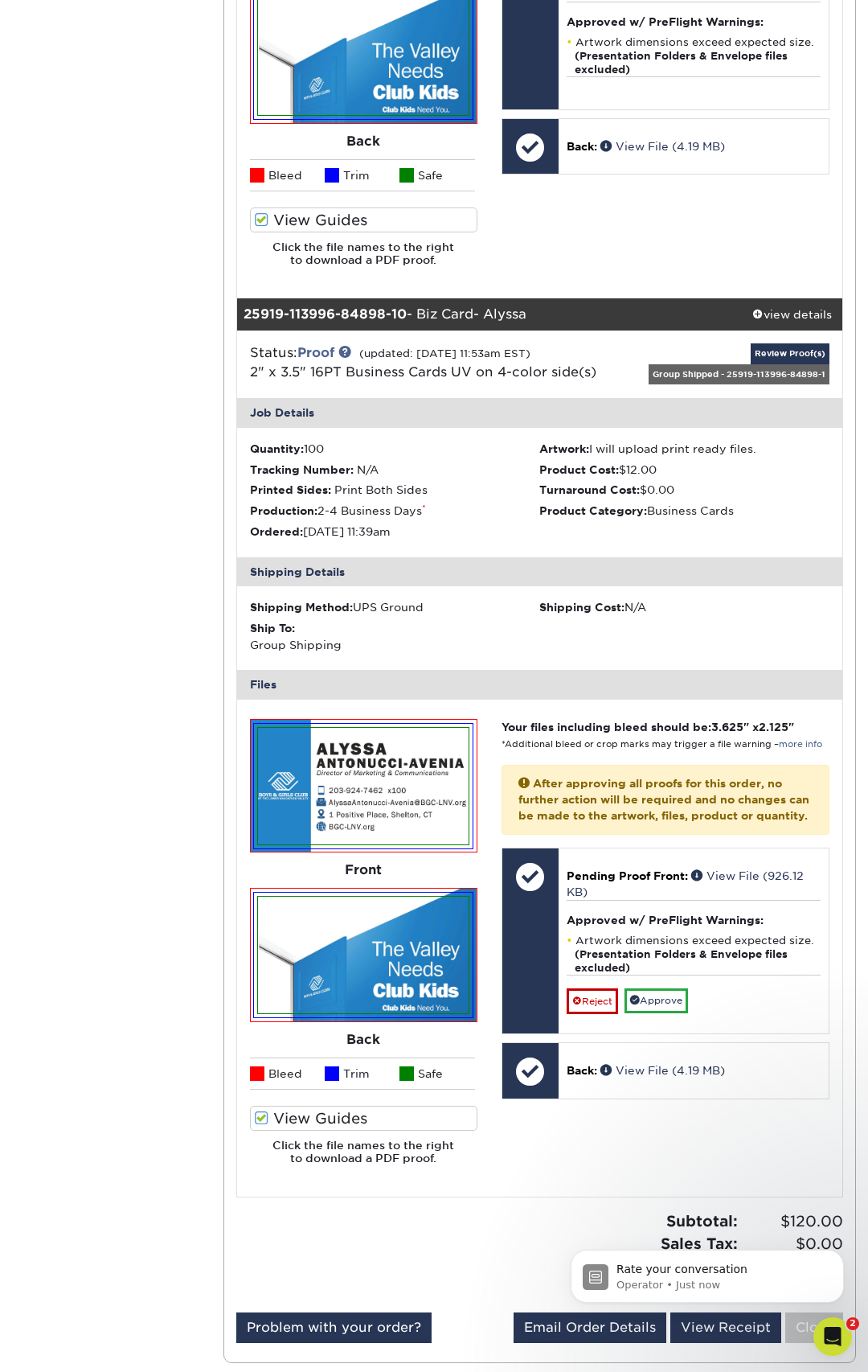
scroll to position [8078, 0]
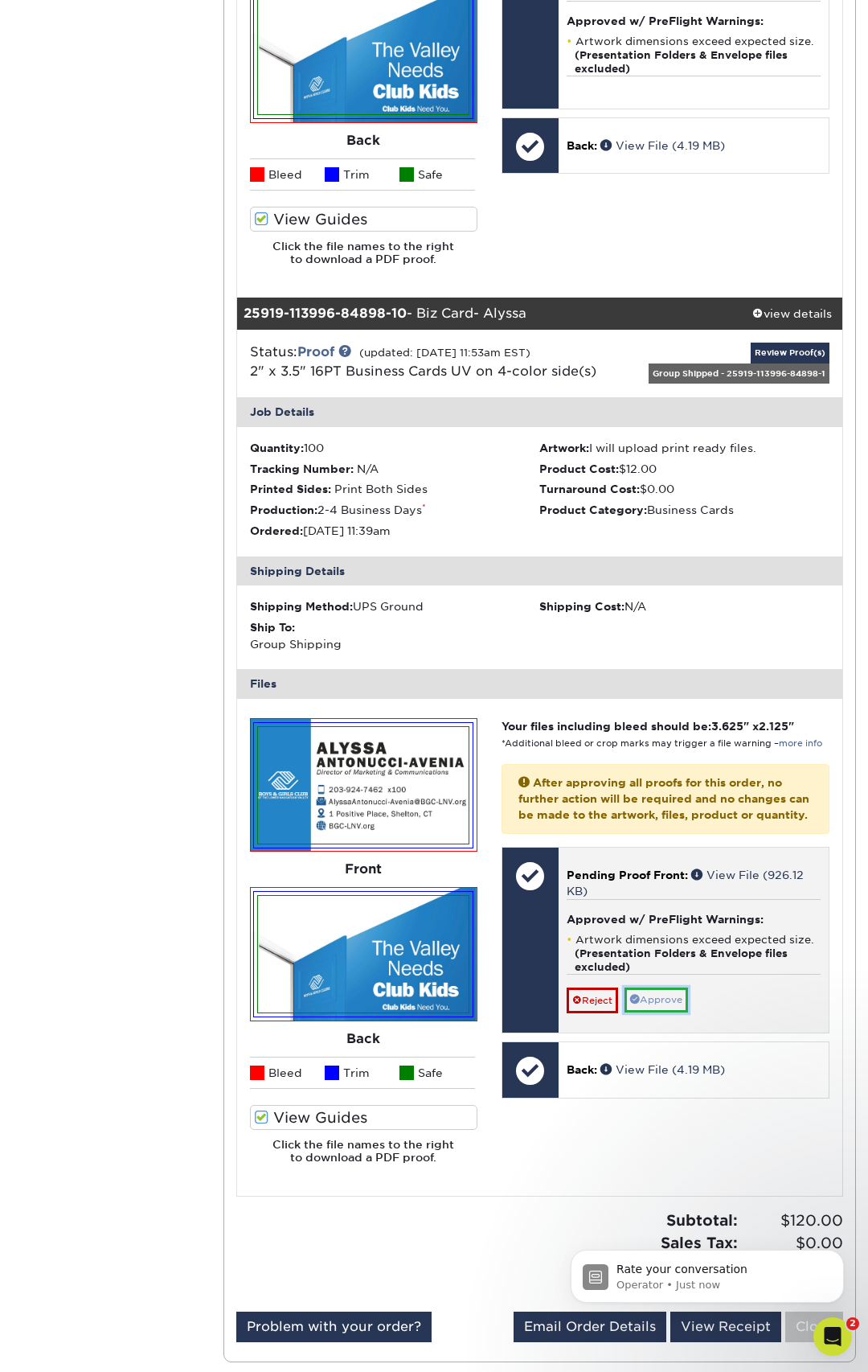
click at [684, 1011] on link "Approve" at bounding box center [656, 1000] width 64 height 25
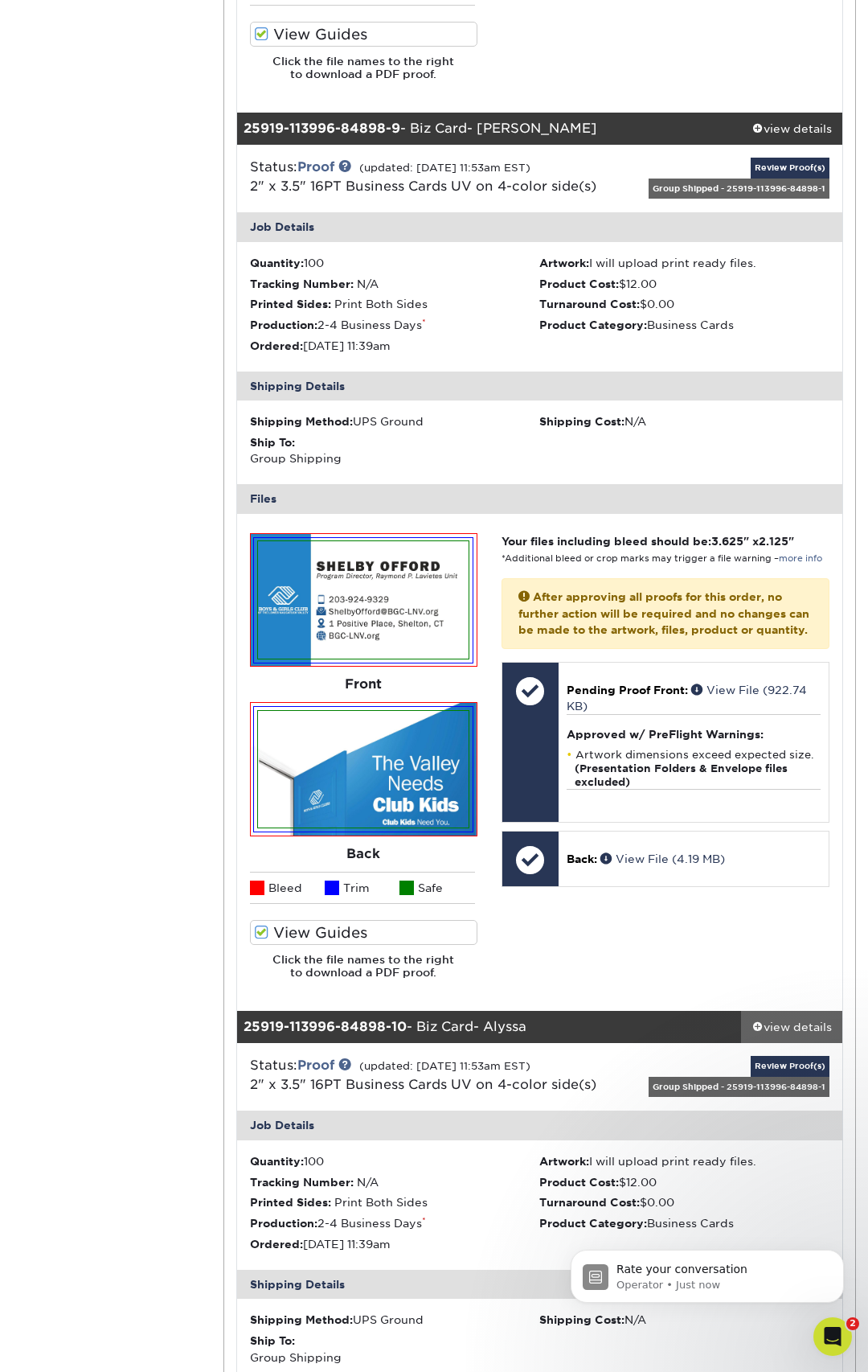
scroll to position [7366, 0]
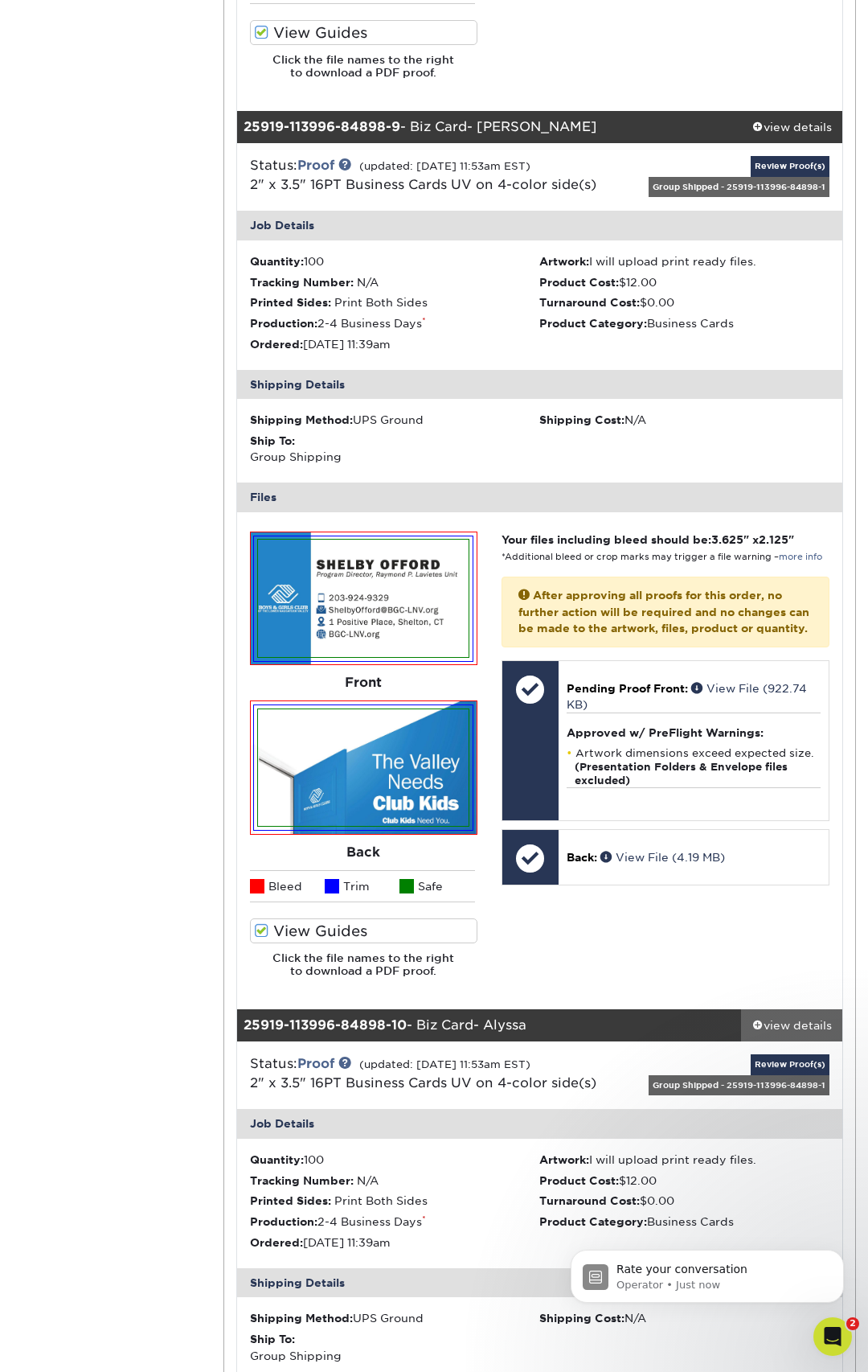
click at [802, 1026] on div "view details" at bounding box center [792, 1025] width 101 height 16
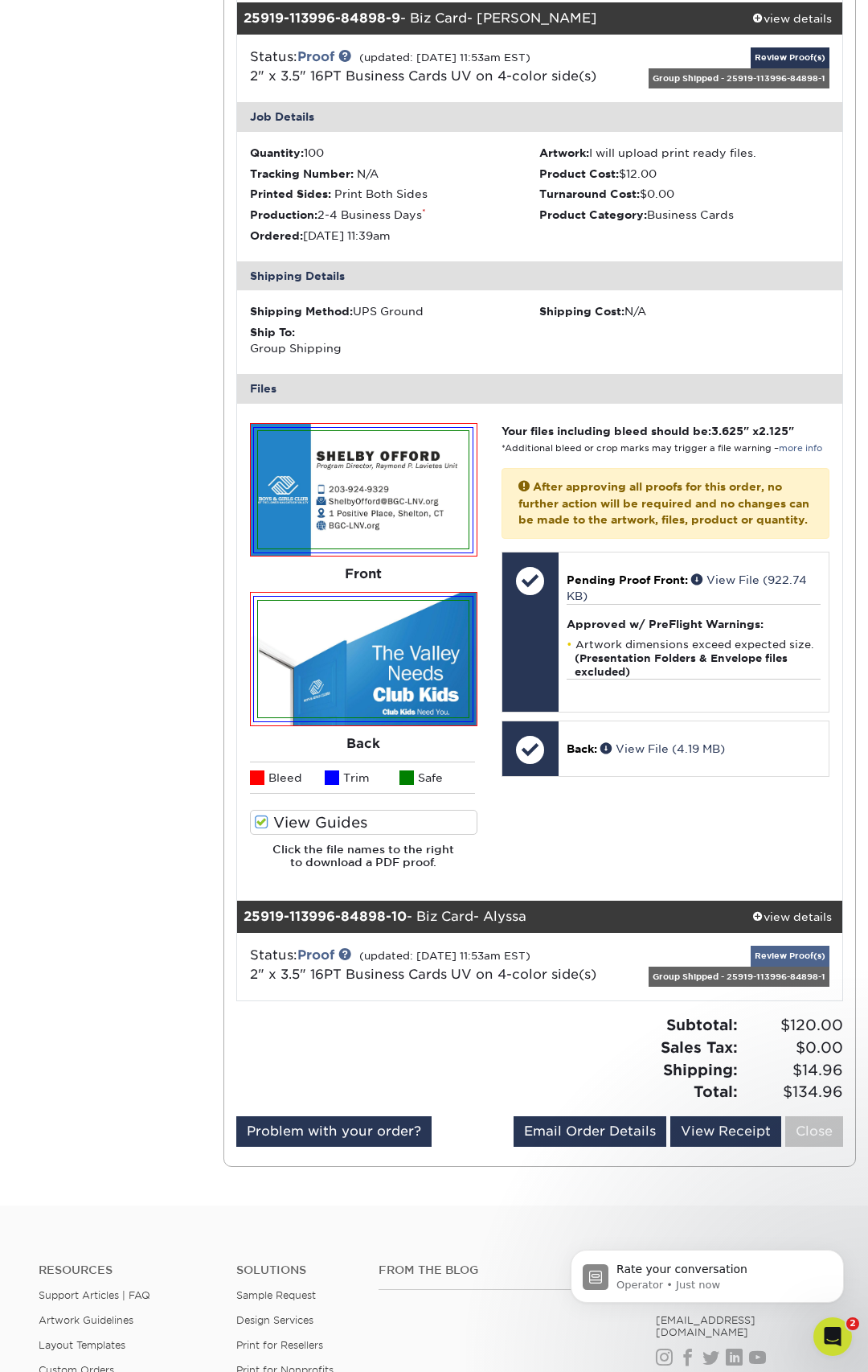
scroll to position [7540, 0]
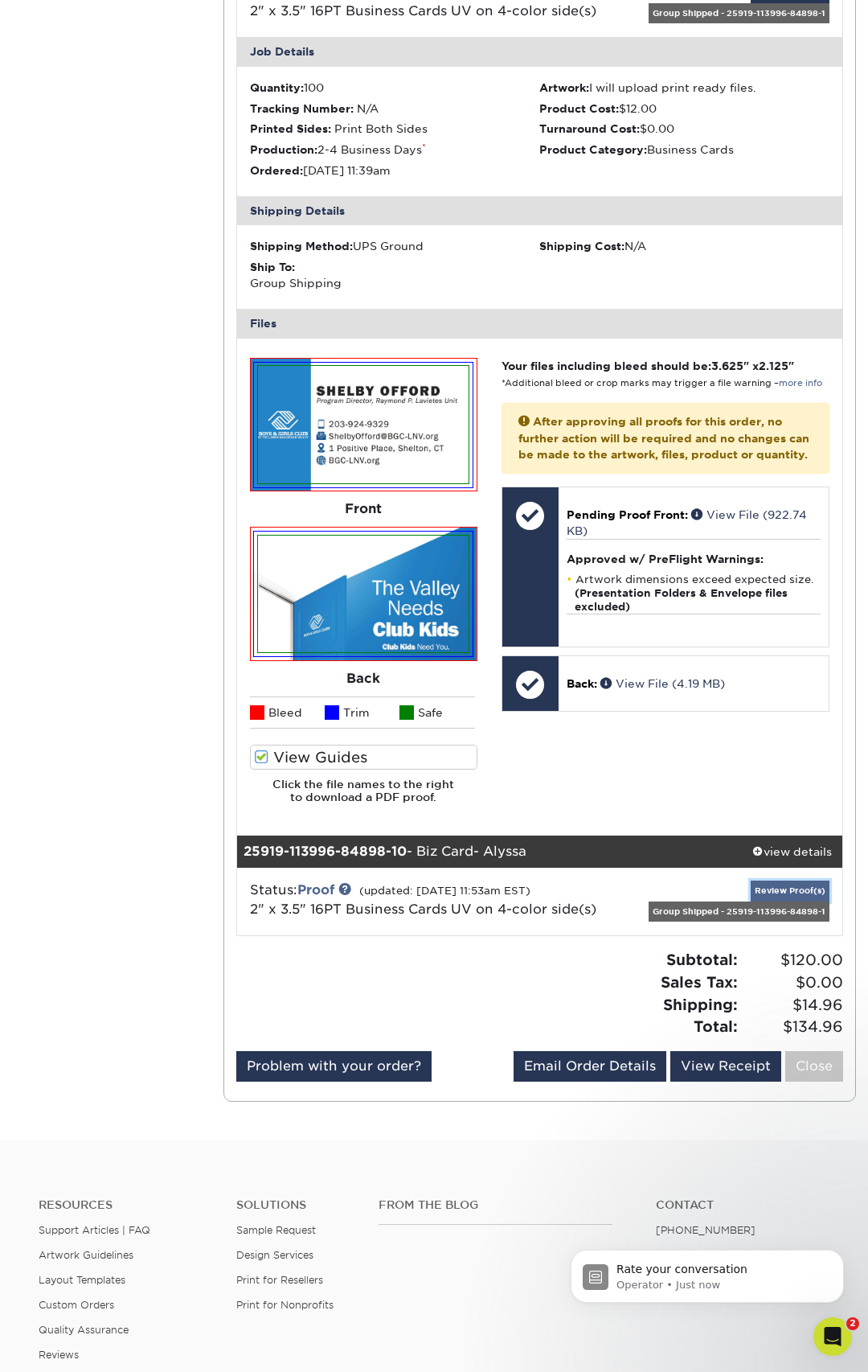
click at [805, 884] on link "Review Proof(s)" at bounding box center [790, 891] width 79 height 20
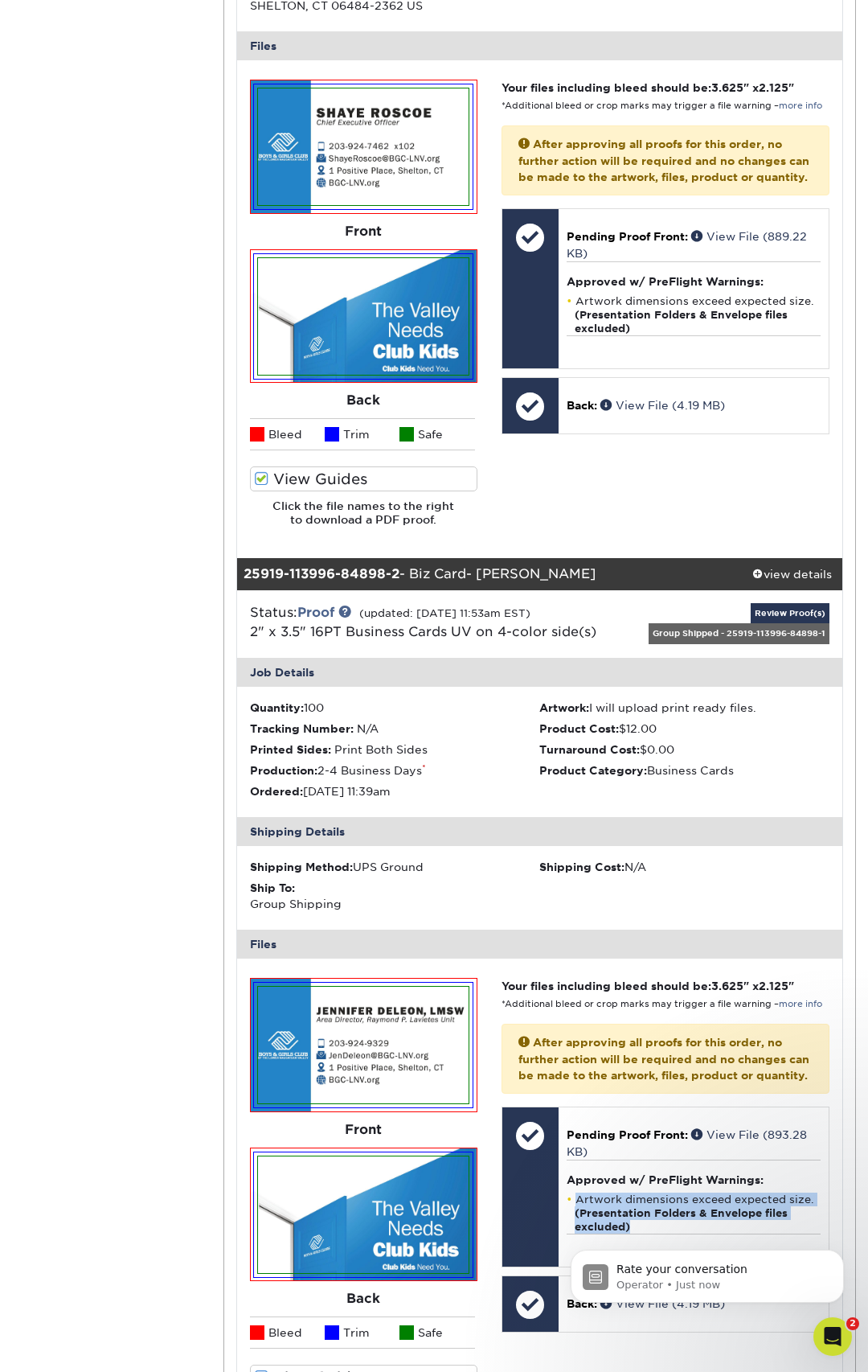
scroll to position [0, 0]
